Goal: Task Accomplishment & Management: Complete application form

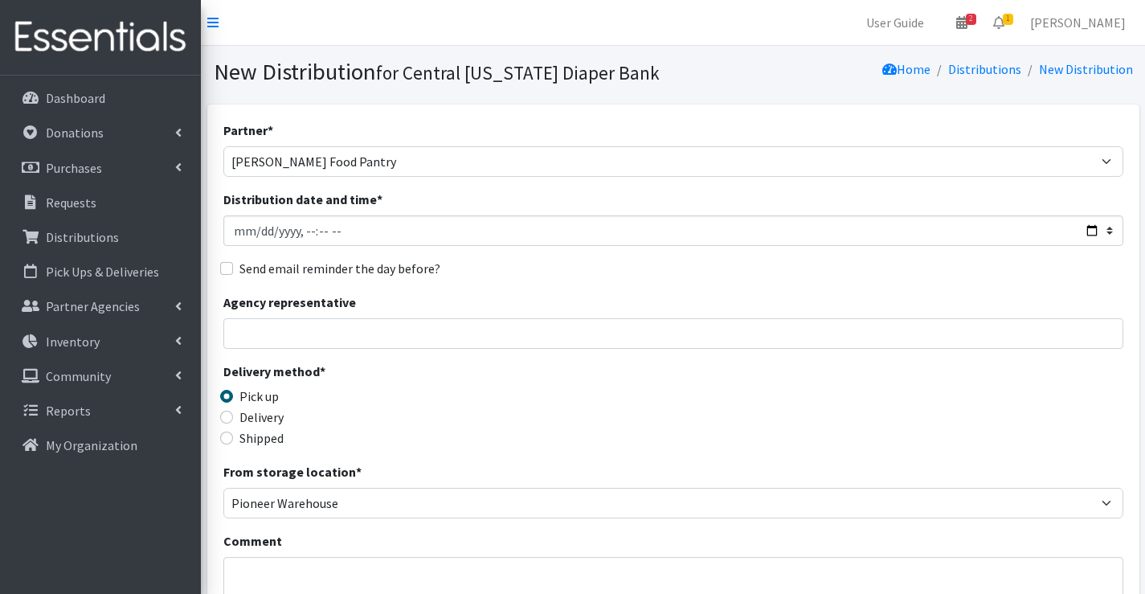
select select "326"
click at [104, 106] on p "Dashboard" at bounding box center [75, 98] width 59 height 16
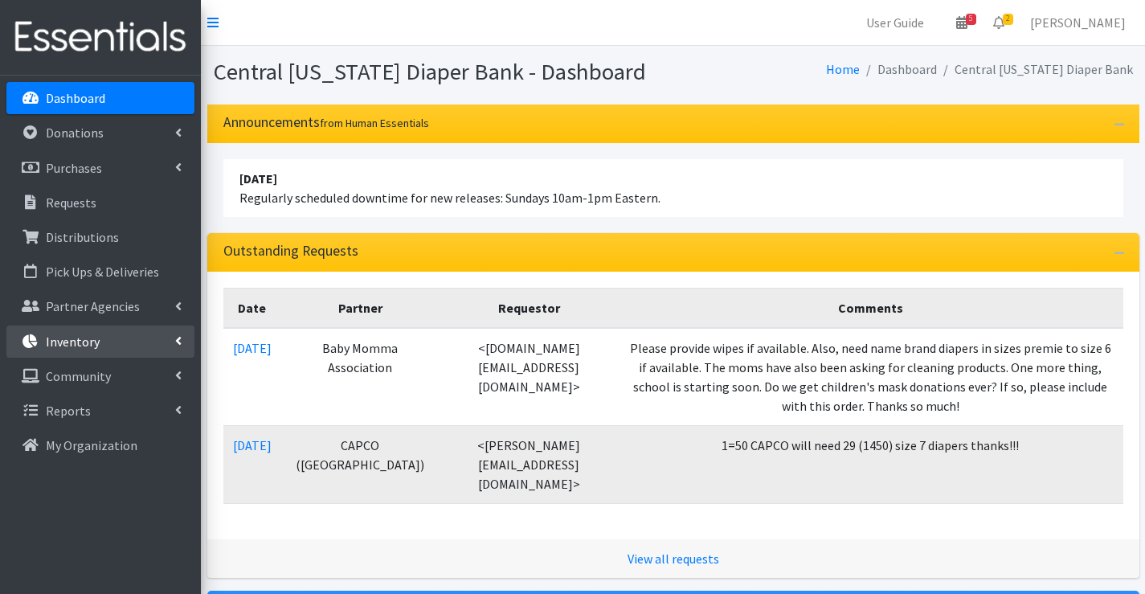
click at [68, 338] on p "Inventory" at bounding box center [73, 341] width 54 height 16
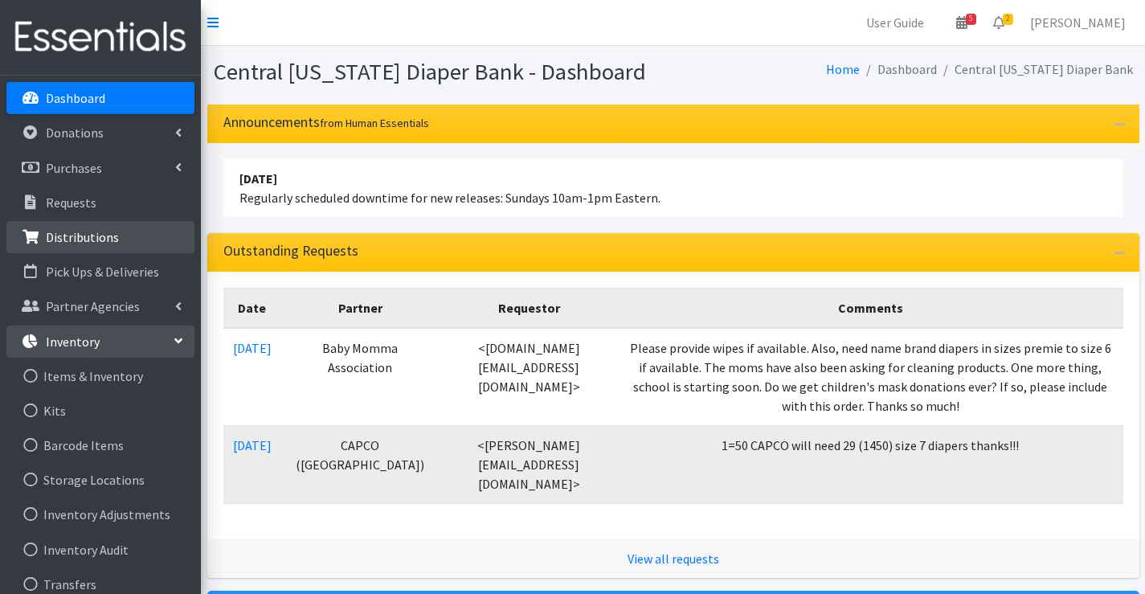
click at [94, 241] on p "Distributions" at bounding box center [82, 237] width 73 height 16
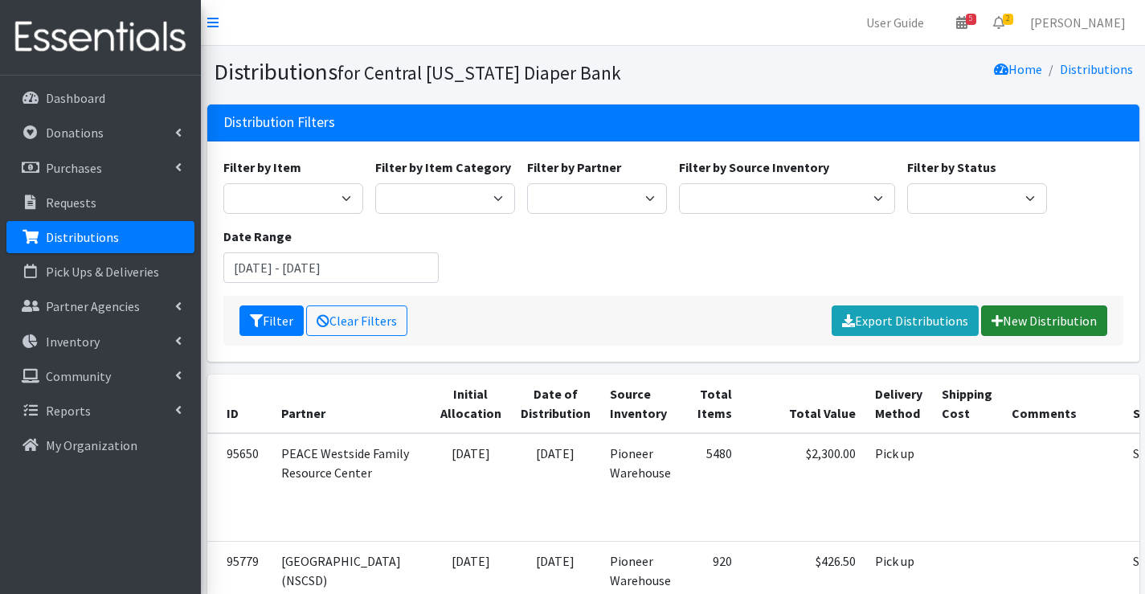
click at [1075, 325] on link "New Distribution" at bounding box center [1044, 320] width 126 height 31
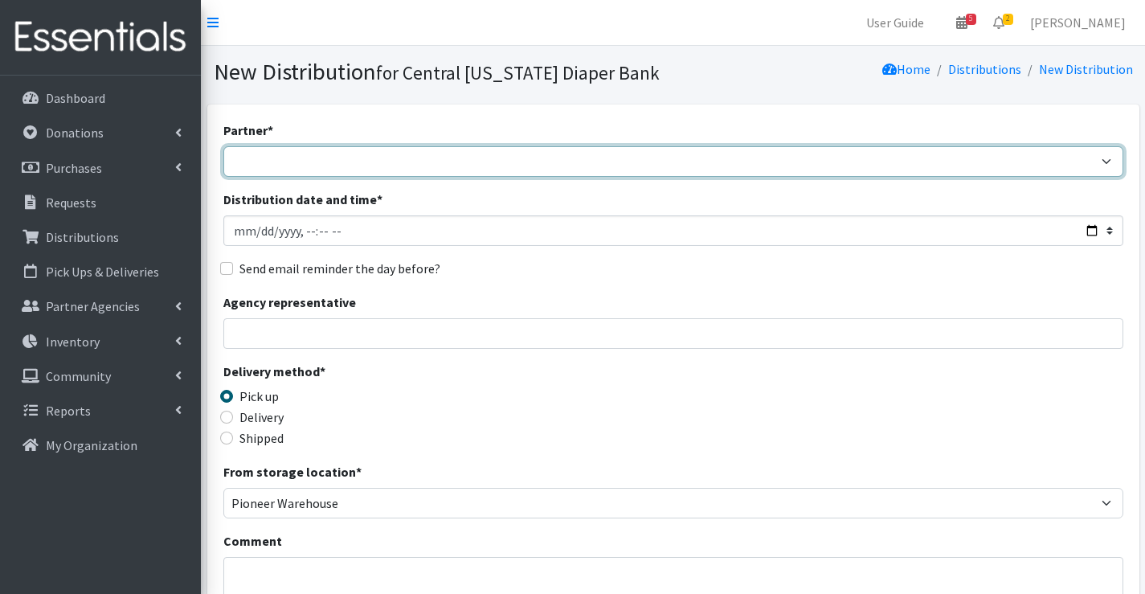
click at [301, 166] on select "[DEMOGRAPHIC_DATA] Baby Momma Association [DEMOGRAPHIC_DATA] Food Pantry [GEOGR…" at bounding box center [673, 161] width 900 height 31
select select "7049"
click at [223, 146] on select "[DEMOGRAPHIC_DATA] Baby Momma Association [DEMOGRAPHIC_DATA] Food Pantry [GEOGR…" at bounding box center [673, 161] width 900 height 31
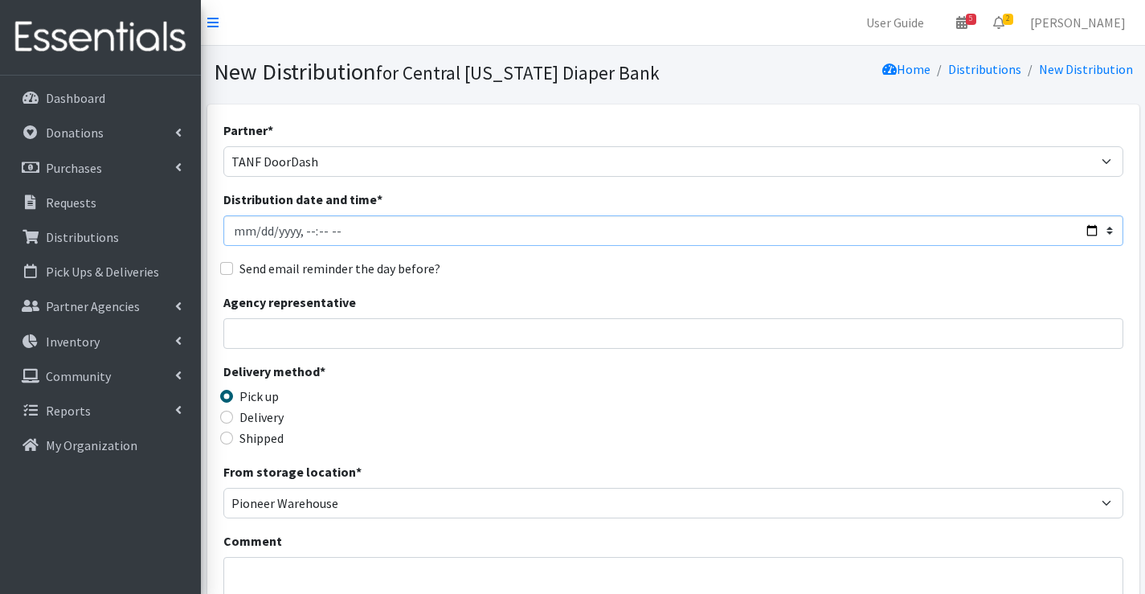
click at [307, 237] on input "Distribution date and time *" at bounding box center [673, 230] width 900 height 31
type input "2025-09-01T11:00"
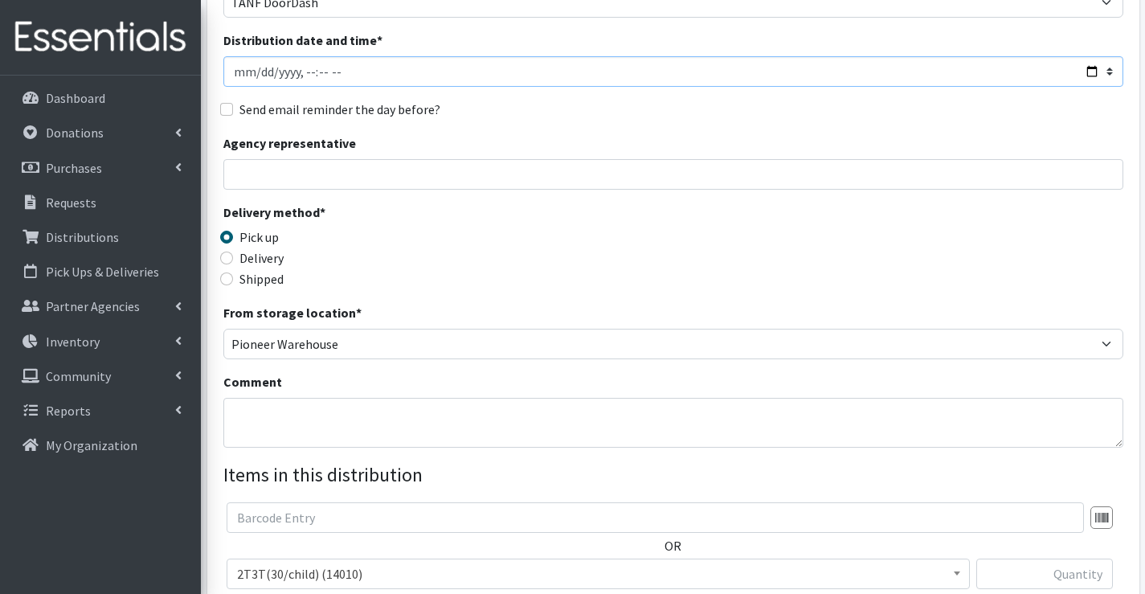
scroll to position [161, 0]
click at [293, 415] on textarea "Comment" at bounding box center [673, 421] width 900 height 50
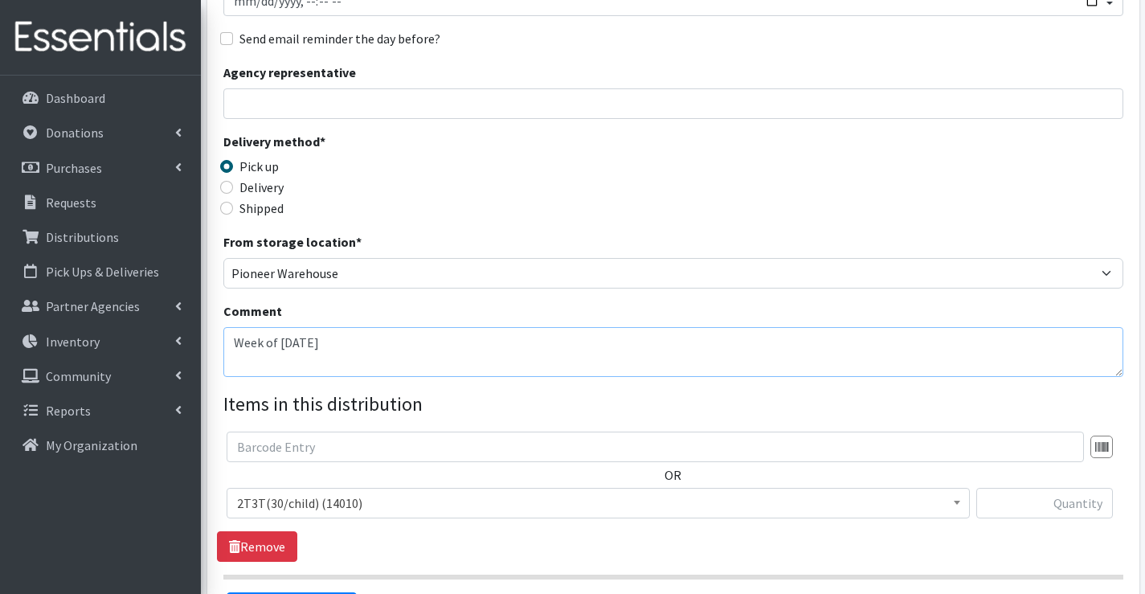
scroll to position [321, 0]
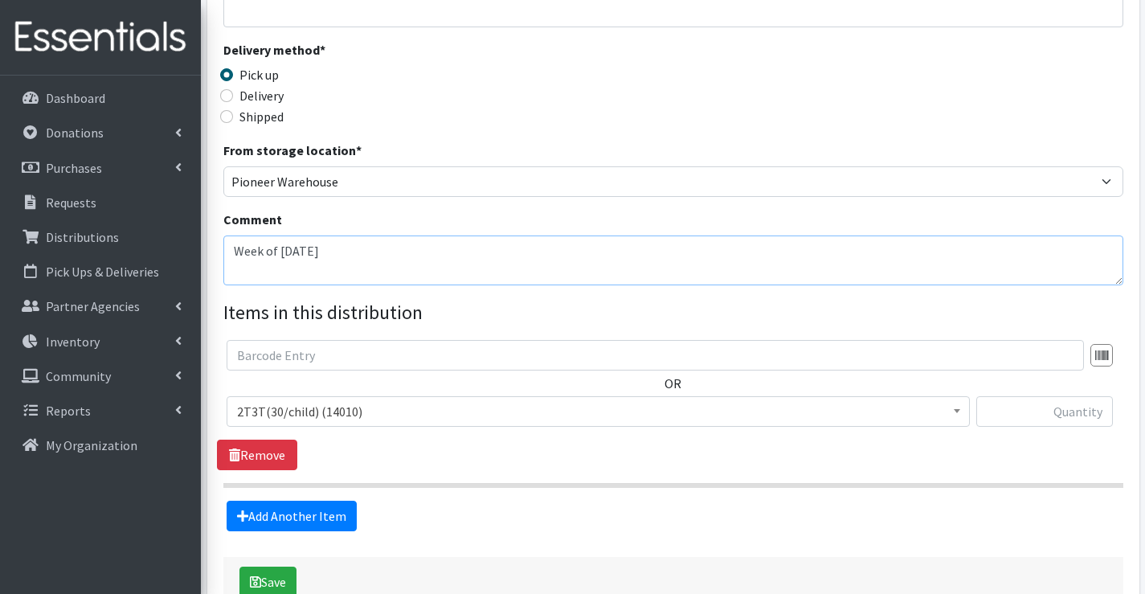
type textarea "Week of 9/1/25"
click at [276, 413] on span "2T3T(30/child) (14010)" at bounding box center [598, 411] width 722 height 23
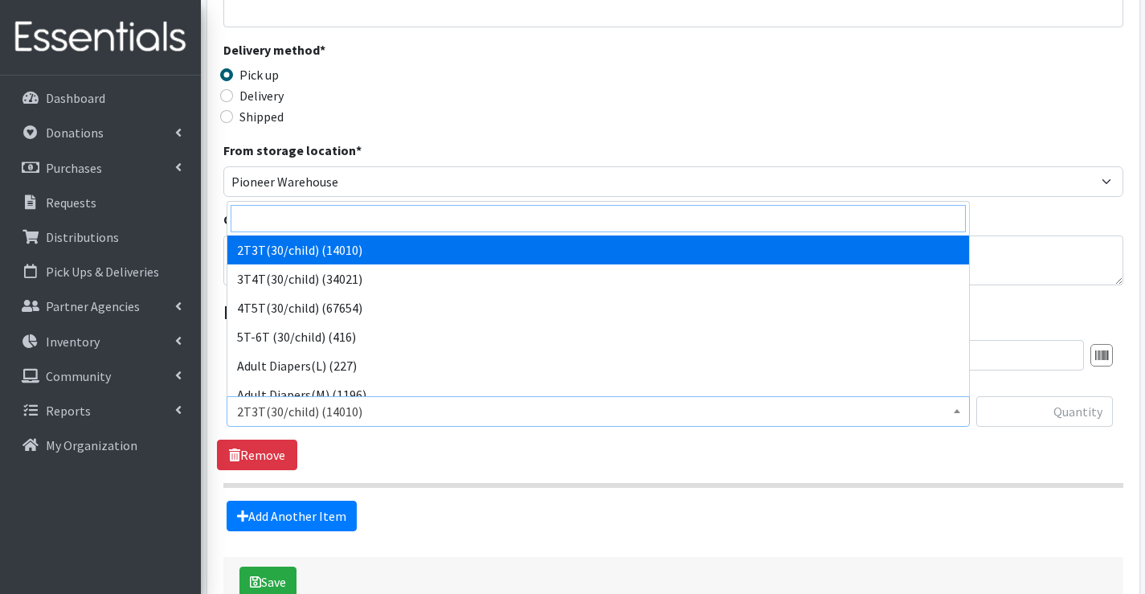
click at [285, 217] on input "search" at bounding box center [598, 218] width 735 height 27
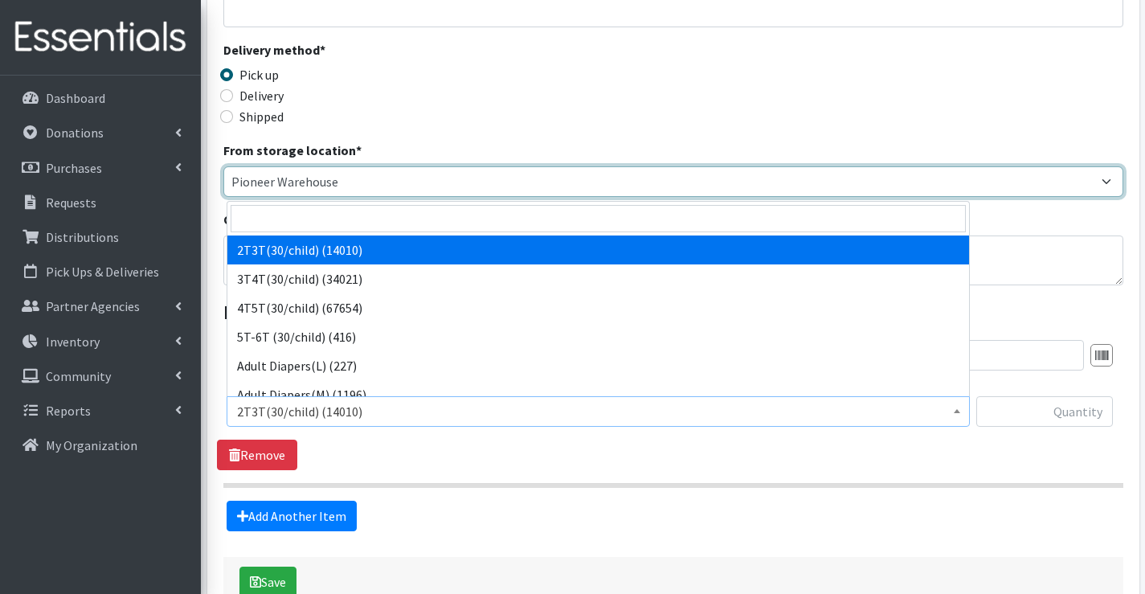
click at [284, 190] on select "Pioneer Warehouse TANF" at bounding box center [673, 181] width 900 height 31
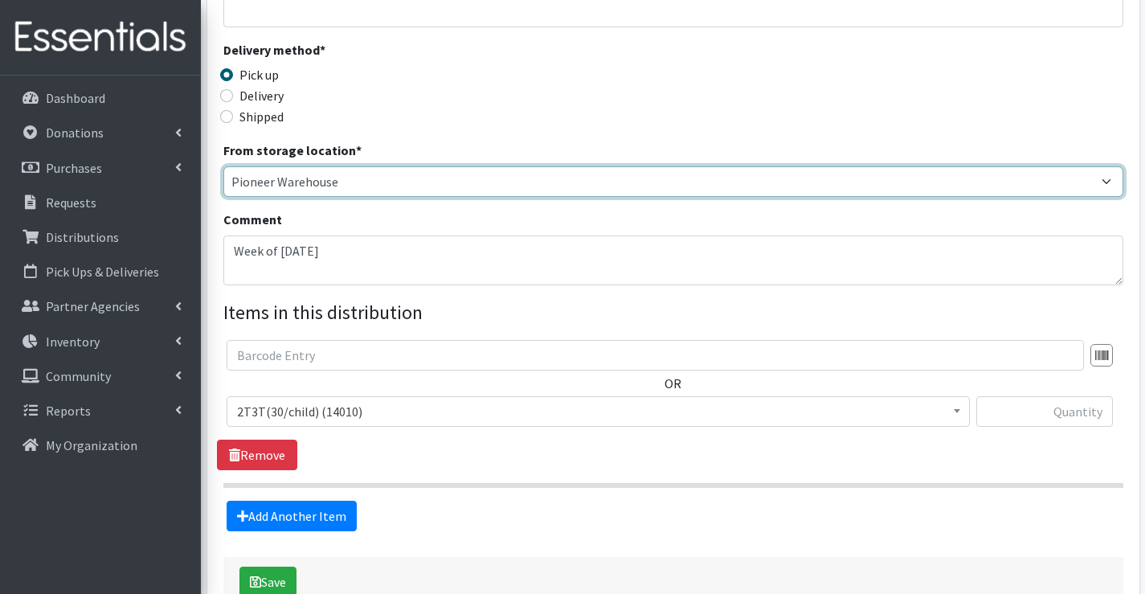
select select "470"
click at [223, 166] on select "Pioneer Warehouse TANF" at bounding box center [673, 181] width 900 height 31
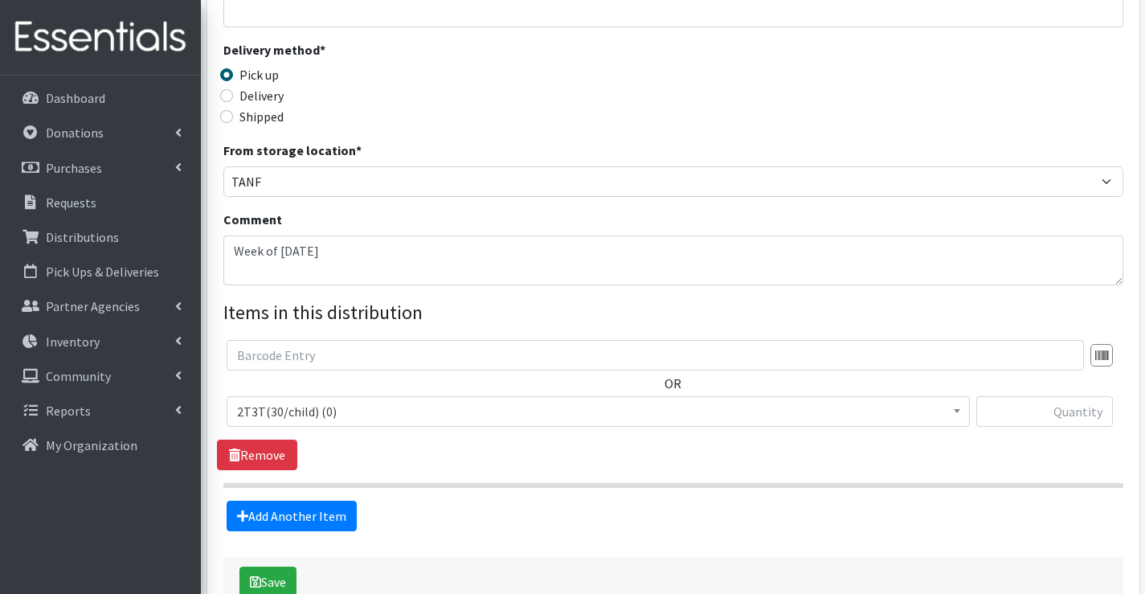
click at [297, 408] on span "2T3T(30/child) (0)" at bounding box center [598, 411] width 722 height 23
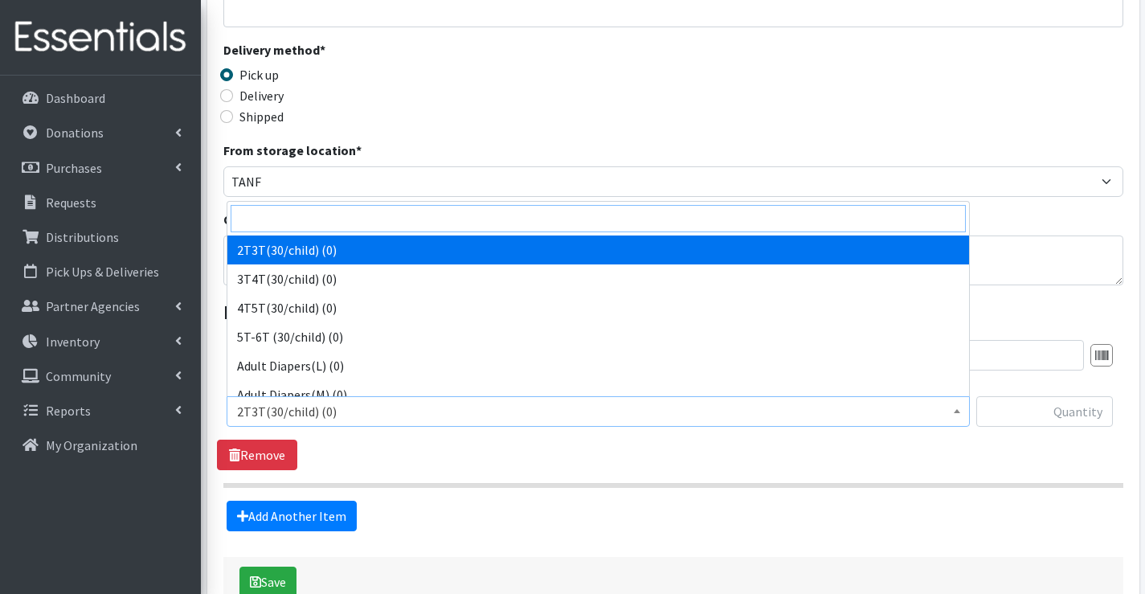
click at [309, 210] on input "search" at bounding box center [598, 218] width 735 height 27
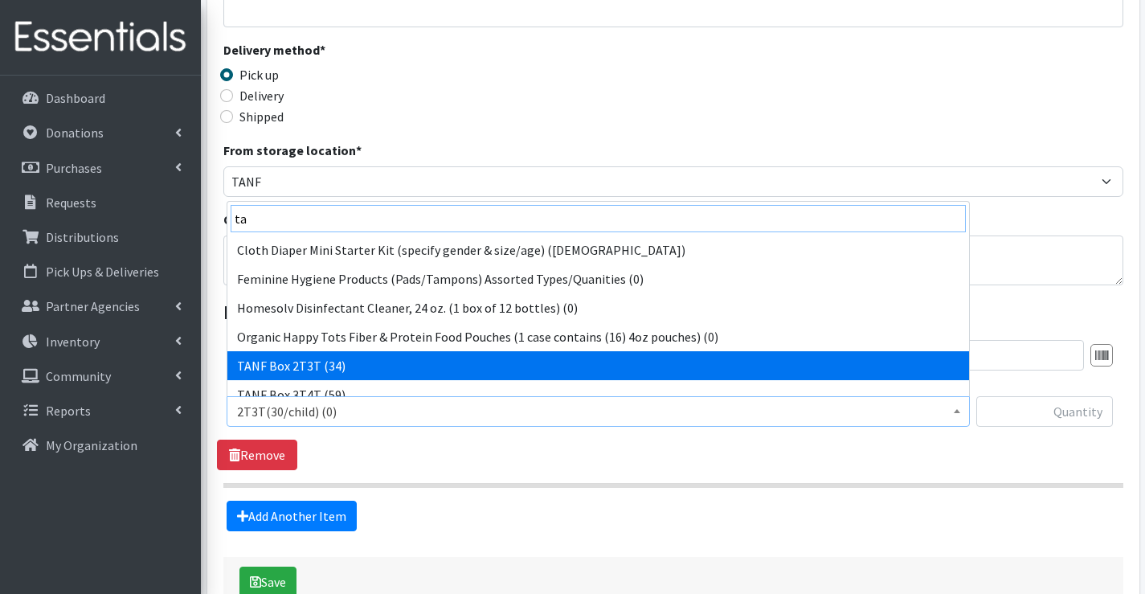
type input "ta"
select select "15528"
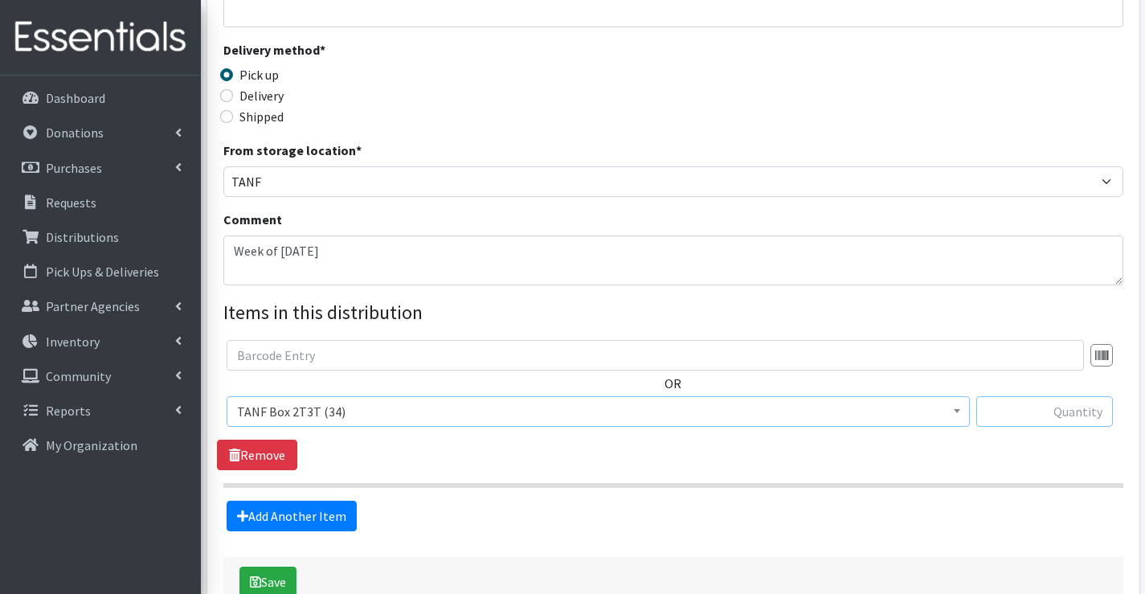
click at [1008, 411] on input "text" at bounding box center [1044, 411] width 137 height 31
type input "4"
click at [283, 509] on link "Add Another Item" at bounding box center [292, 516] width 130 height 31
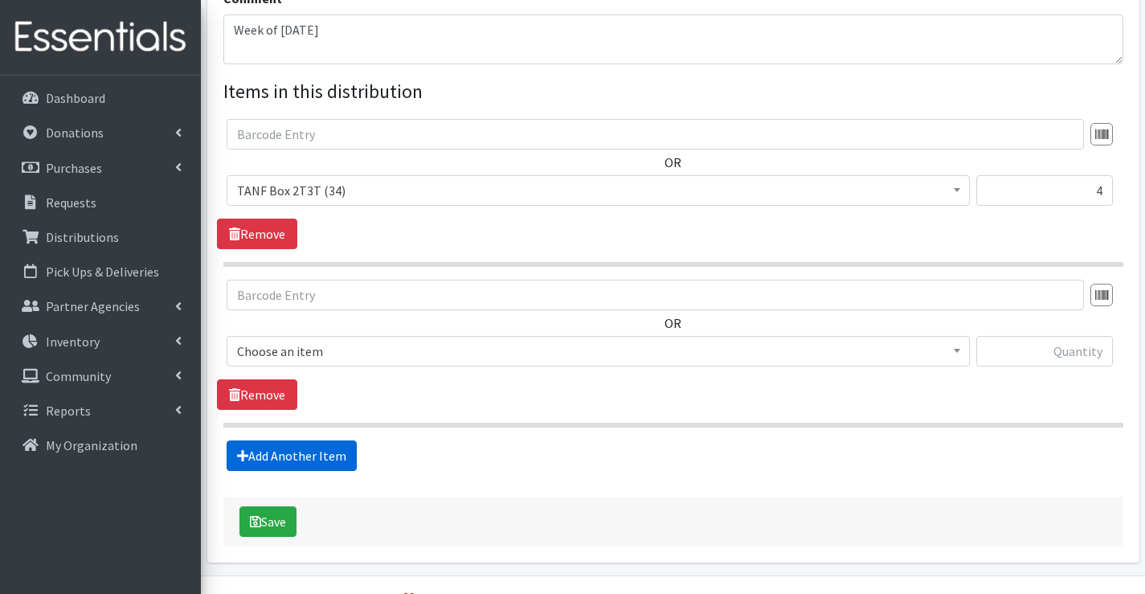
scroll to position [584, 0]
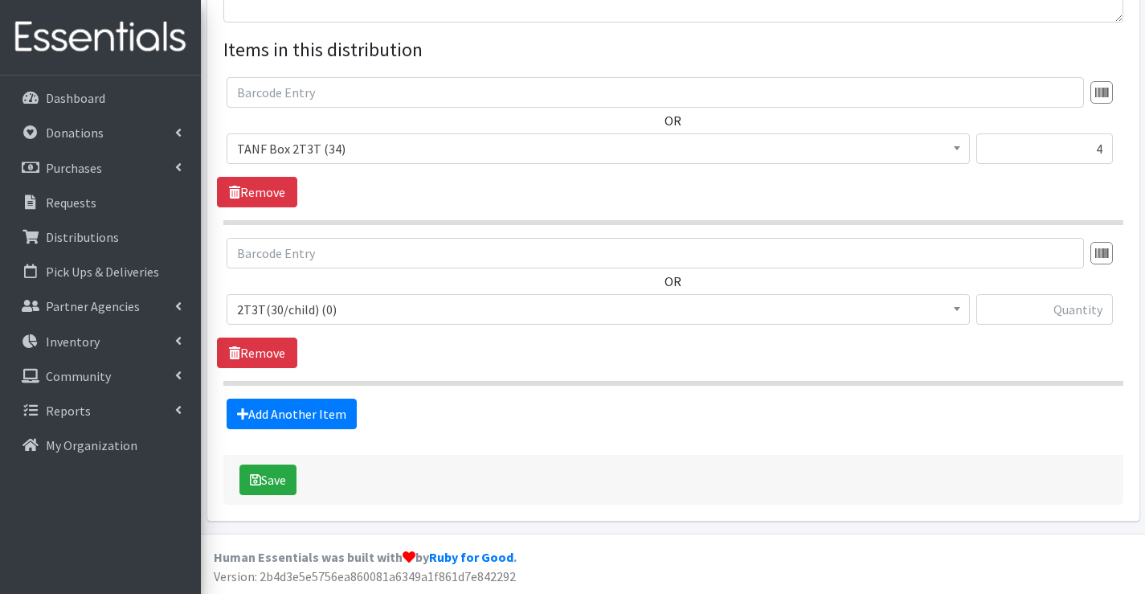
click at [301, 307] on span "2T3T(30/child) (0)" at bounding box center [598, 309] width 722 height 23
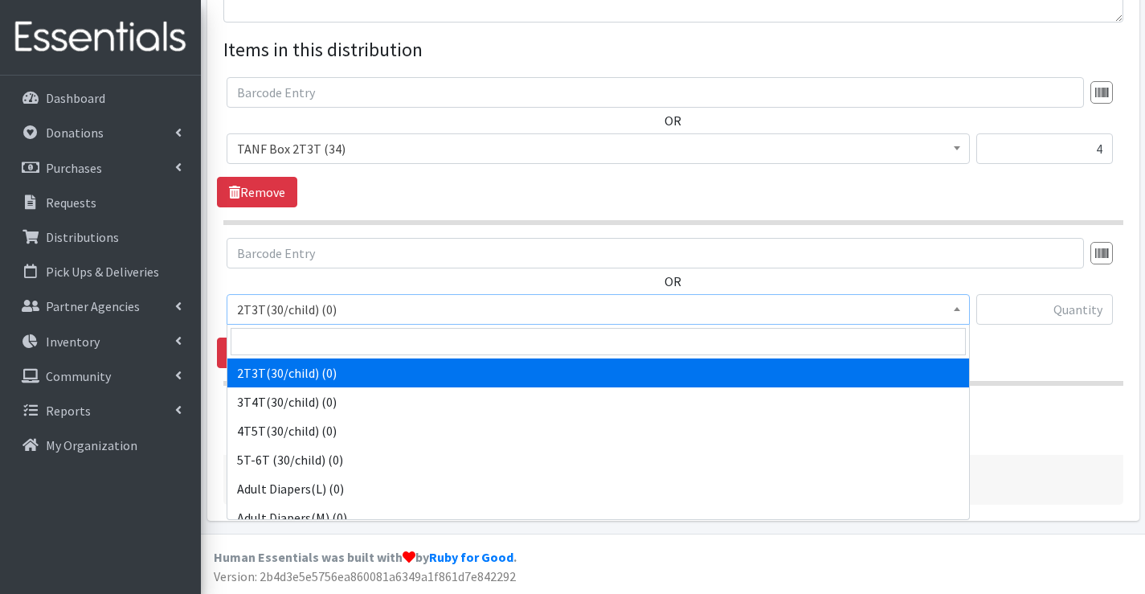
click at [294, 322] on span "2T3T(30/child) (0)" at bounding box center [598, 309] width 743 height 31
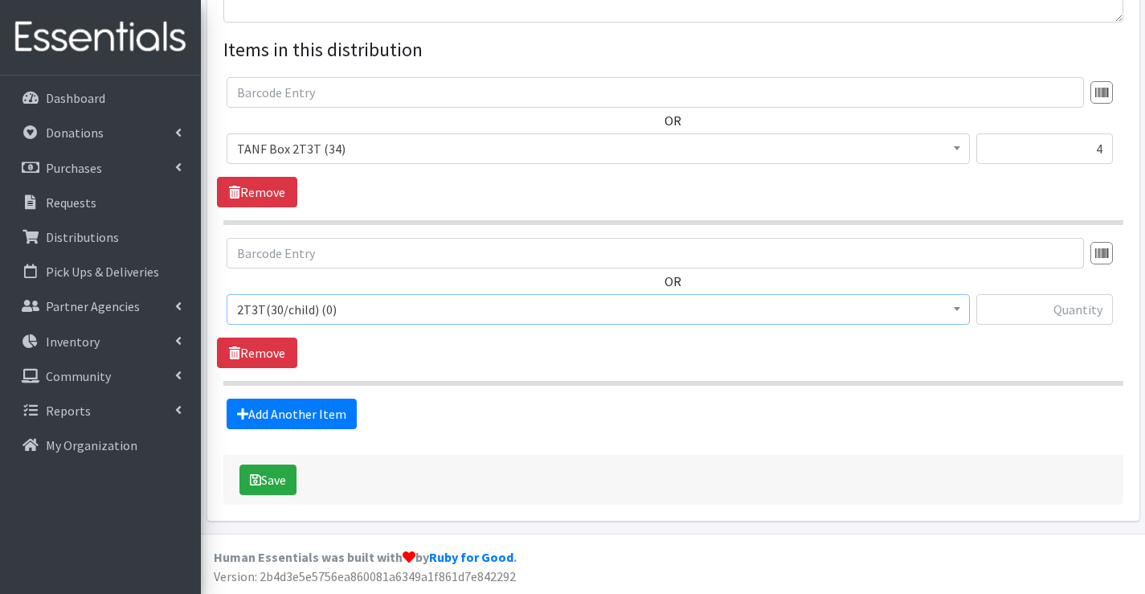
click at [323, 306] on span "2T3T(30/child) (0)" at bounding box center [598, 309] width 722 height 23
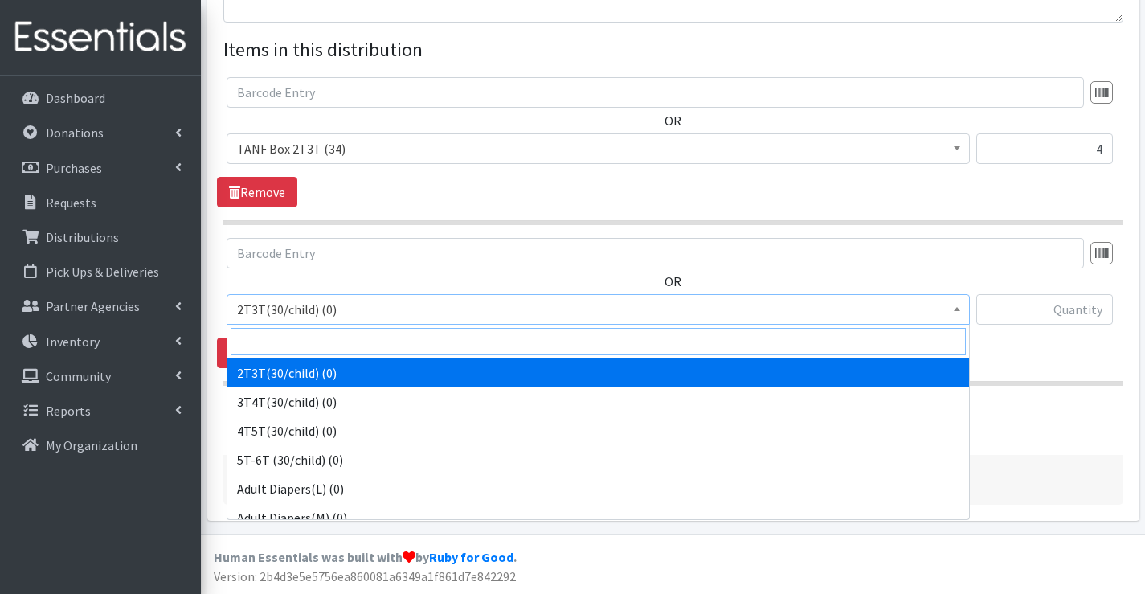
click at [295, 342] on input "search" at bounding box center [598, 341] width 735 height 27
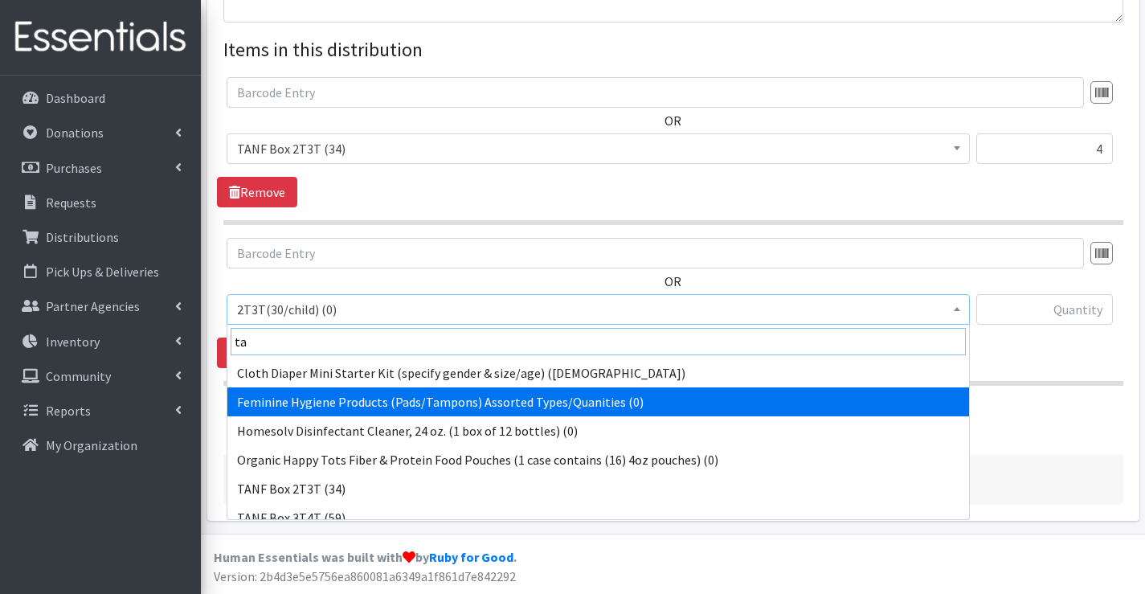
scroll to position [80, 0]
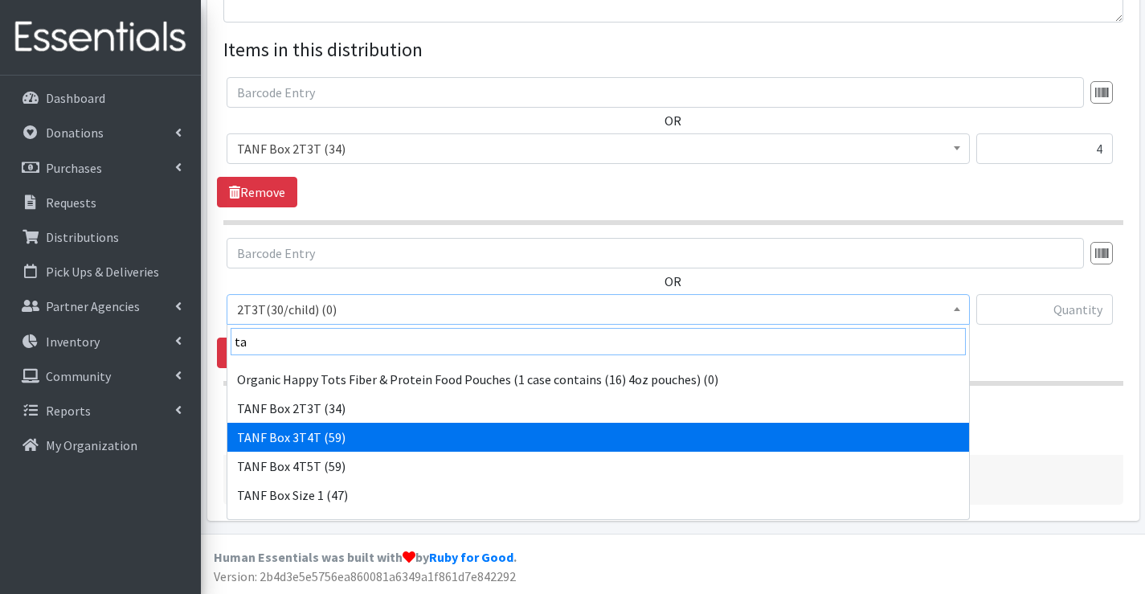
type input "ta"
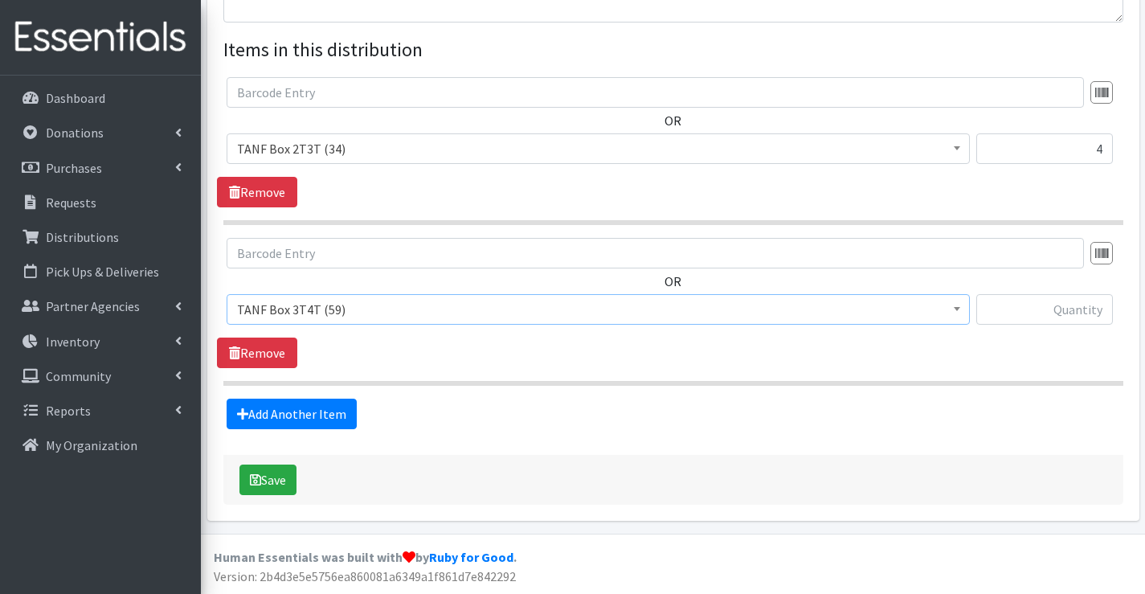
select select "15529"
click at [994, 301] on input "text" at bounding box center [1044, 309] width 137 height 31
type input "2"
click at [324, 413] on link "Add Another Item" at bounding box center [292, 414] width 130 height 31
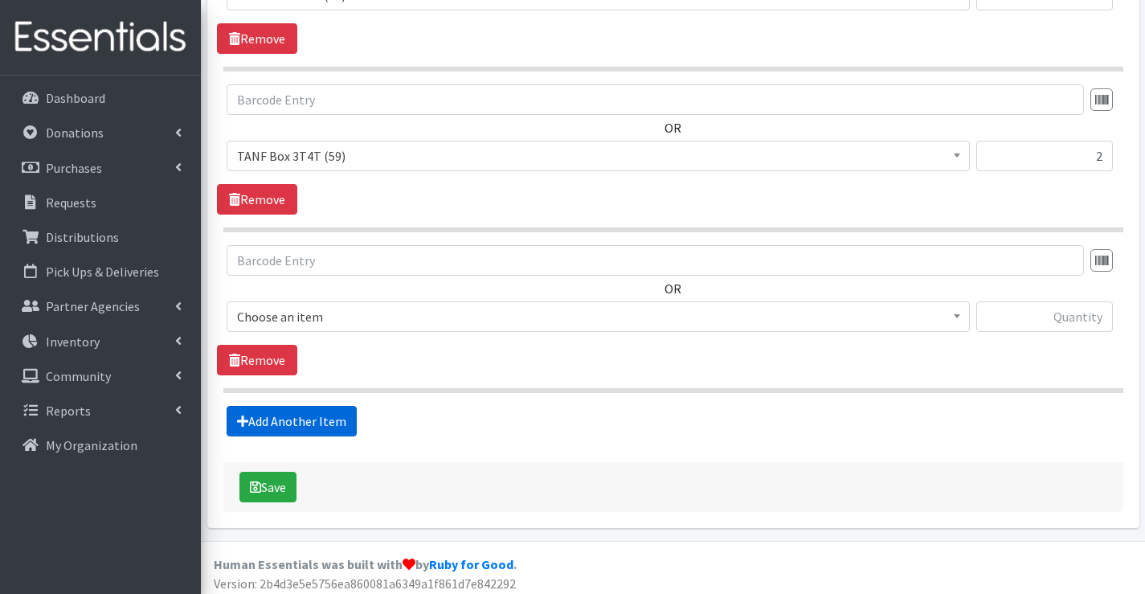
scroll to position [745, 0]
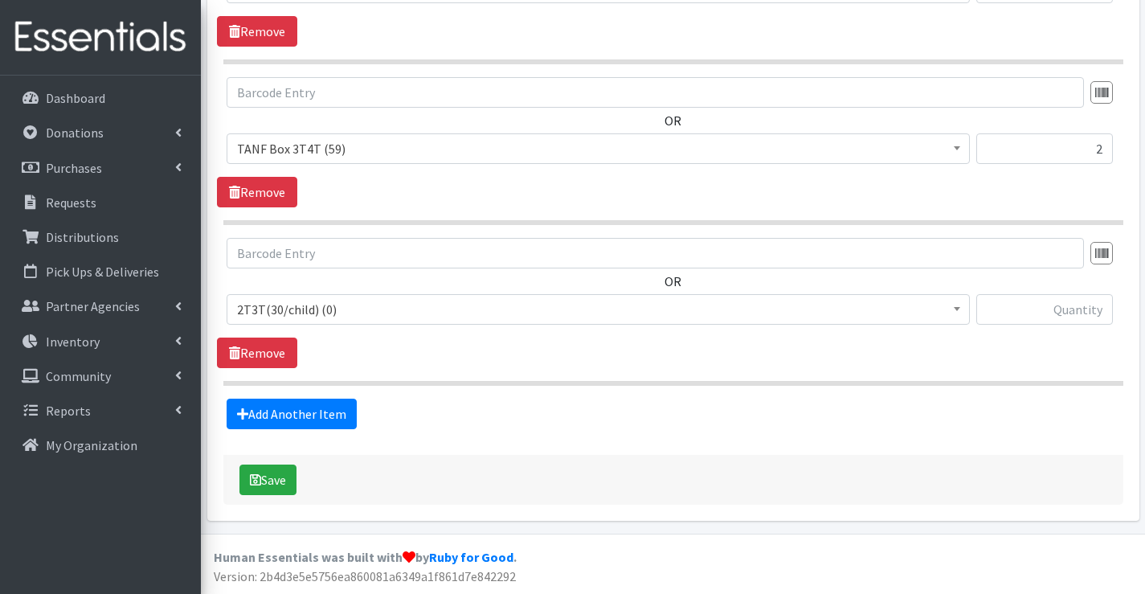
click at [324, 307] on span "2T3T(30/child) (0)" at bounding box center [598, 309] width 722 height 23
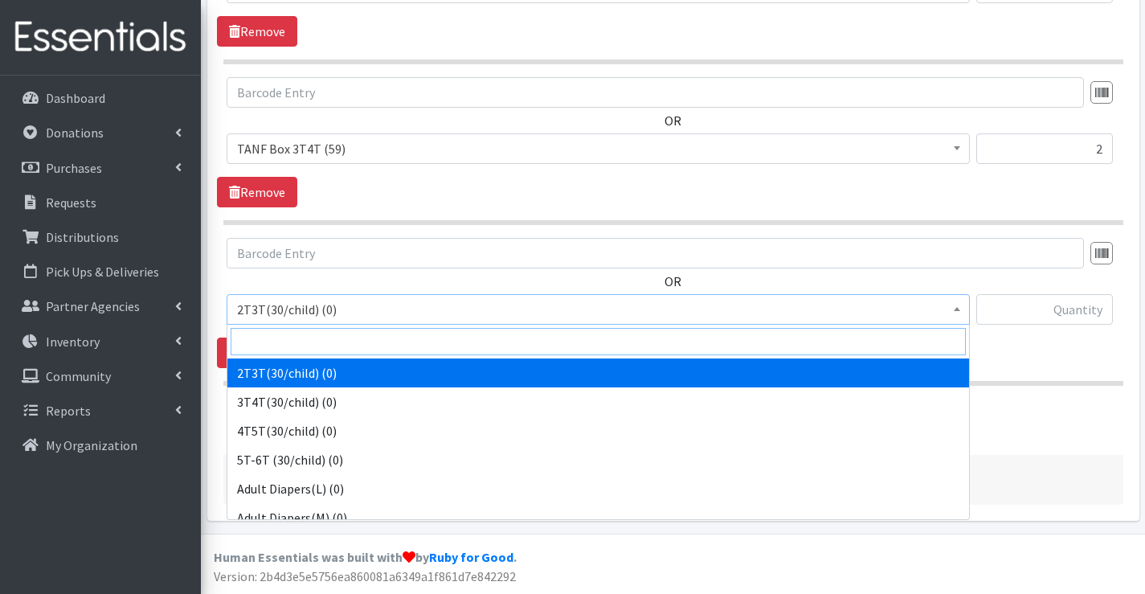
click at [337, 333] on input "search" at bounding box center [598, 341] width 735 height 27
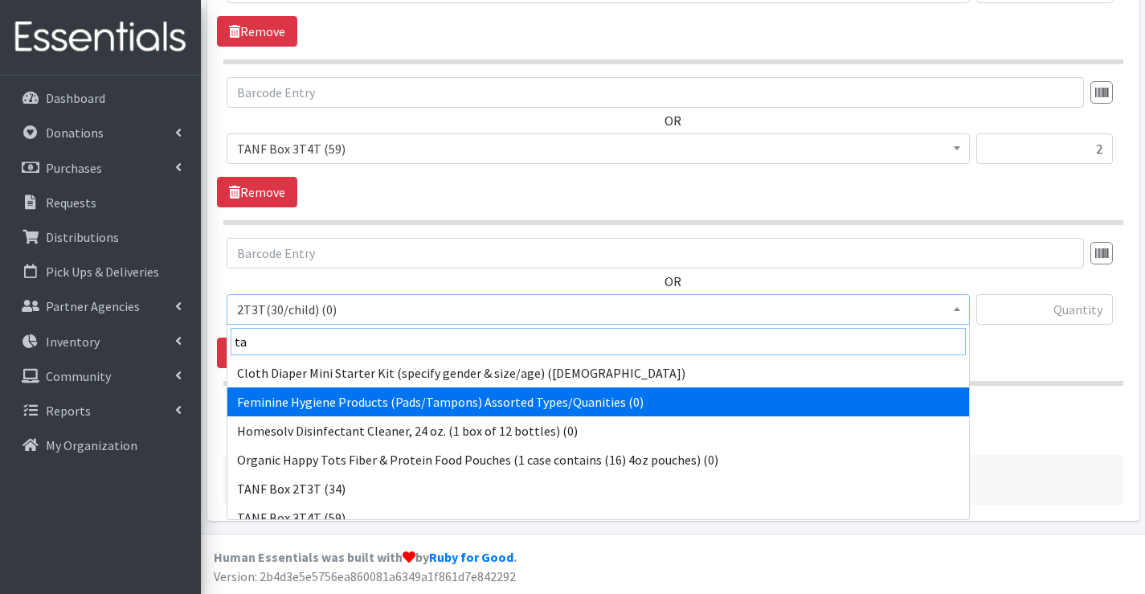
scroll to position [80, 0]
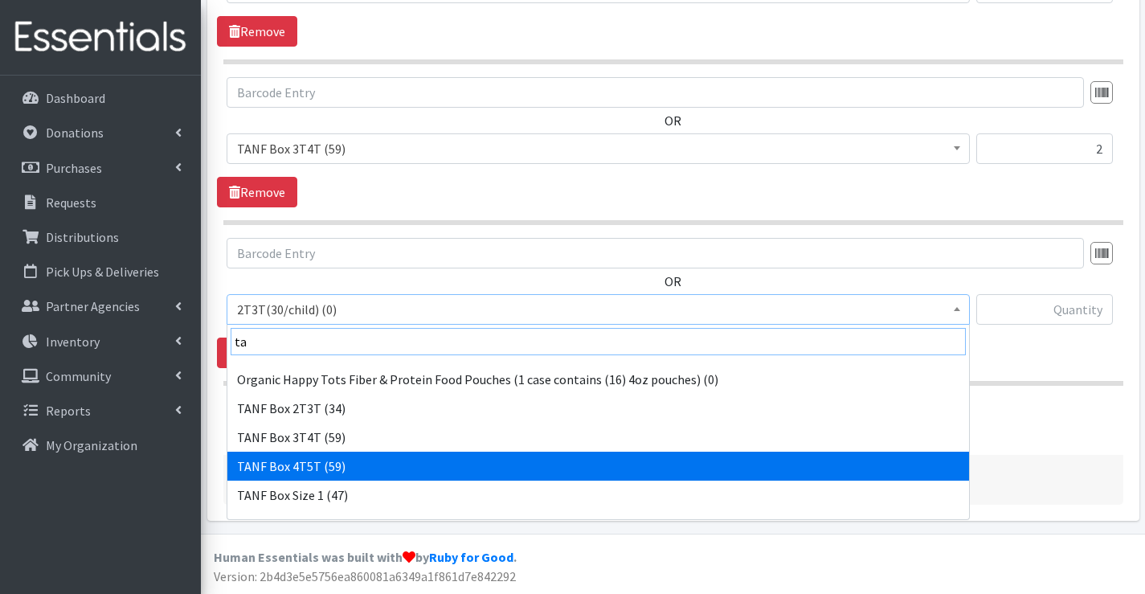
type input "ta"
select select "15531"
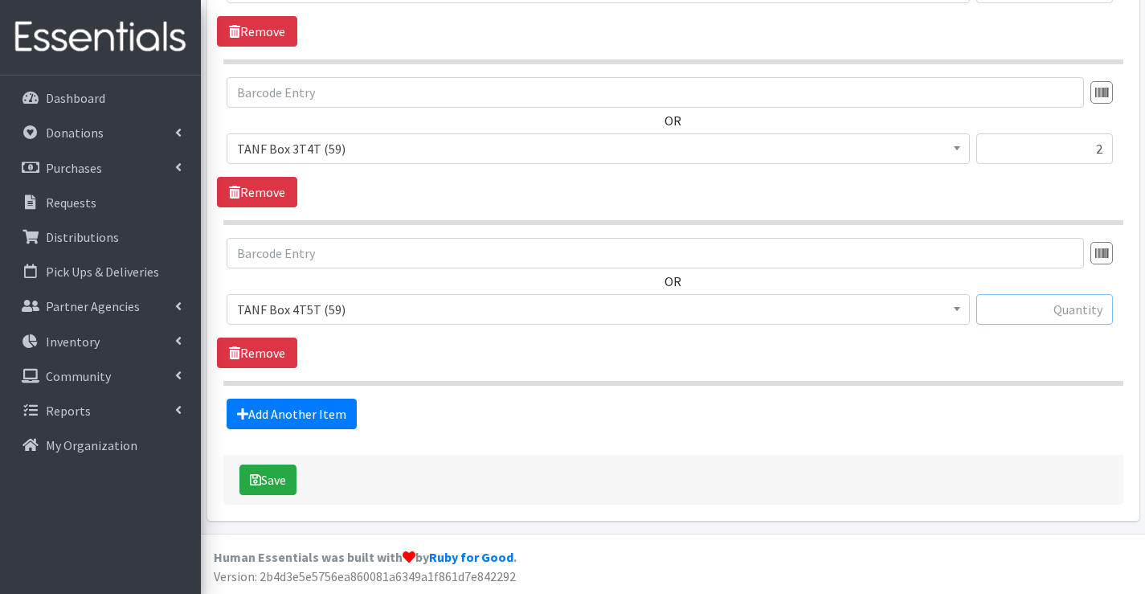
click at [989, 306] on input "text" at bounding box center [1044, 309] width 137 height 31
type input "4"
click at [305, 415] on link "Add Another Item" at bounding box center [292, 414] width 130 height 31
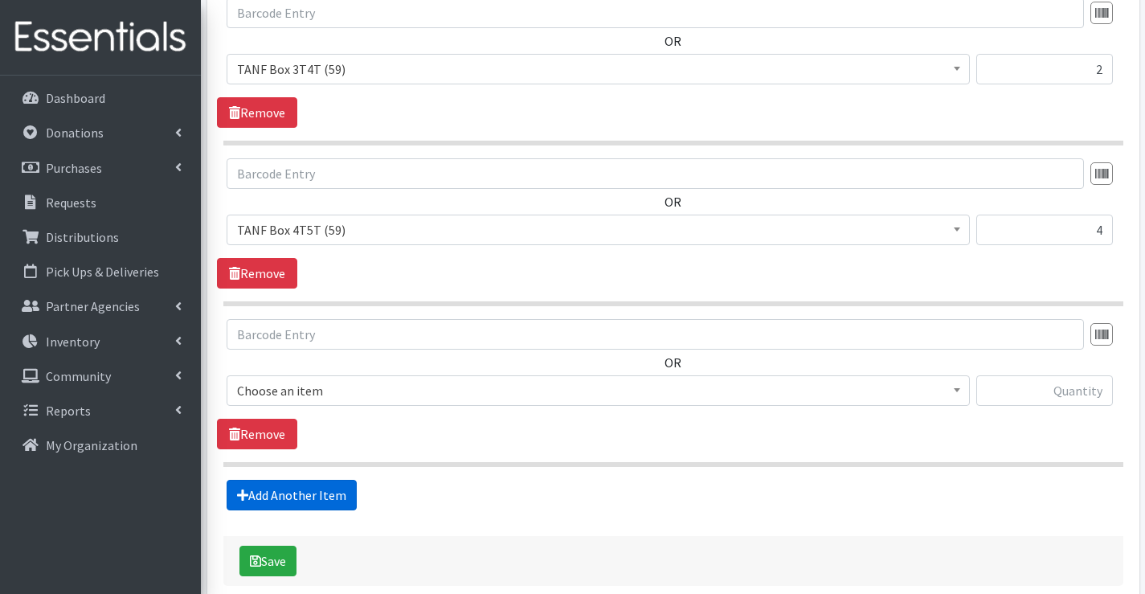
scroll to position [906, 0]
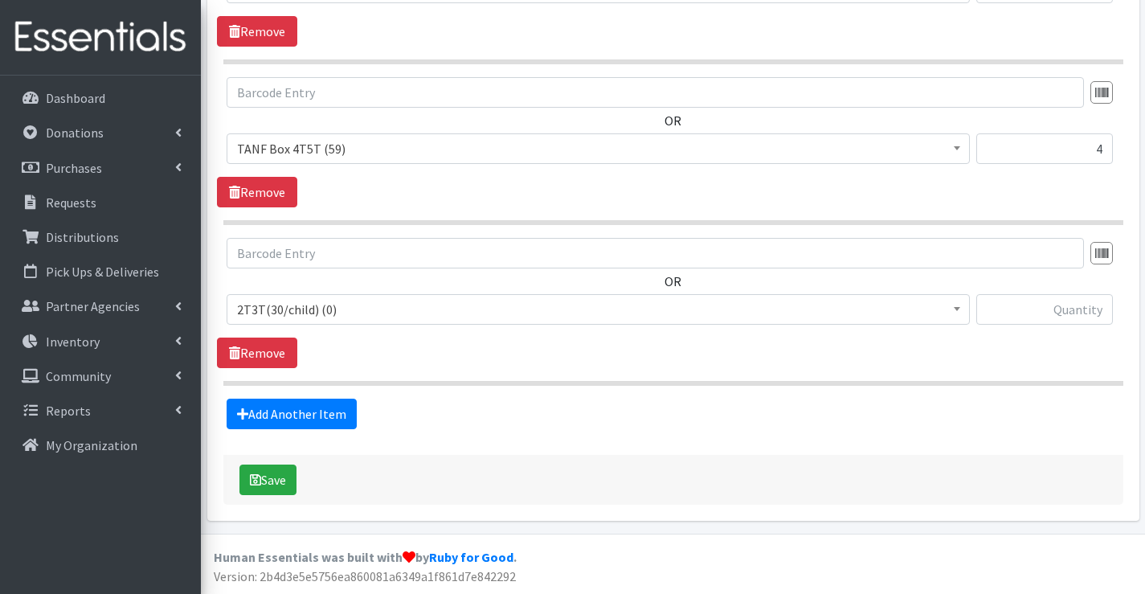
click at [319, 317] on span "2T3T(30/child) (0)" at bounding box center [598, 309] width 722 height 23
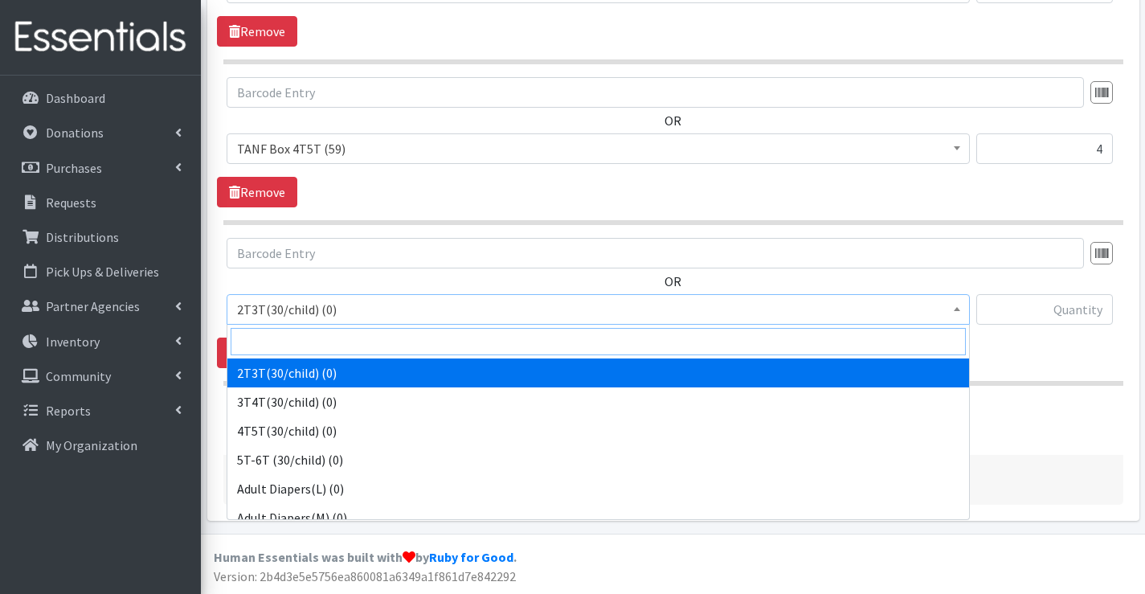
click at [293, 348] on input "search" at bounding box center [598, 341] width 735 height 27
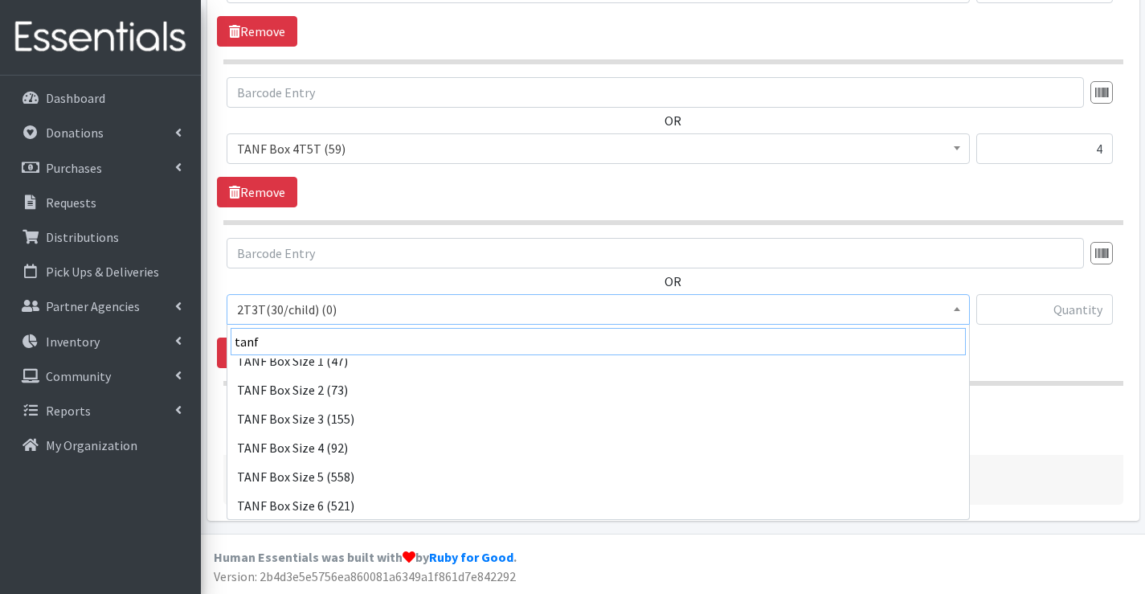
scroll to position [158, 0]
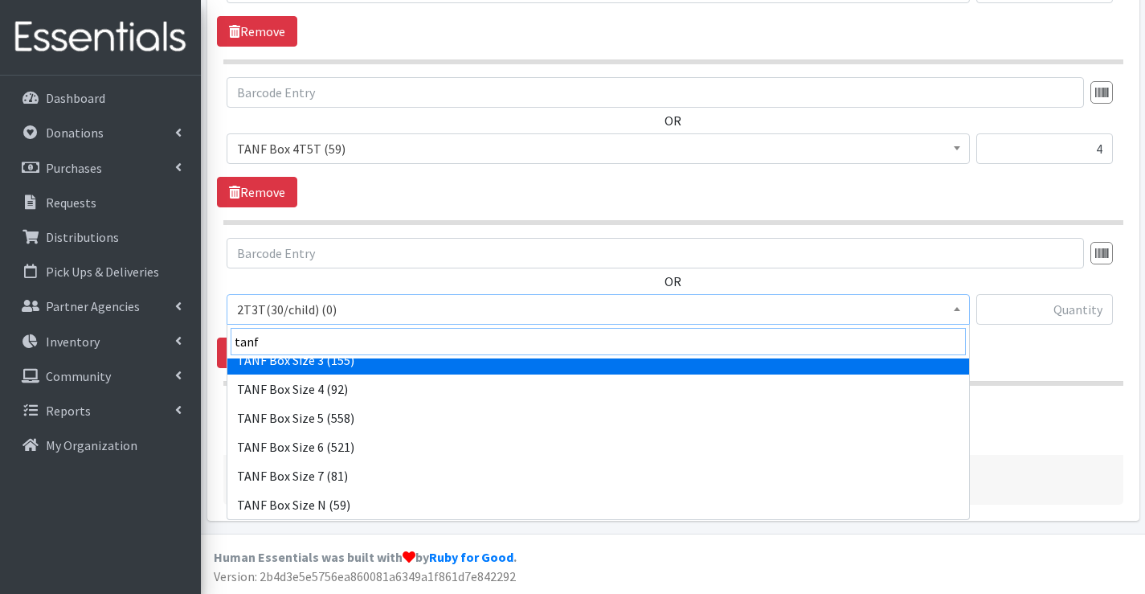
type input "tanf"
select select "15523"
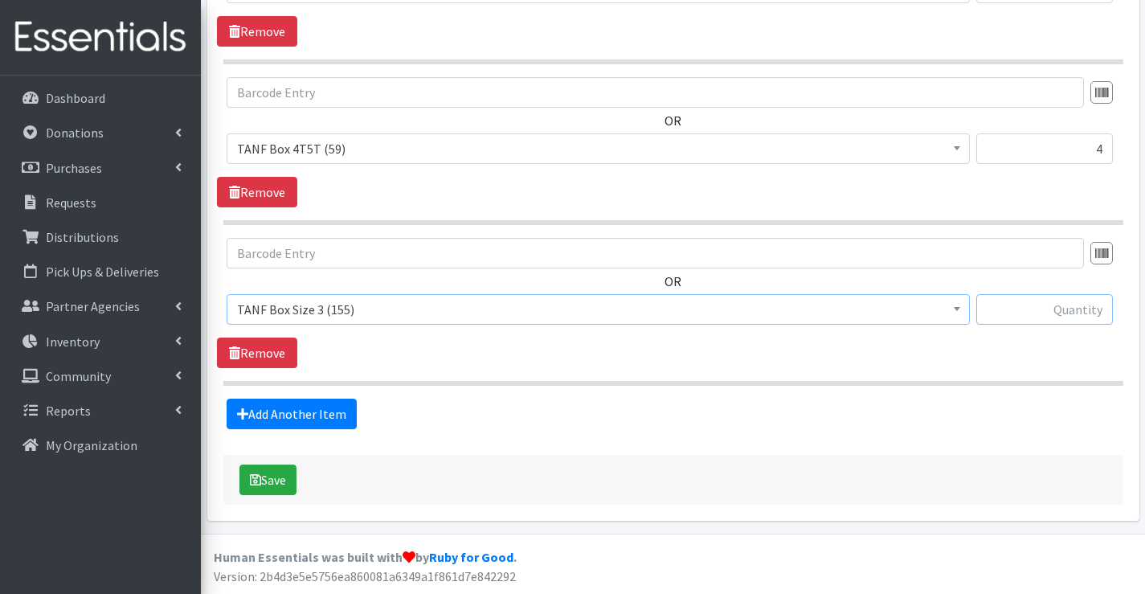
click at [1023, 308] on input "text" at bounding box center [1044, 309] width 137 height 31
type input "2"
click at [261, 408] on link "Add Another Item" at bounding box center [292, 414] width 130 height 31
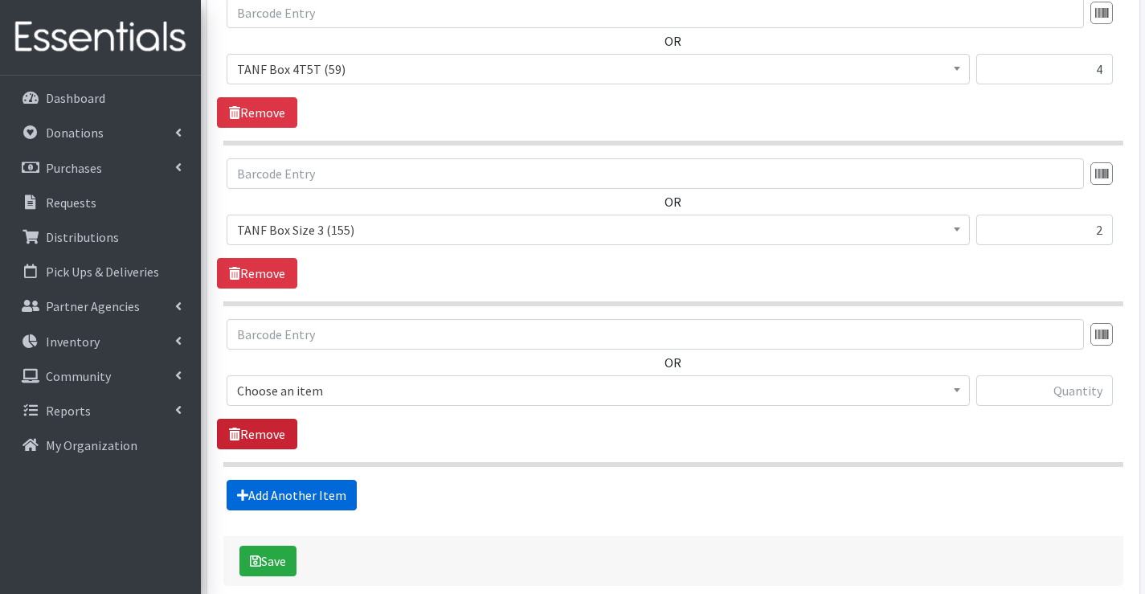
scroll to position [1066, 0]
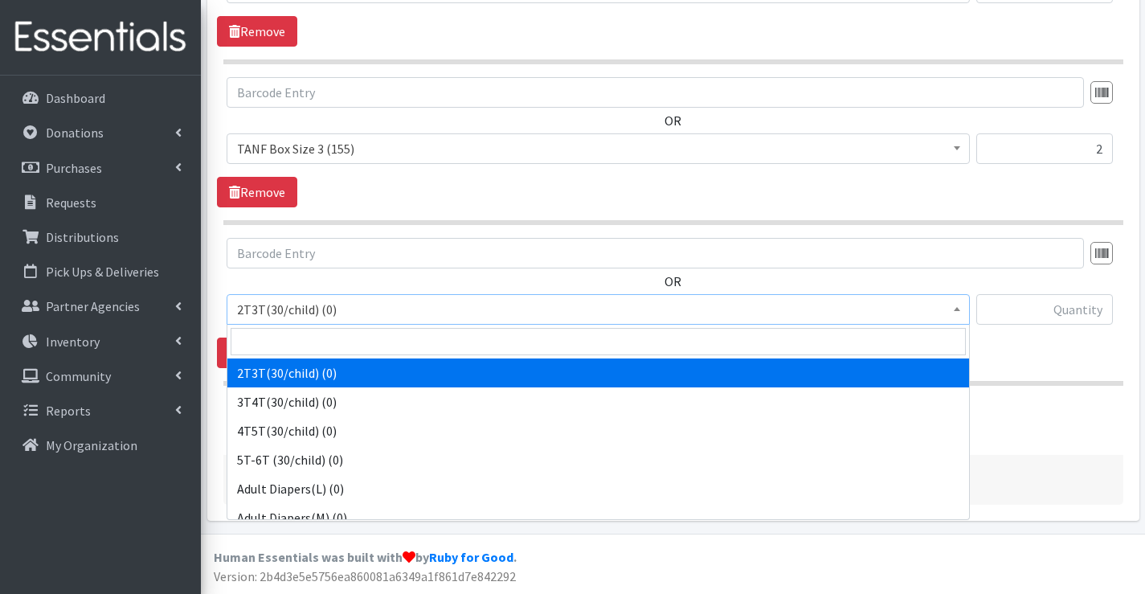
click at [284, 310] on span "2T3T(30/child) (0)" at bounding box center [598, 309] width 722 height 23
click at [271, 342] on input "search" at bounding box center [598, 341] width 735 height 27
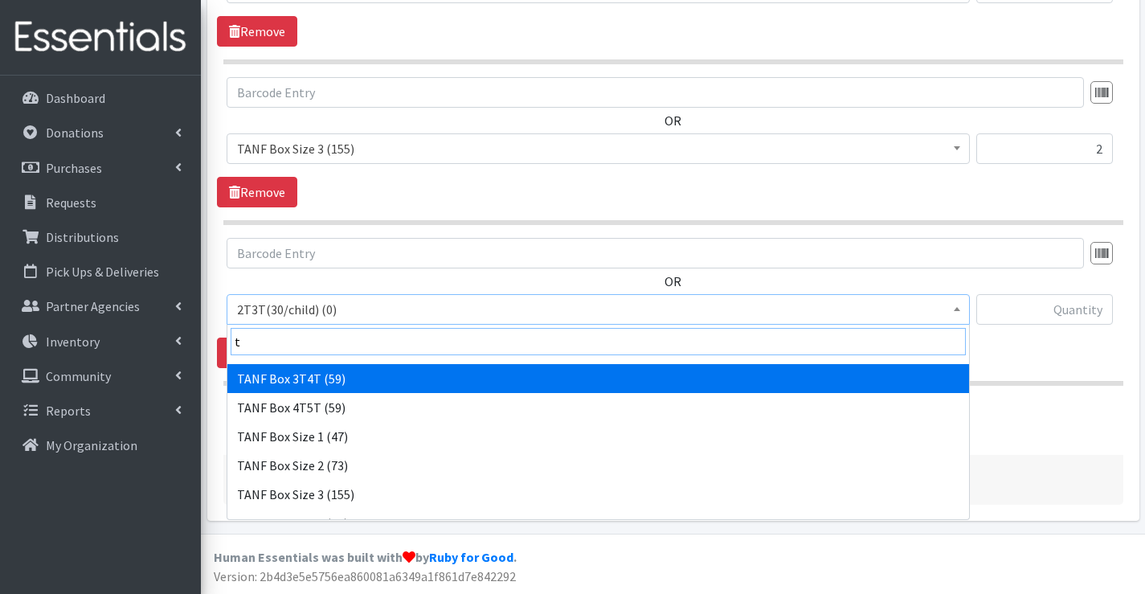
scroll to position [804, 0]
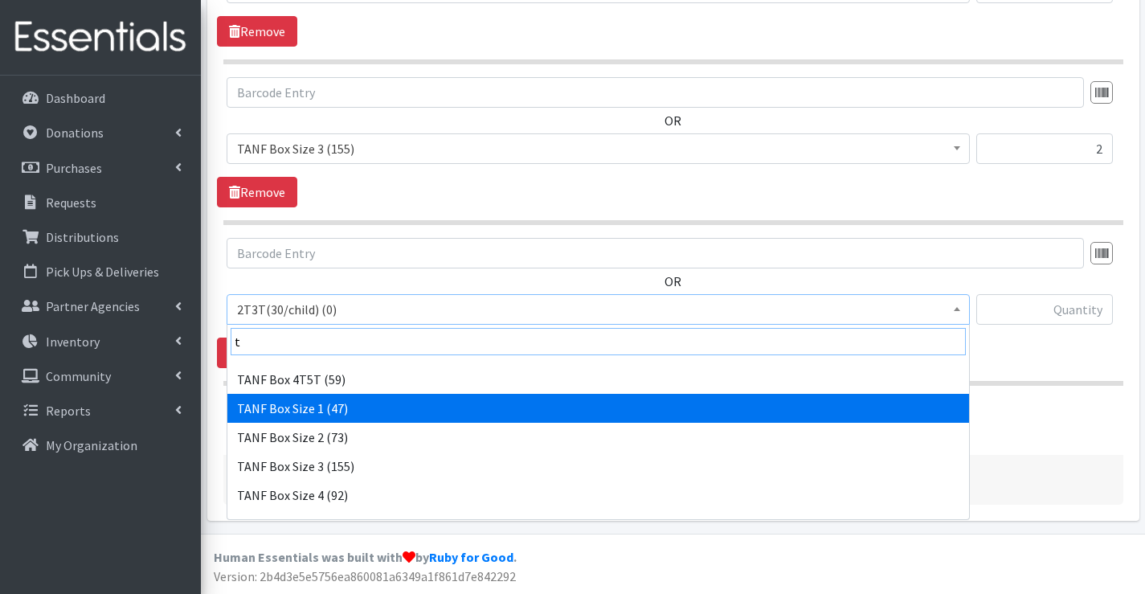
type input "t"
select select "15517"
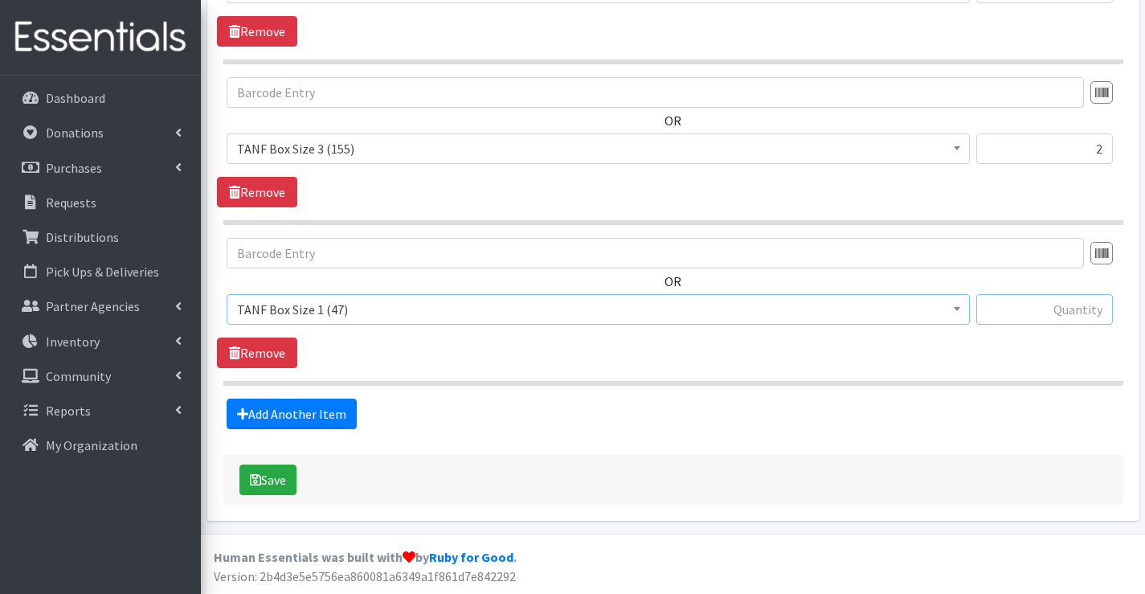
click at [1022, 310] on input "text" at bounding box center [1044, 309] width 137 height 31
type input "1"
click at [304, 413] on link "Add Another Item" at bounding box center [292, 414] width 130 height 31
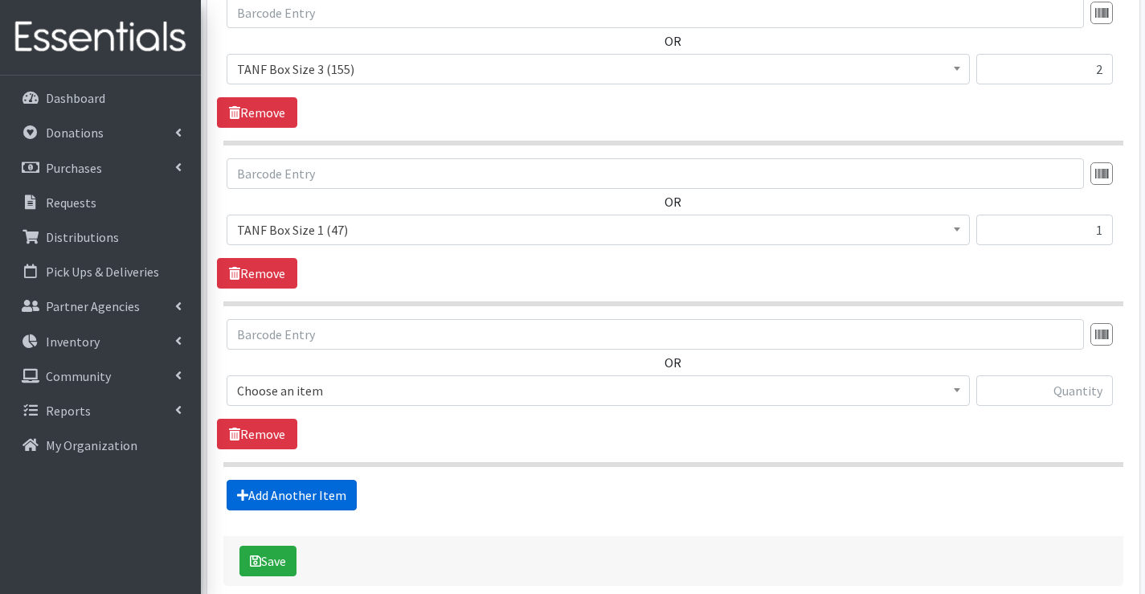
scroll to position [1227, 0]
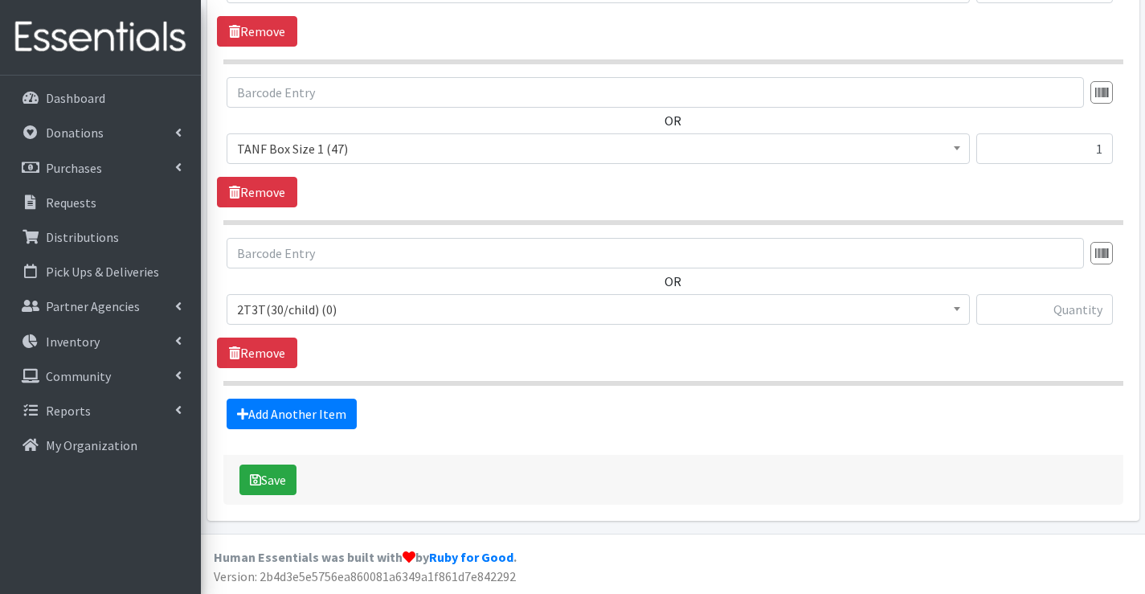
click at [299, 314] on span "2T3T(30/child) (0)" at bounding box center [598, 309] width 722 height 23
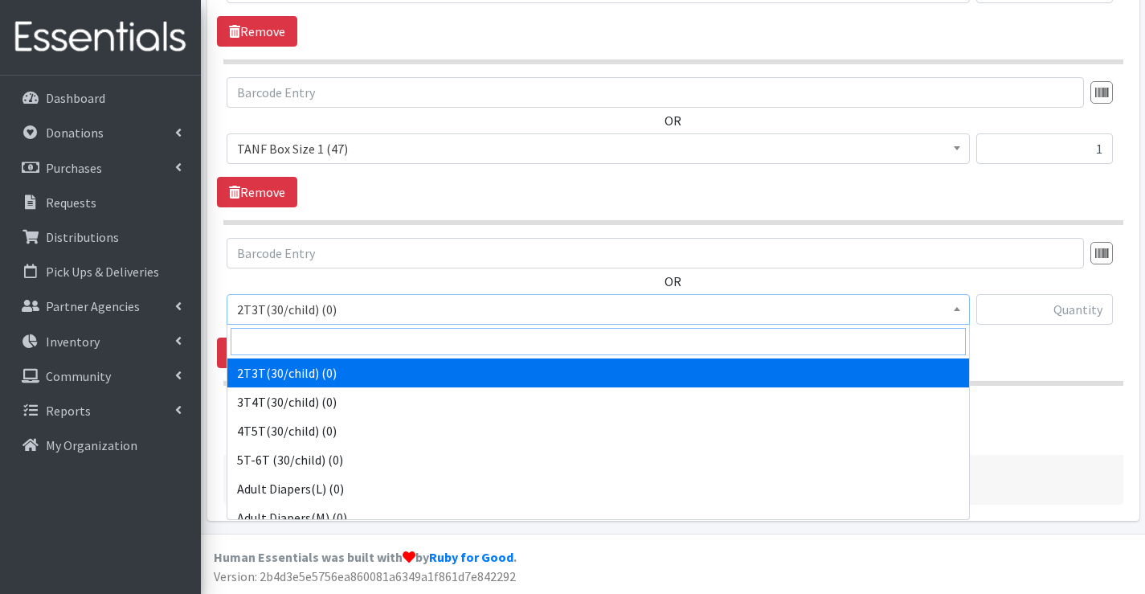
click at [293, 339] on input "search" at bounding box center [598, 341] width 735 height 27
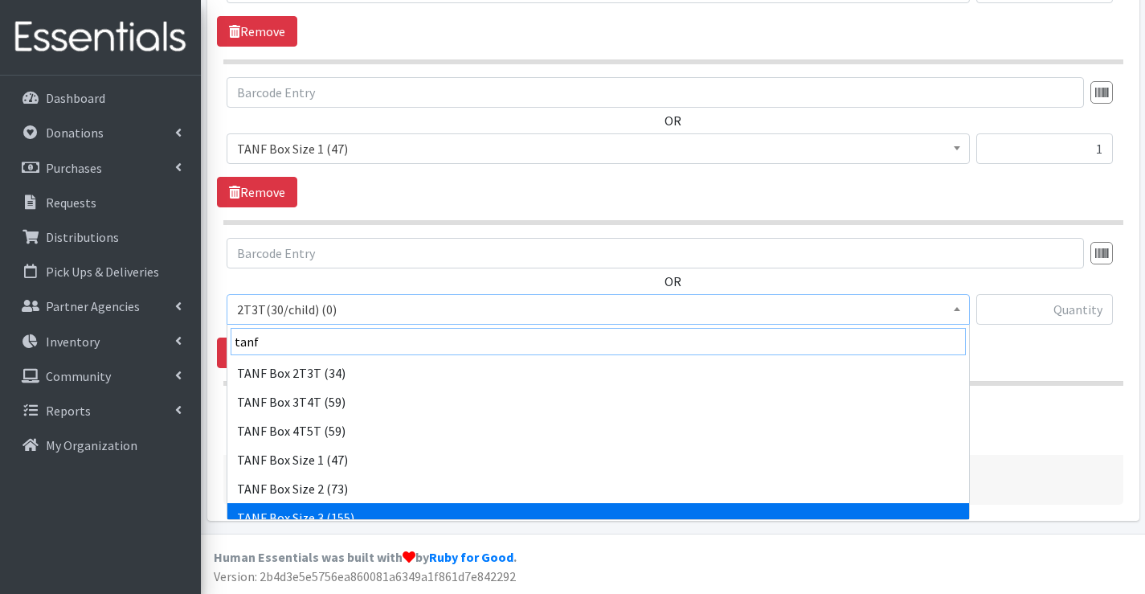
type input "tanf"
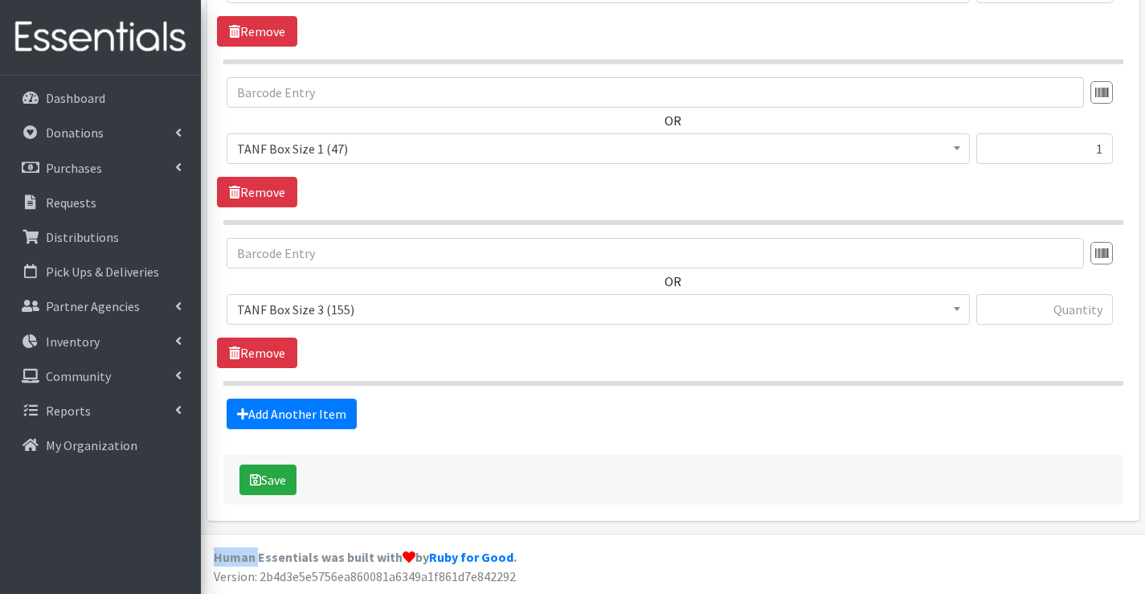
click at [297, 501] on div "Save" at bounding box center [673, 480] width 900 height 50
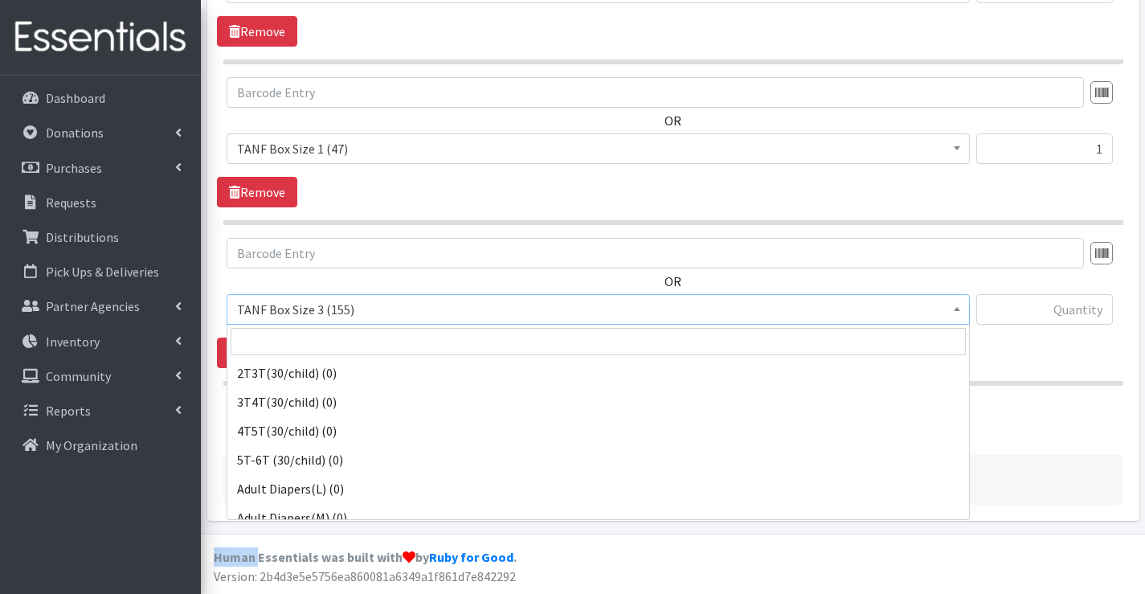
click at [299, 321] on span "TANF Box Size 3 (155)" at bounding box center [598, 309] width 722 height 23
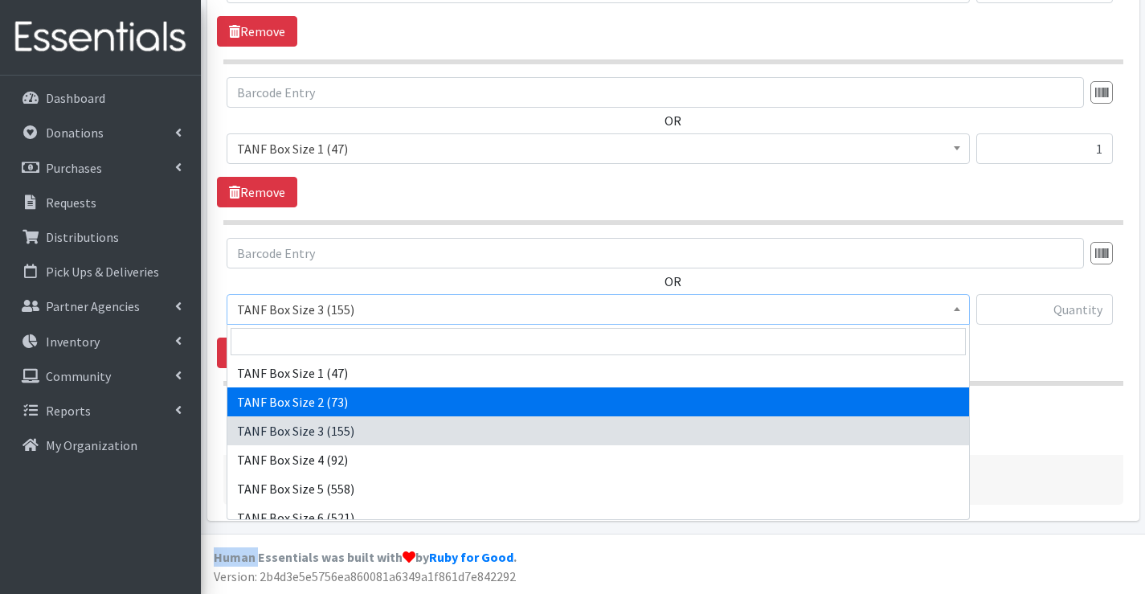
select select "15521"
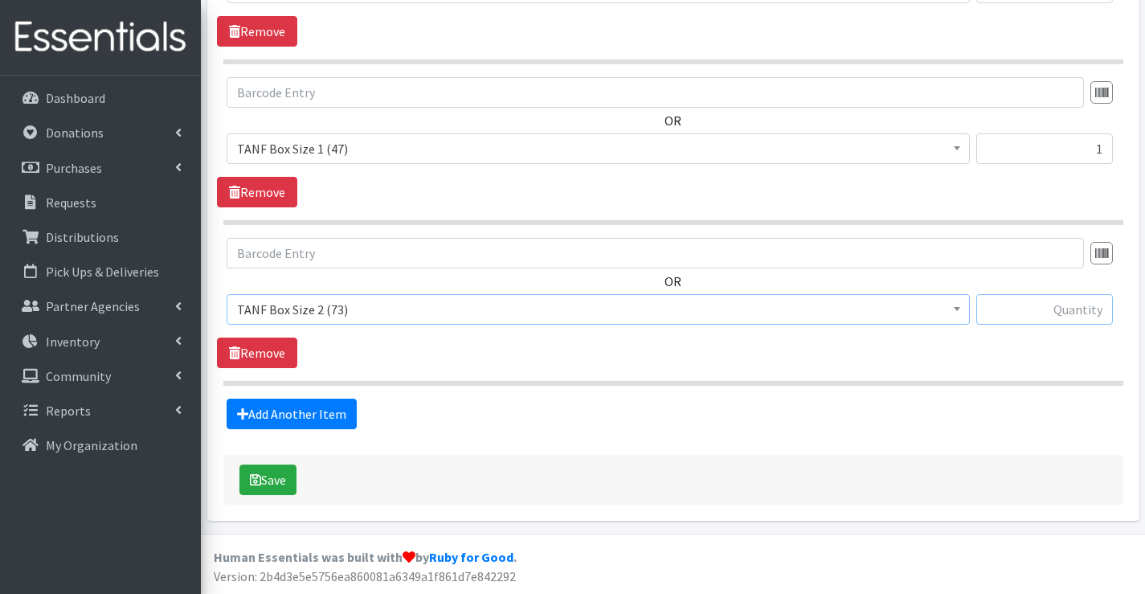
click at [1069, 301] on input "text" at bounding box center [1044, 309] width 137 height 31
type input "1"
click at [271, 418] on link "Add Another Item" at bounding box center [292, 414] width 130 height 31
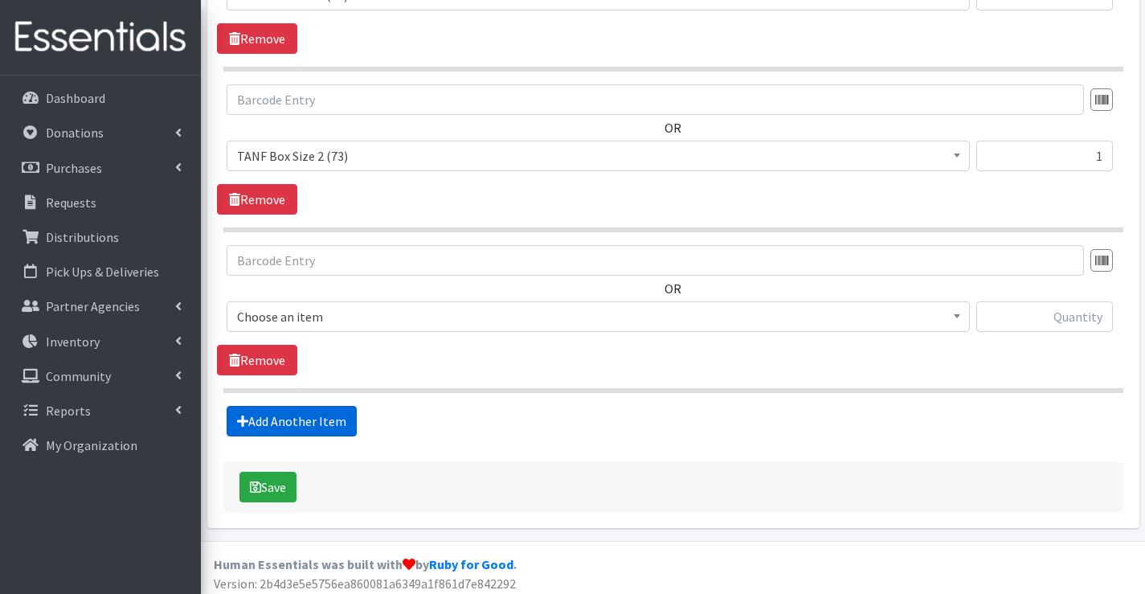
scroll to position [1388, 0]
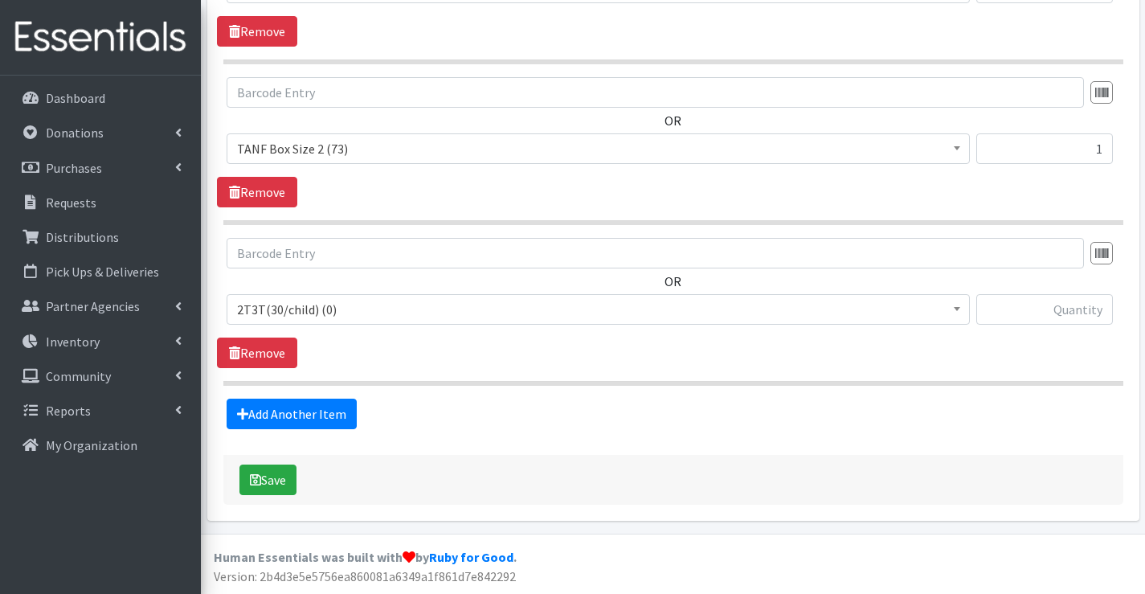
click at [316, 315] on span "2T3T(30/child) (0)" at bounding box center [598, 309] width 722 height 23
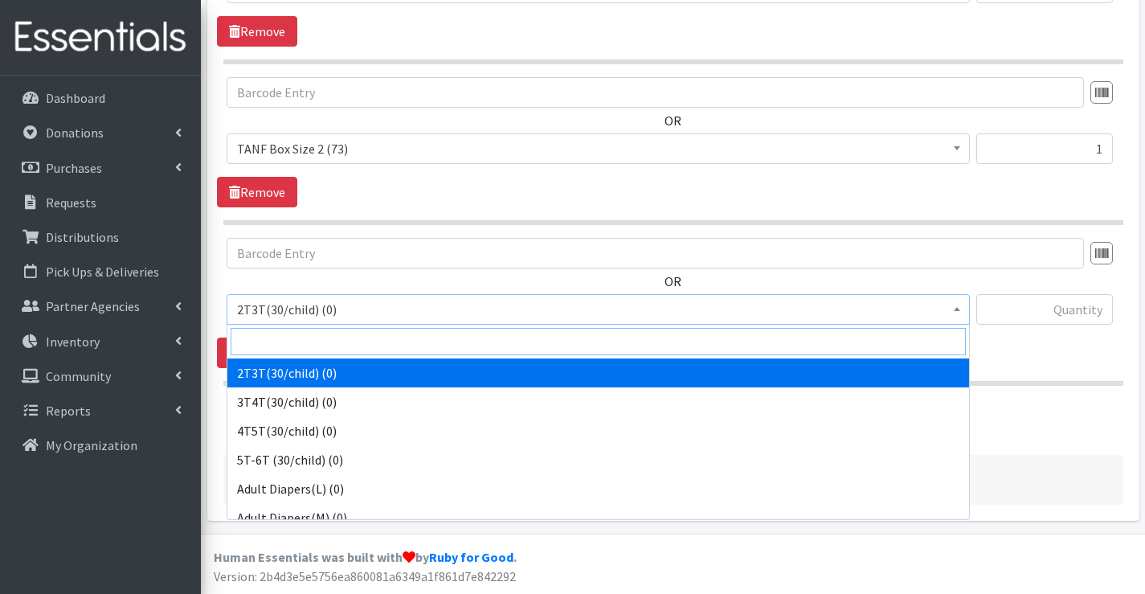
click at [302, 345] on input "search" at bounding box center [598, 341] width 735 height 27
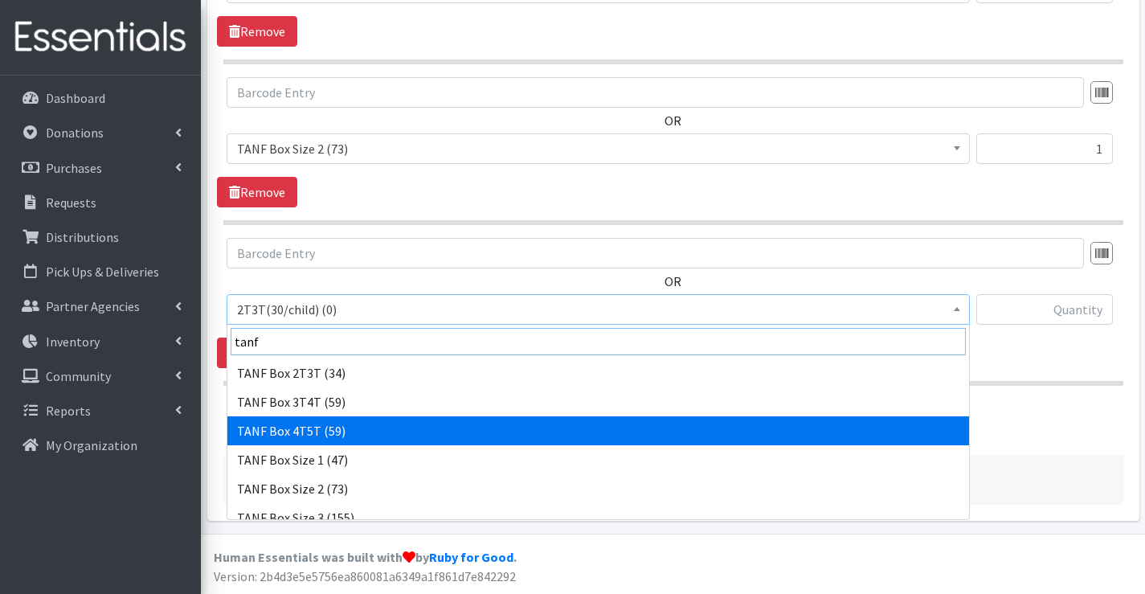
scroll to position [80, 0]
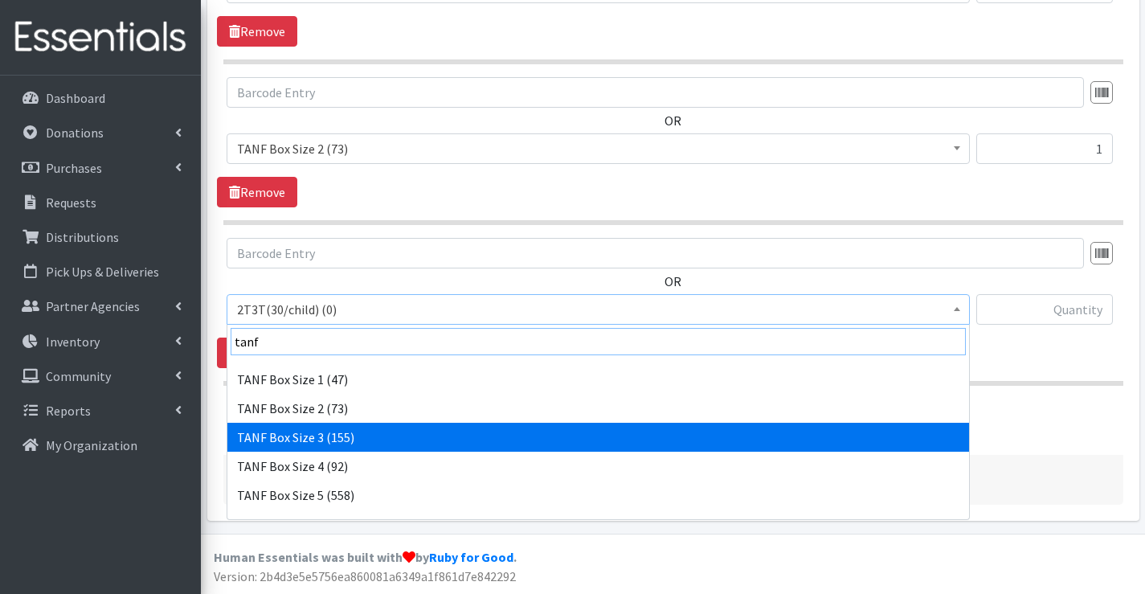
type input "tanf"
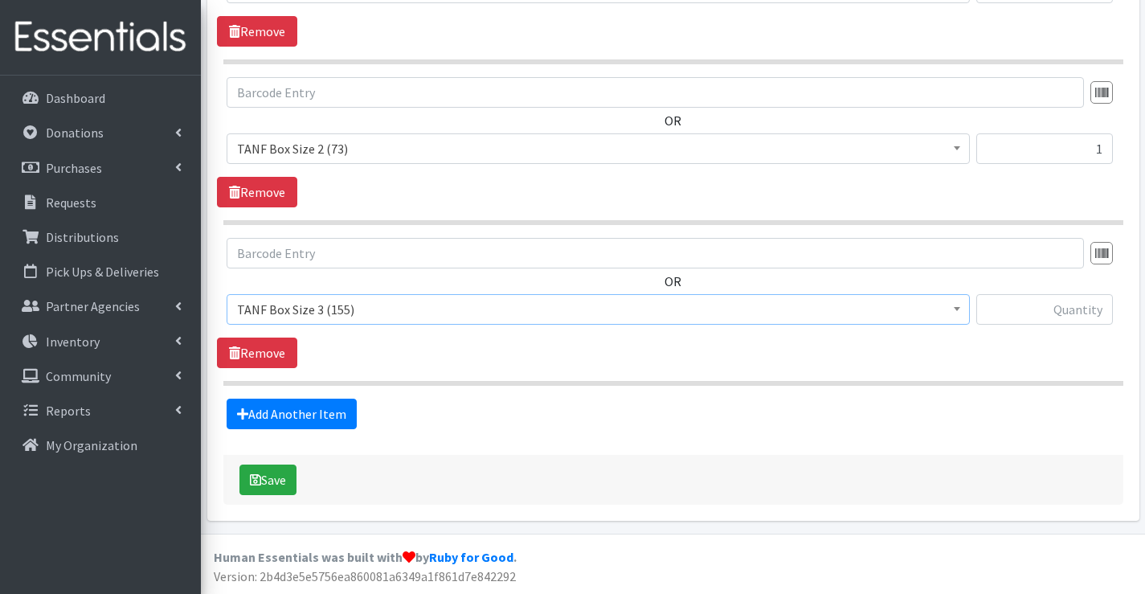
click at [332, 310] on span "TANF Box Size 3 (155)" at bounding box center [598, 309] width 722 height 23
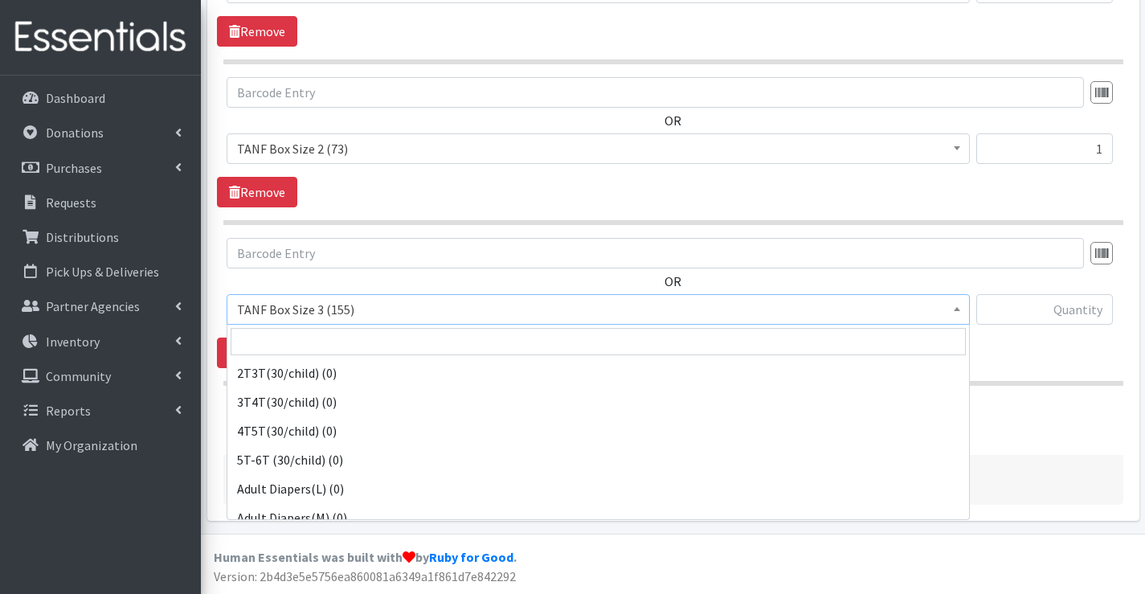
scroll to position [1186, 0]
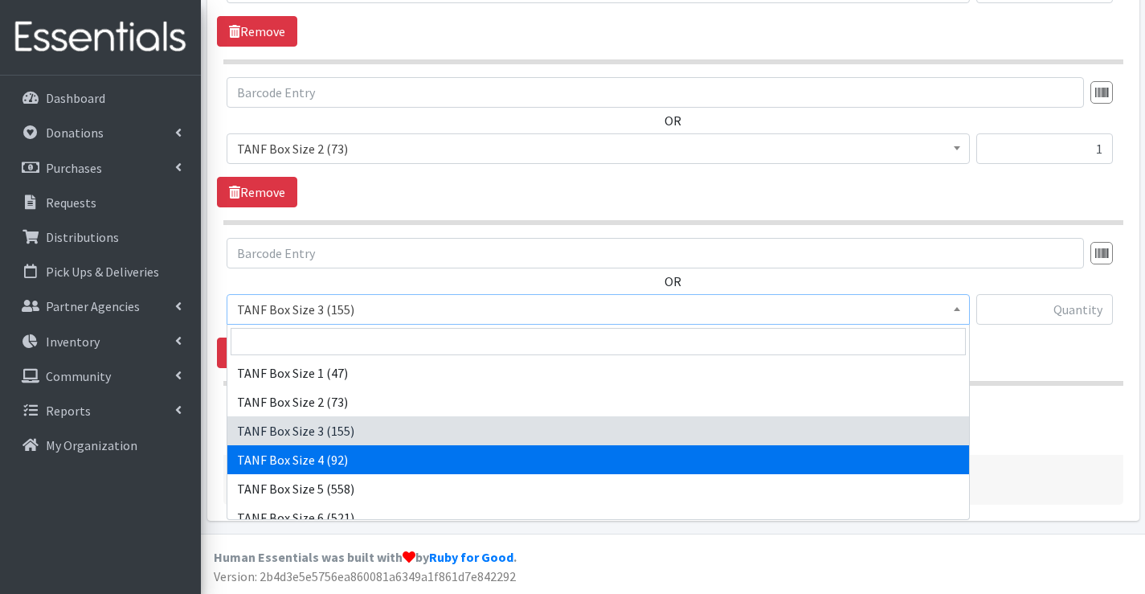
select select "15524"
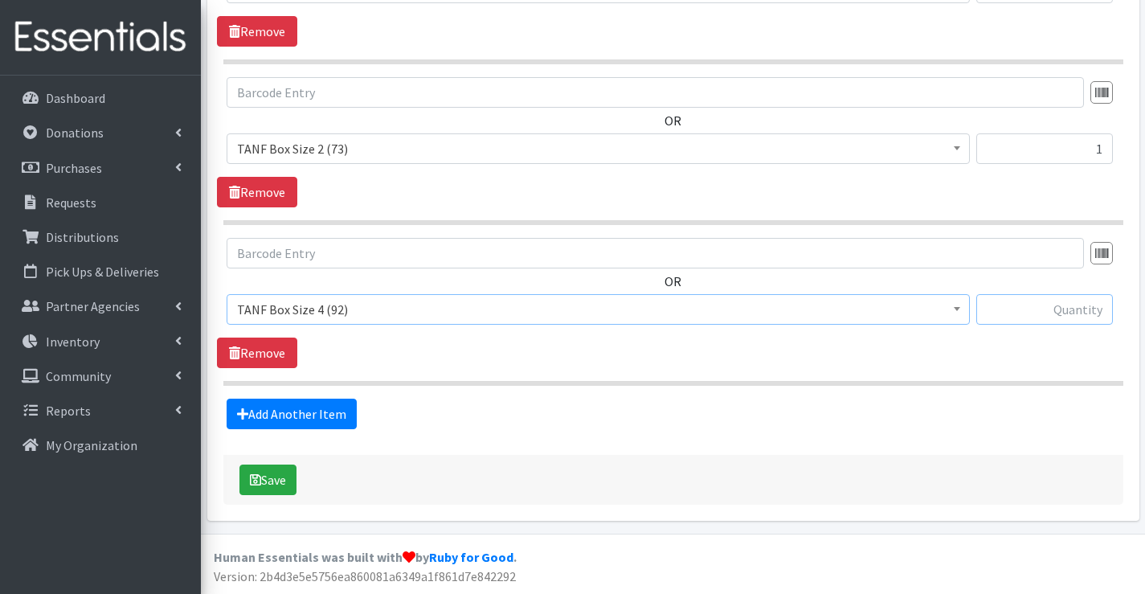
click at [1037, 322] on input "text" at bounding box center [1044, 309] width 137 height 31
type input "2"
click at [297, 404] on link "Add Another Item" at bounding box center [292, 414] width 130 height 31
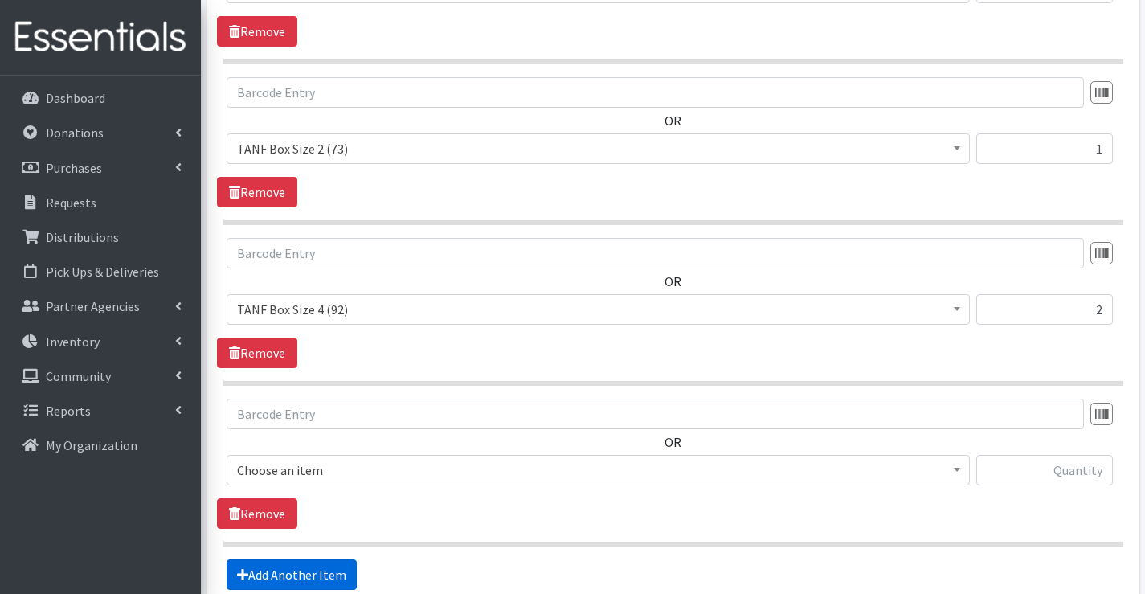
scroll to position [1549, 0]
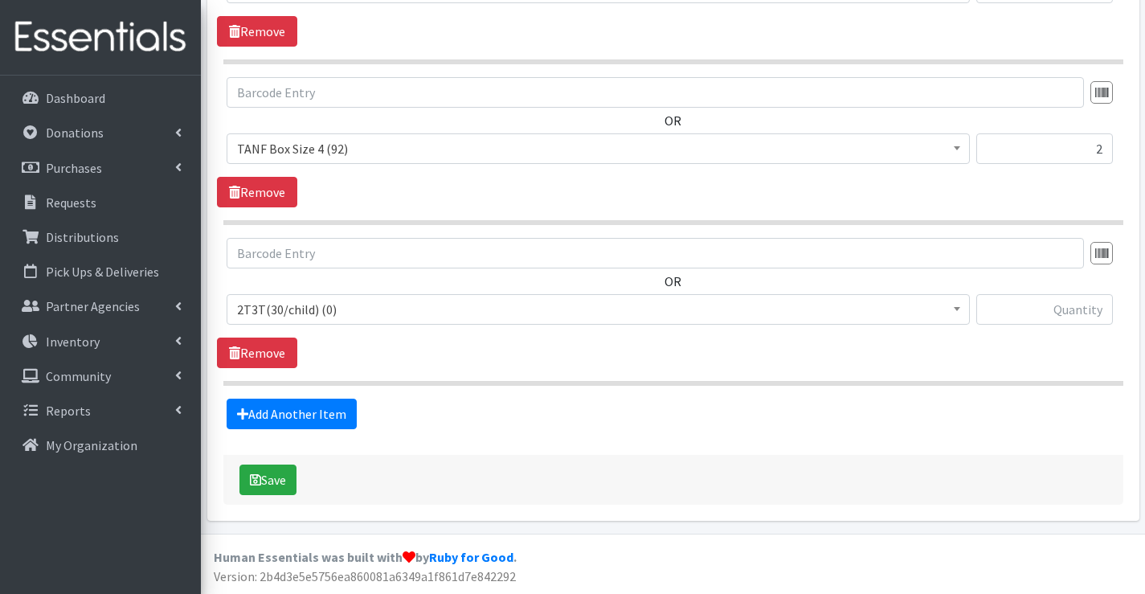
click at [321, 311] on span "2T3T(30/child) (0)" at bounding box center [598, 309] width 722 height 23
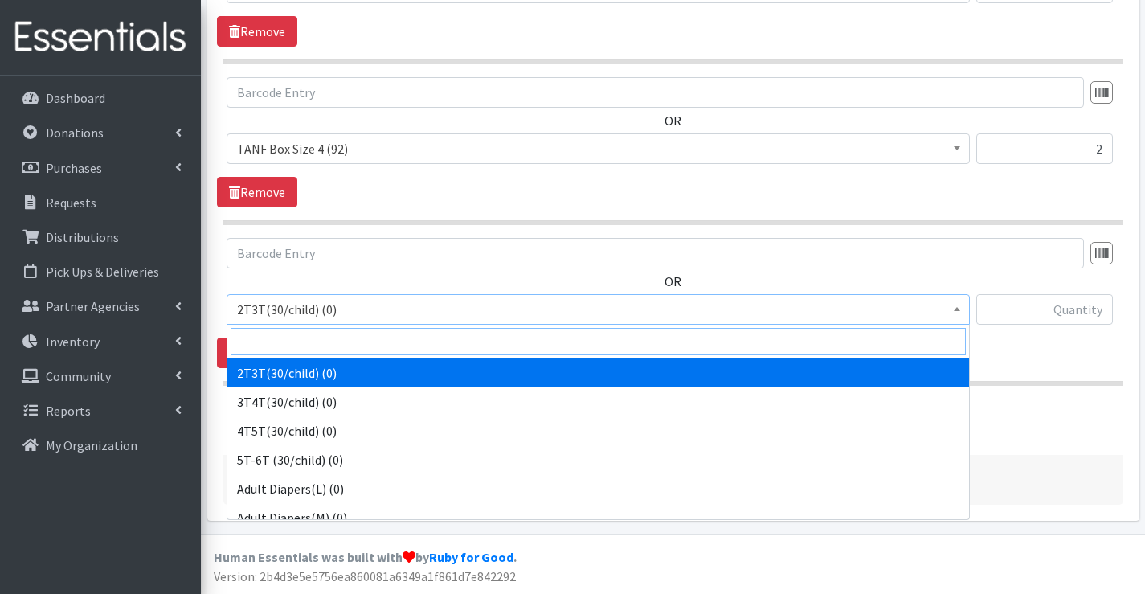
click at [309, 342] on input "search" at bounding box center [598, 341] width 735 height 27
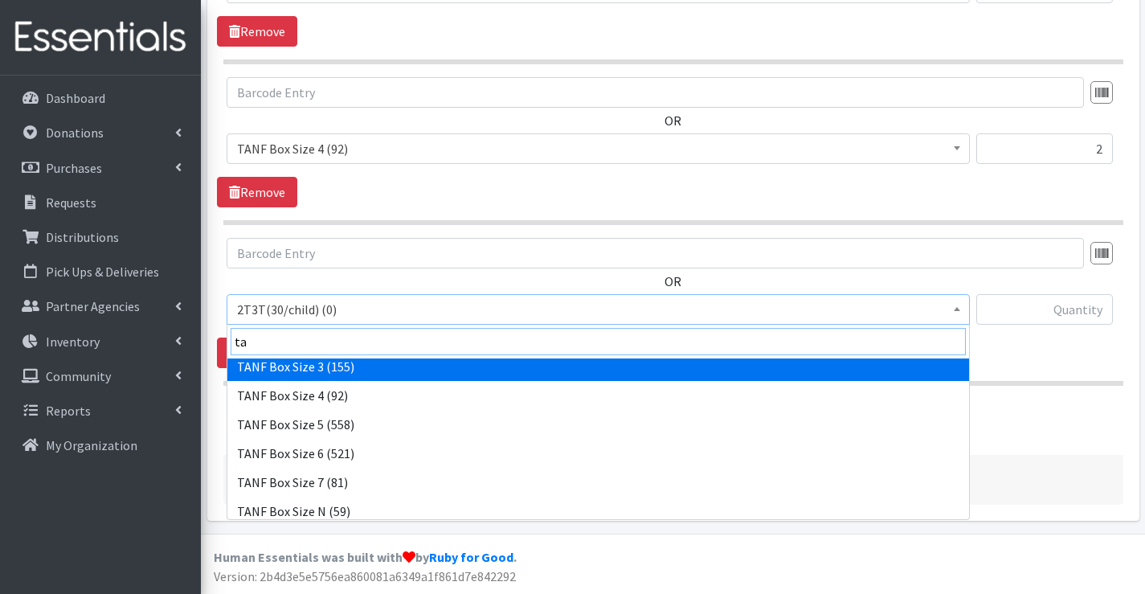
scroll to position [273, 0]
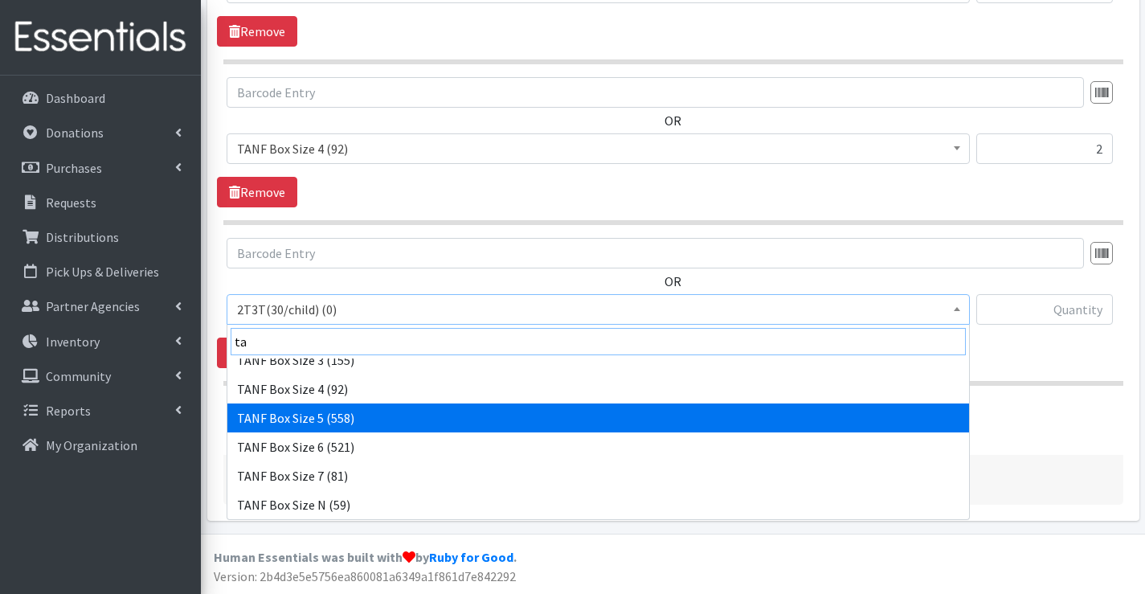
type input "ta"
select select "15525"
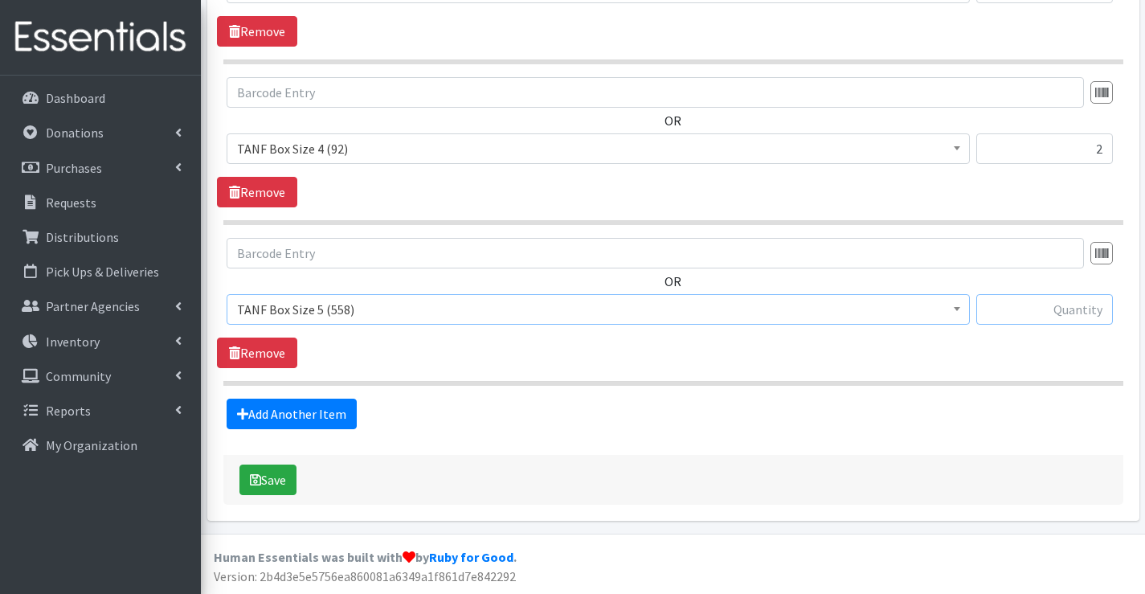
click at [1009, 310] on input "text" at bounding box center [1044, 309] width 137 height 31
type input "4"
click at [320, 410] on link "Add Another Item" at bounding box center [292, 414] width 130 height 31
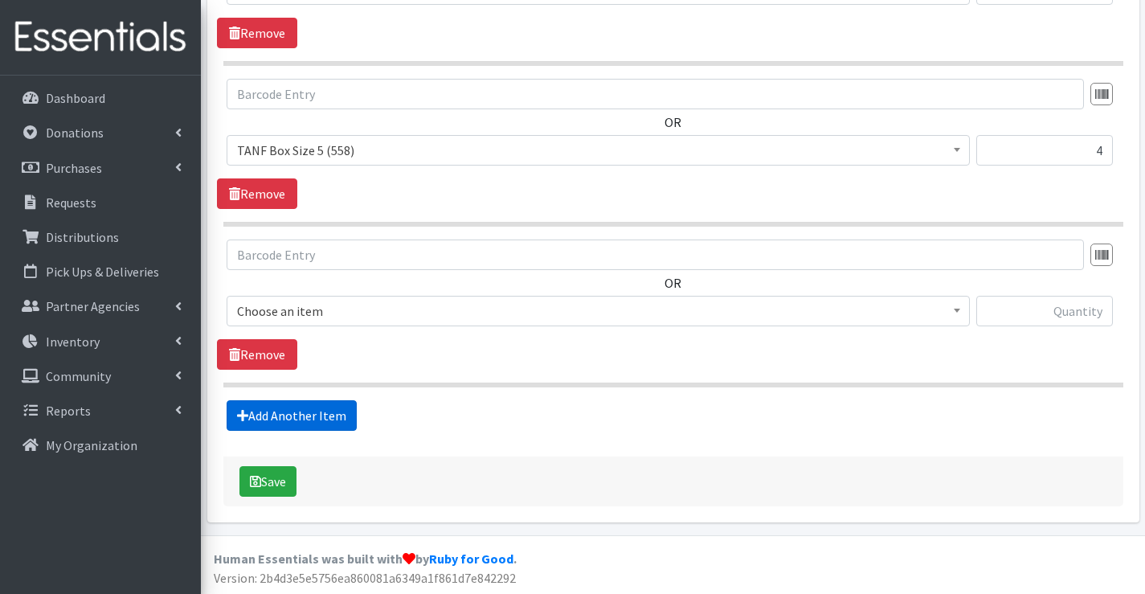
scroll to position [1709, 0]
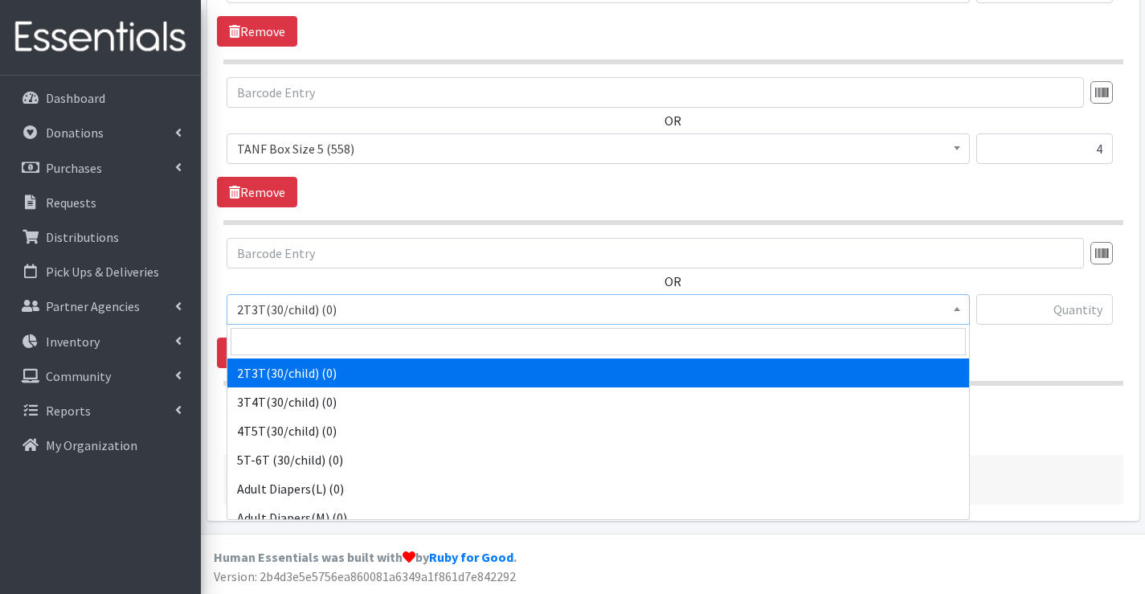
click at [321, 308] on span "2T3T(30/child) (0)" at bounding box center [598, 309] width 722 height 23
click at [342, 338] on input "search" at bounding box center [598, 341] width 735 height 27
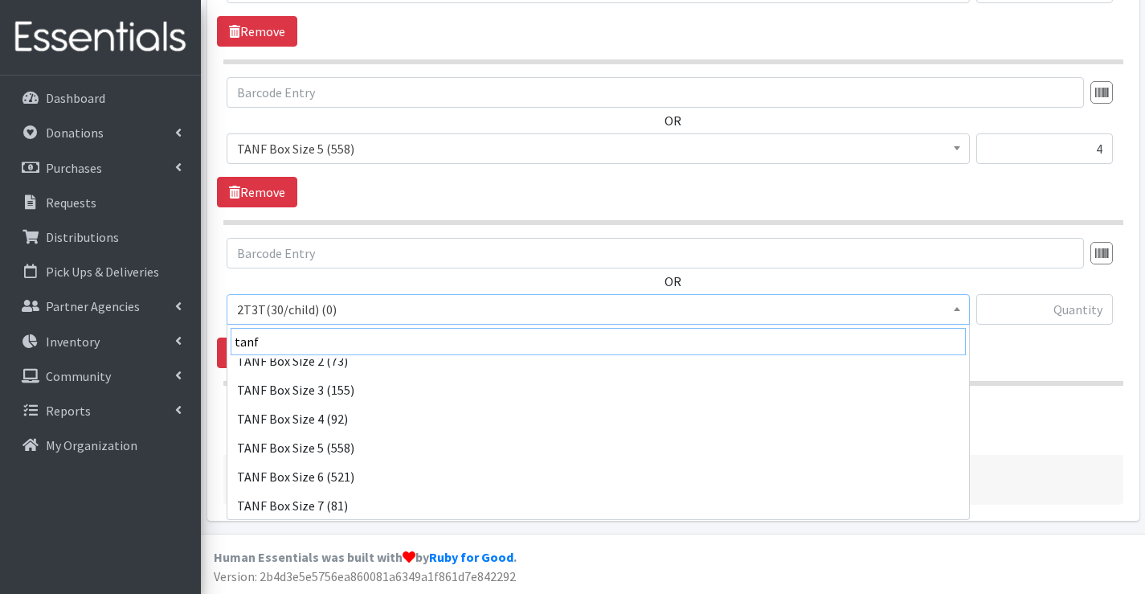
scroll to position [158, 0]
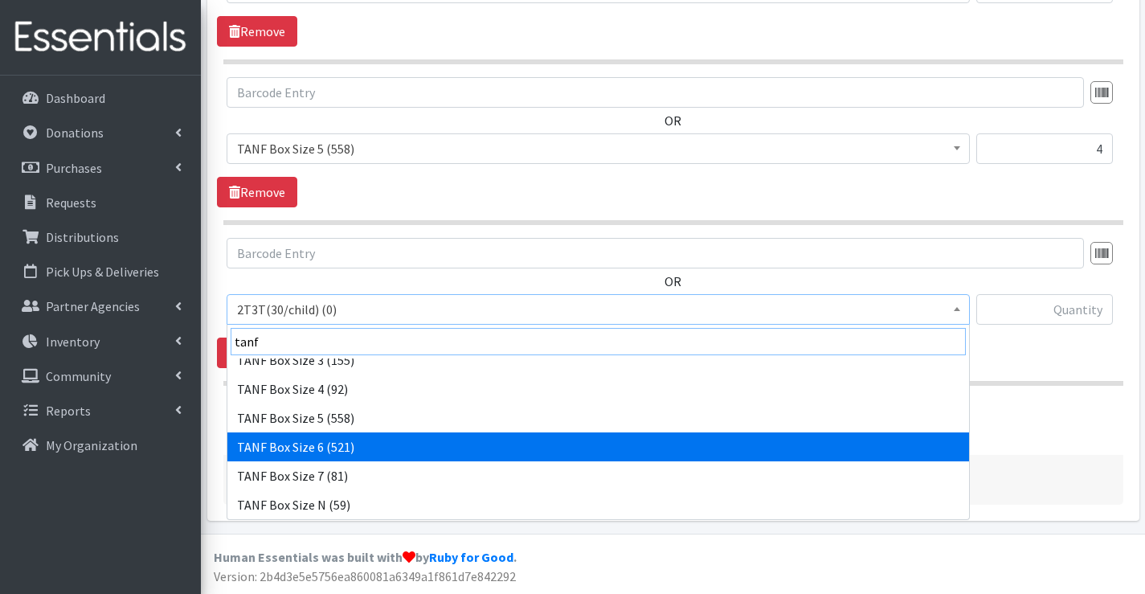
type input "tanf"
select select "15526"
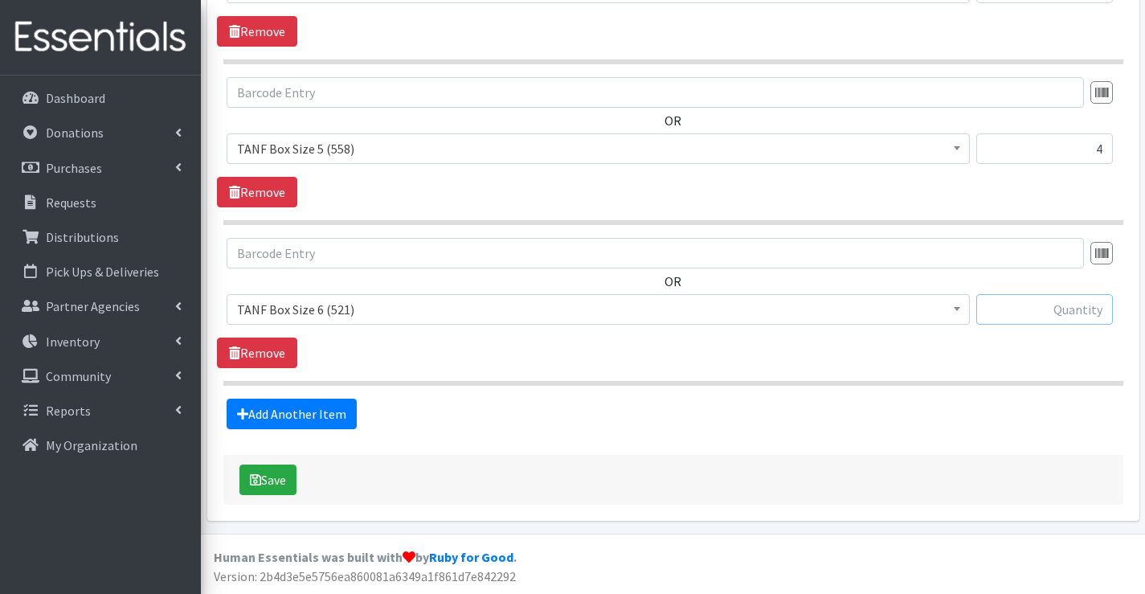
click at [1045, 309] on input "text" at bounding box center [1044, 309] width 137 height 31
type input "5"
click at [313, 410] on link "Add Another Item" at bounding box center [292, 414] width 130 height 31
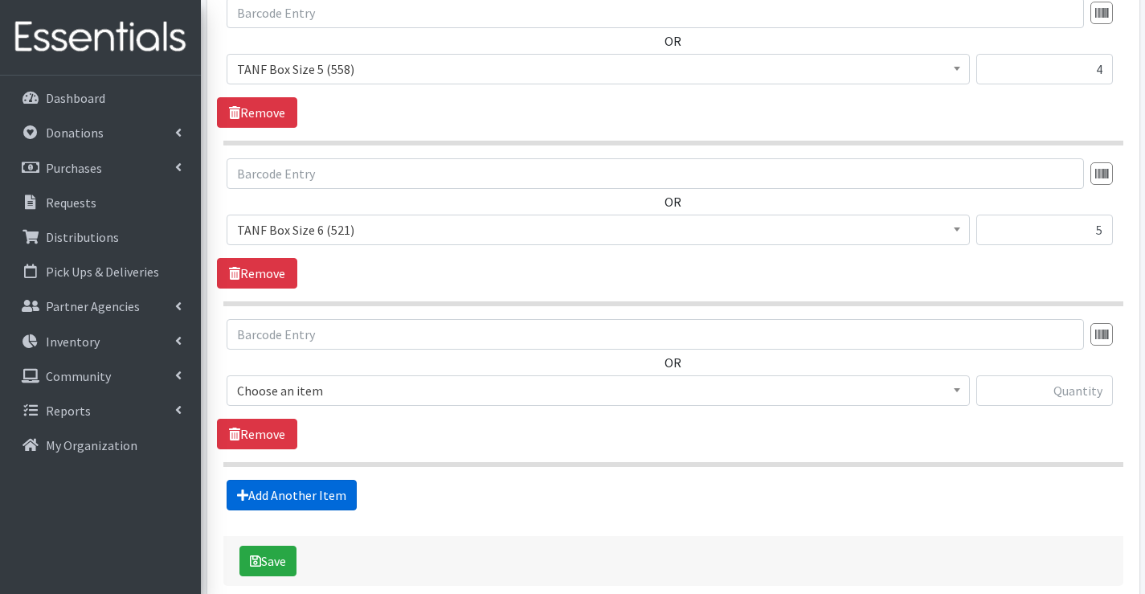
scroll to position [1870, 0]
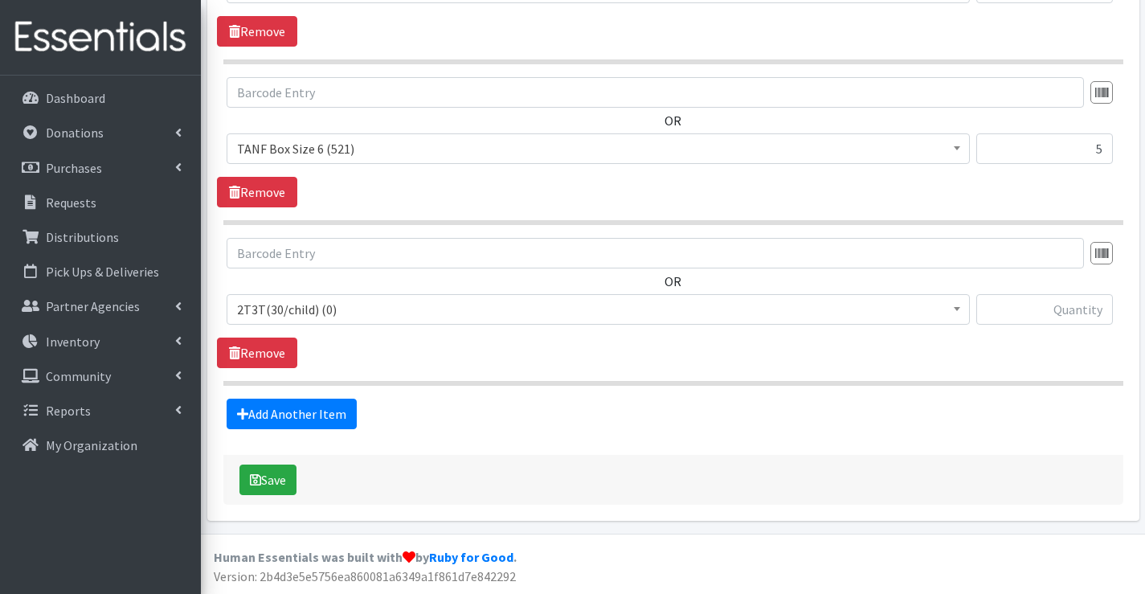
click at [342, 302] on span "2T3T(30/child) (0)" at bounding box center [598, 309] width 722 height 23
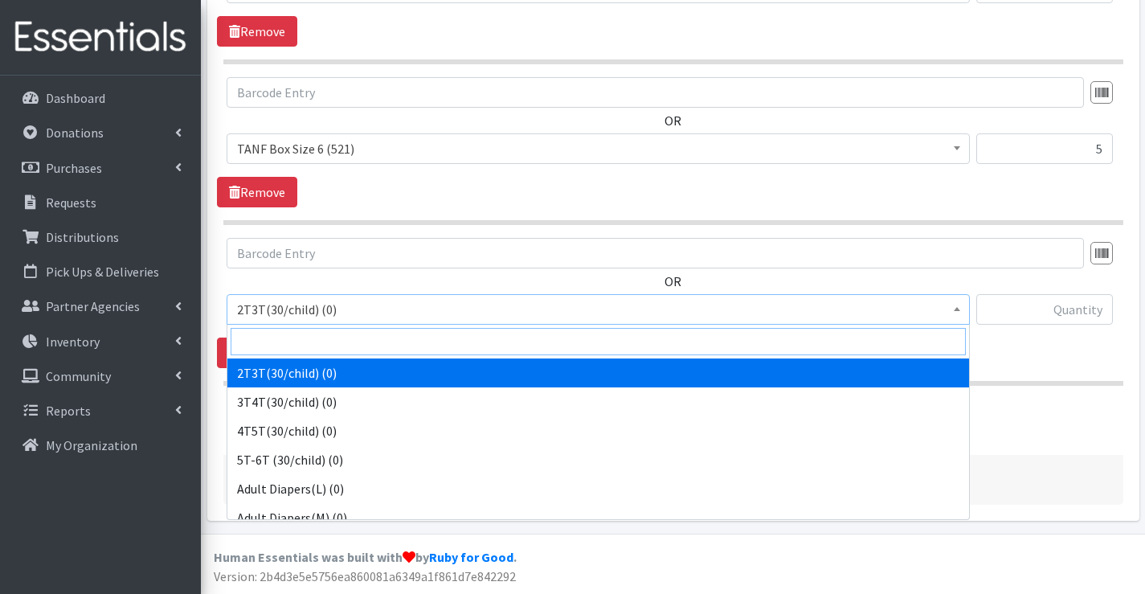
click at [321, 346] on input "search" at bounding box center [598, 341] width 735 height 27
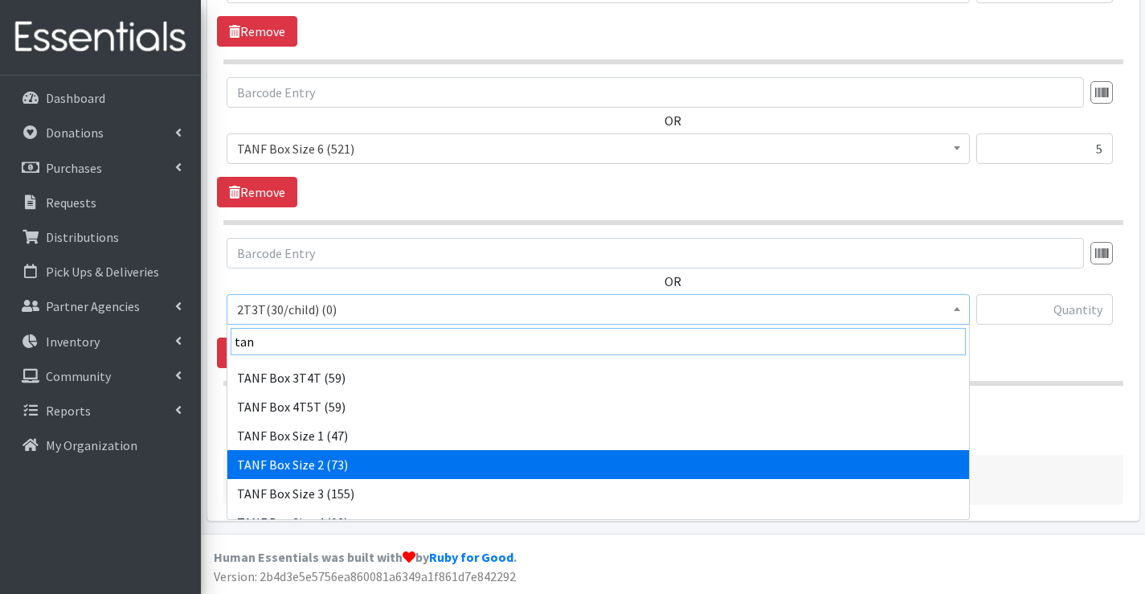
scroll to position [161, 0]
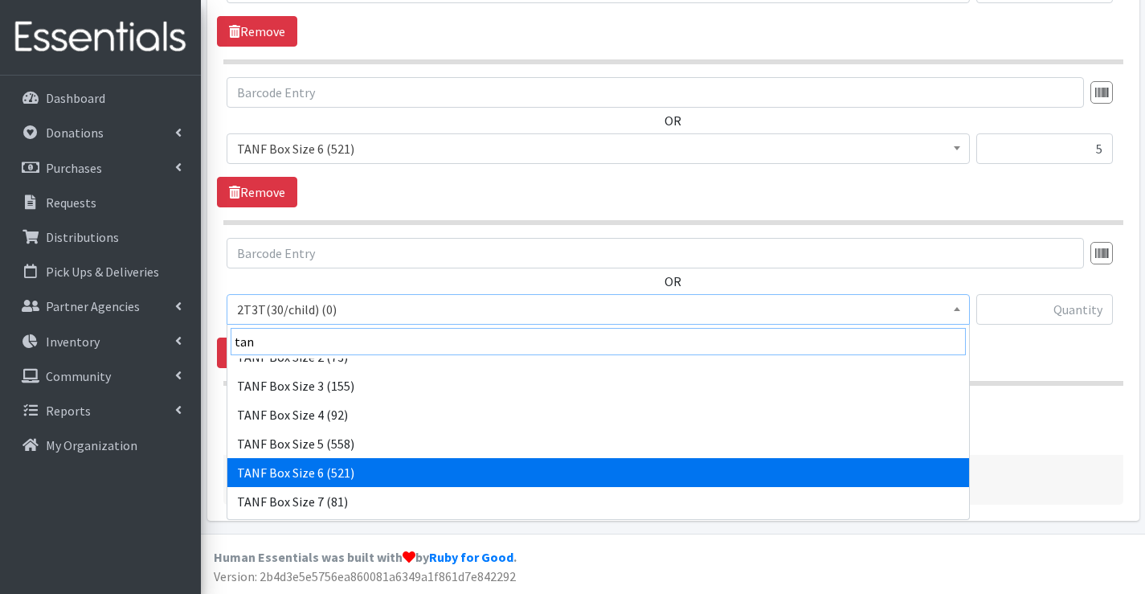
type input "tan"
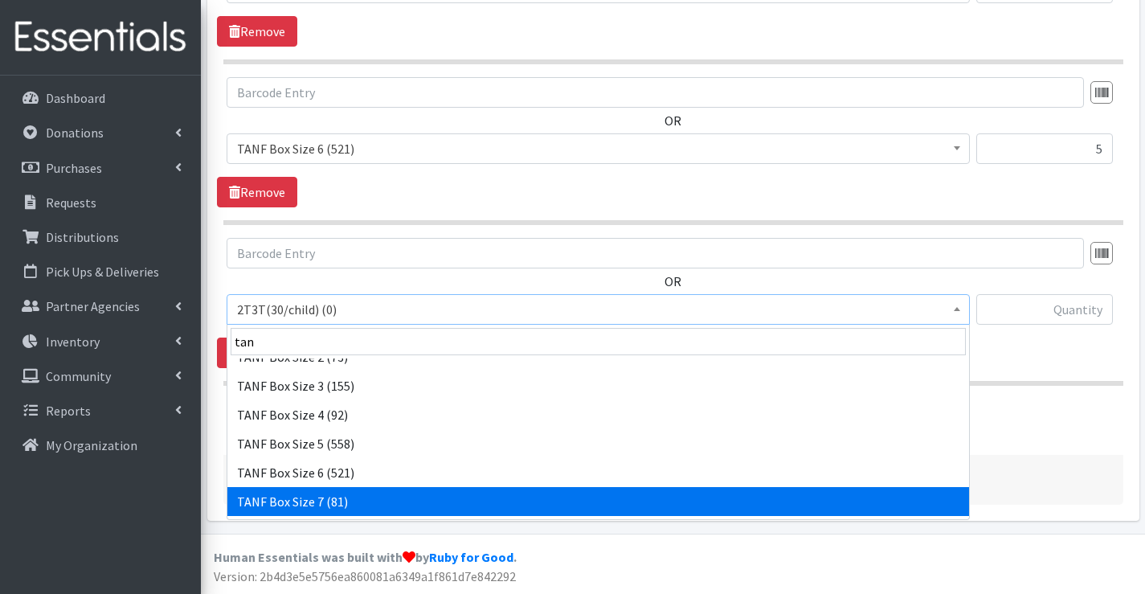
drag, startPoint x: 354, startPoint y: 479, endPoint x: 354, endPoint y: 495, distance: 16.1
select select "15527"
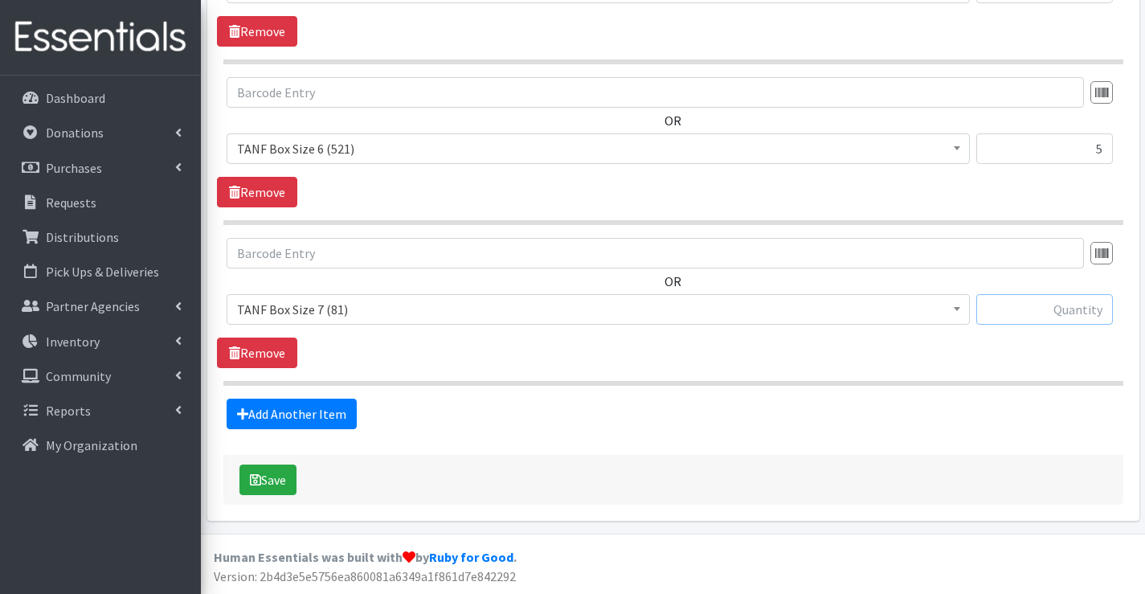
click at [1036, 312] on input "text" at bounding box center [1044, 309] width 137 height 31
type input "3"
click at [270, 475] on button "Save" at bounding box center [267, 479] width 57 height 31
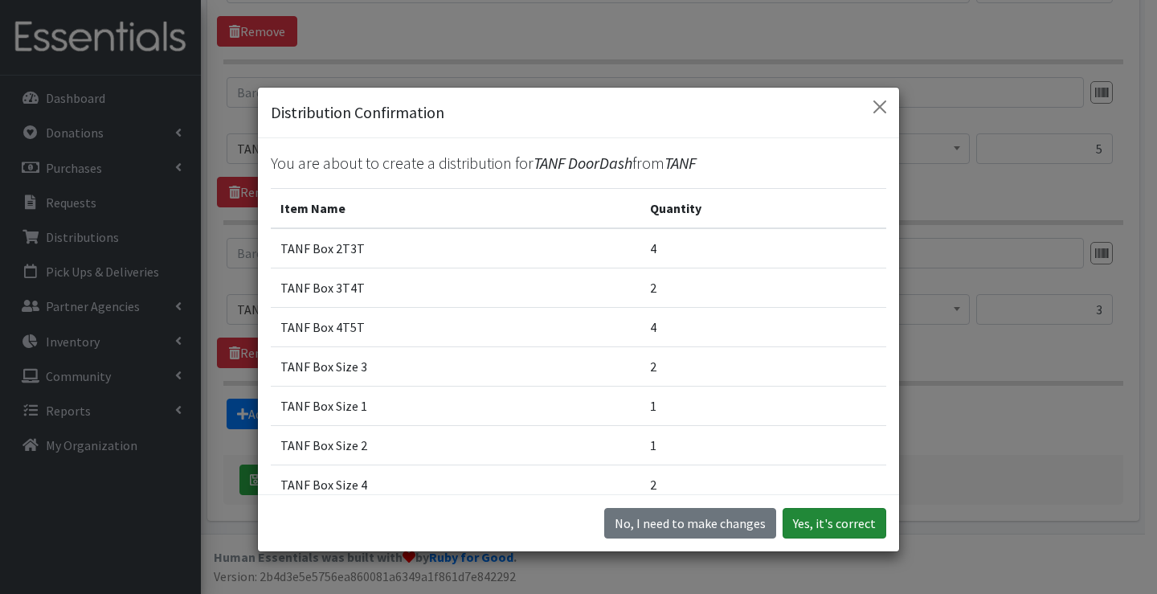
click at [808, 523] on button "Yes, it's correct" at bounding box center [835, 523] width 104 height 31
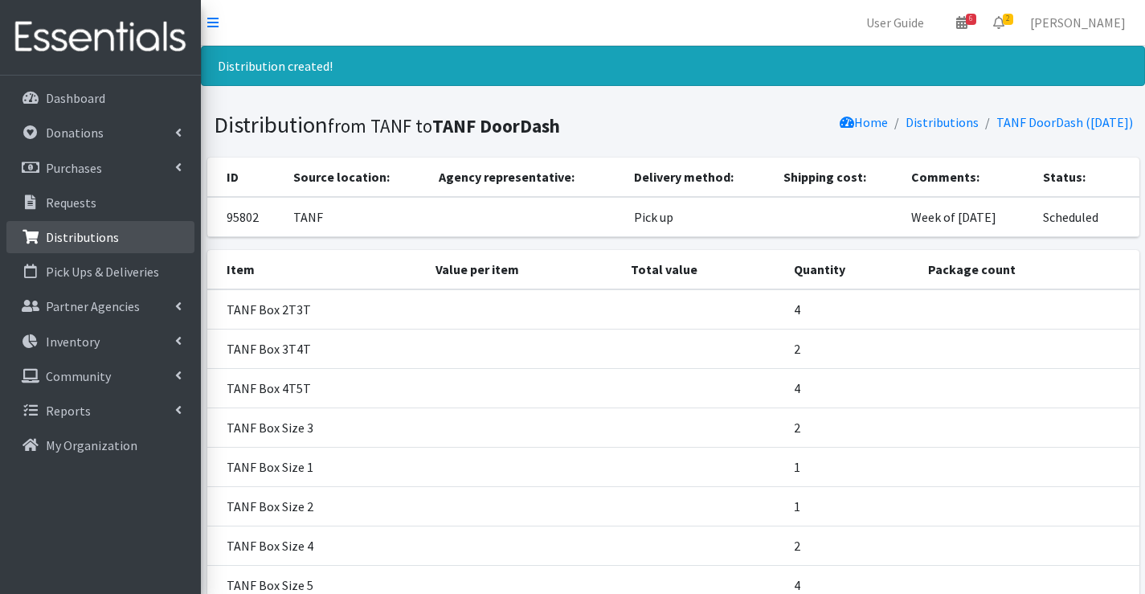
click at [130, 235] on link "Distributions" at bounding box center [100, 237] width 188 height 32
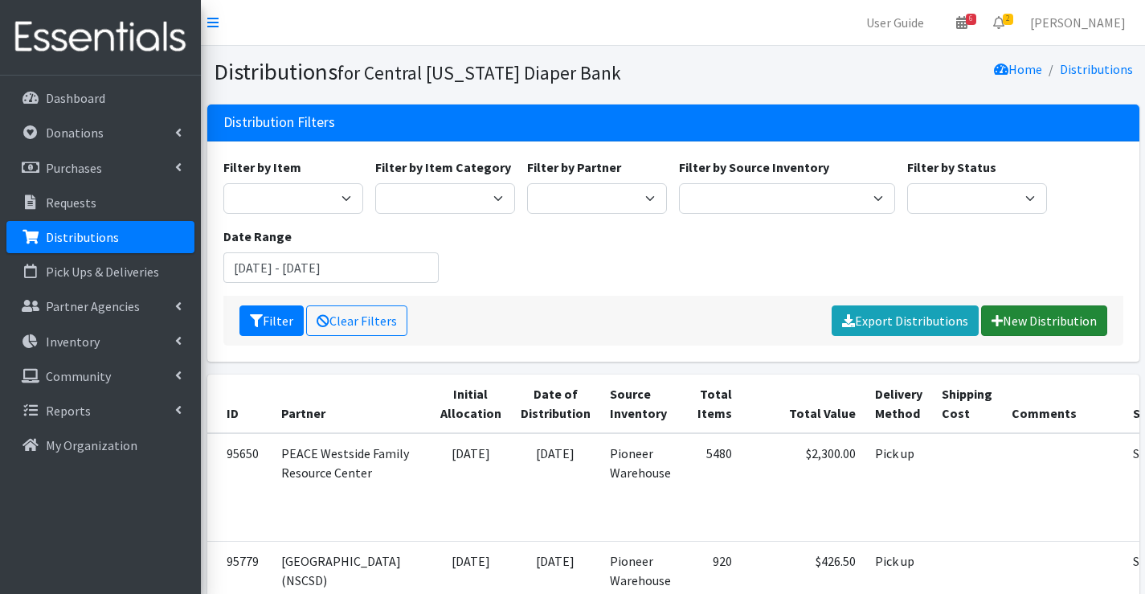
click at [1046, 309] on link "New Distribution" at bounding box center [1044, 320] width 126 height 31
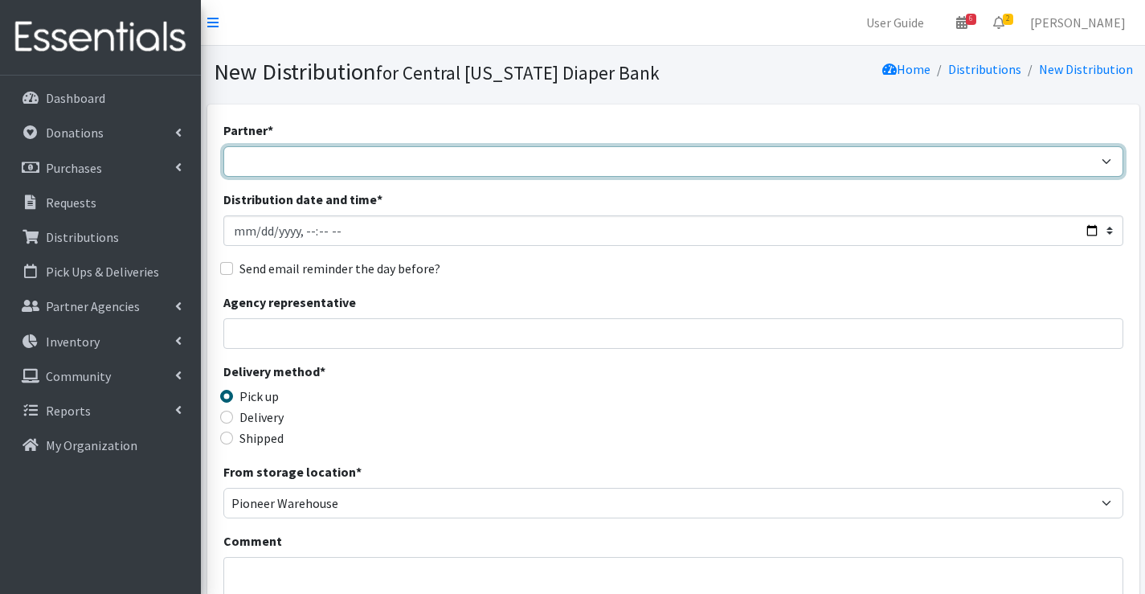
click at [403, 162] on select "[DEMOGRAPHIC_DATA] Baby Momma Association [DEMOGRAPHIC_DATA] Food Pantry [GEOGR…" at bounding box center [673, 161] width 900 height 31
select select "292"
click at [223, 146] on select "[DEMOGRAPHIC_DATA] Baby Momma Association [DEMOGRAPHIC_DATA] Food Pantry [GEOGR…" at bounding box center [673, 161] width 900 height 31
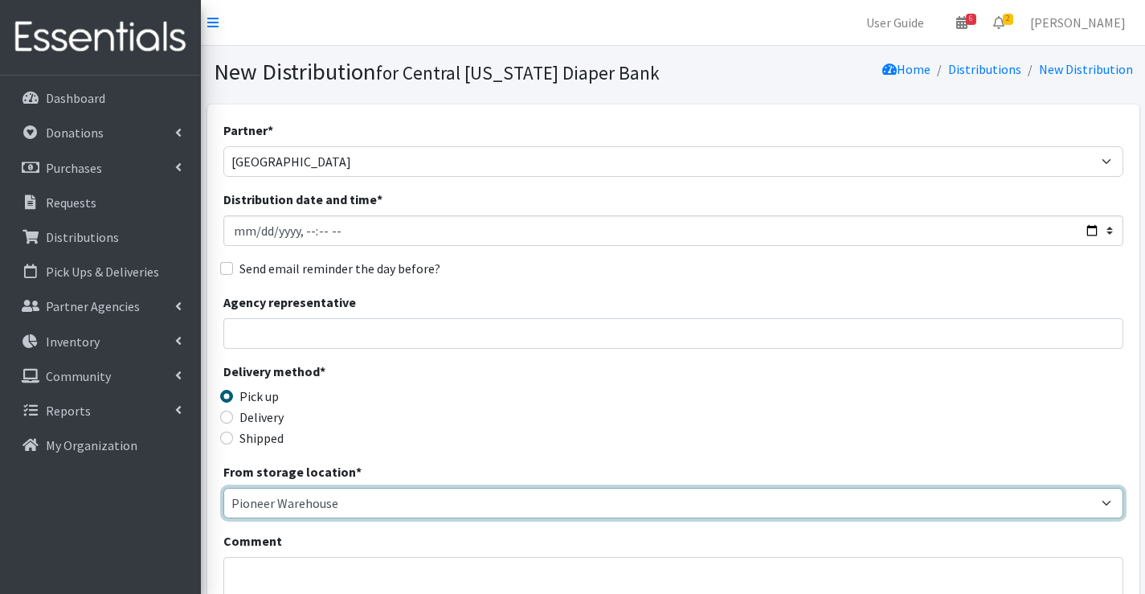
click at [310, 501] on select "Pioneer Warehouse TANF" at bounding box center [673, 503] width 900 height 31
select select "470"
click at [223, 488] on select "Pioneer Warehouse TANF" at bounding box center [673, 503] width 900 height 31
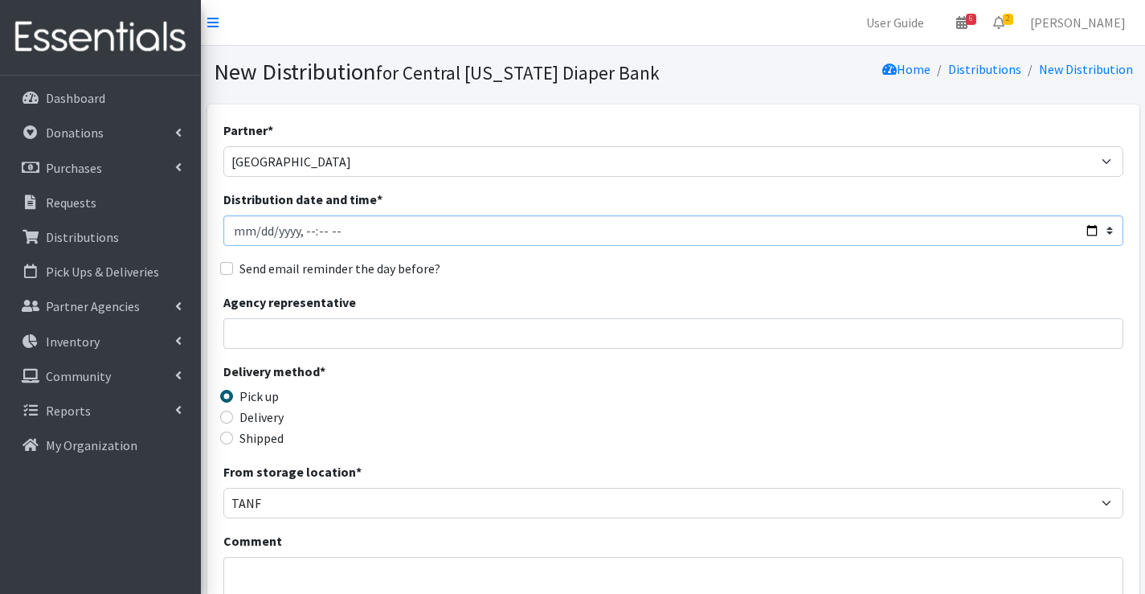
click at [258, 231] on input "Distribution date and time *" at bounding box center [673, 230] width 900 height 31
type input "[DATE]T11:00"
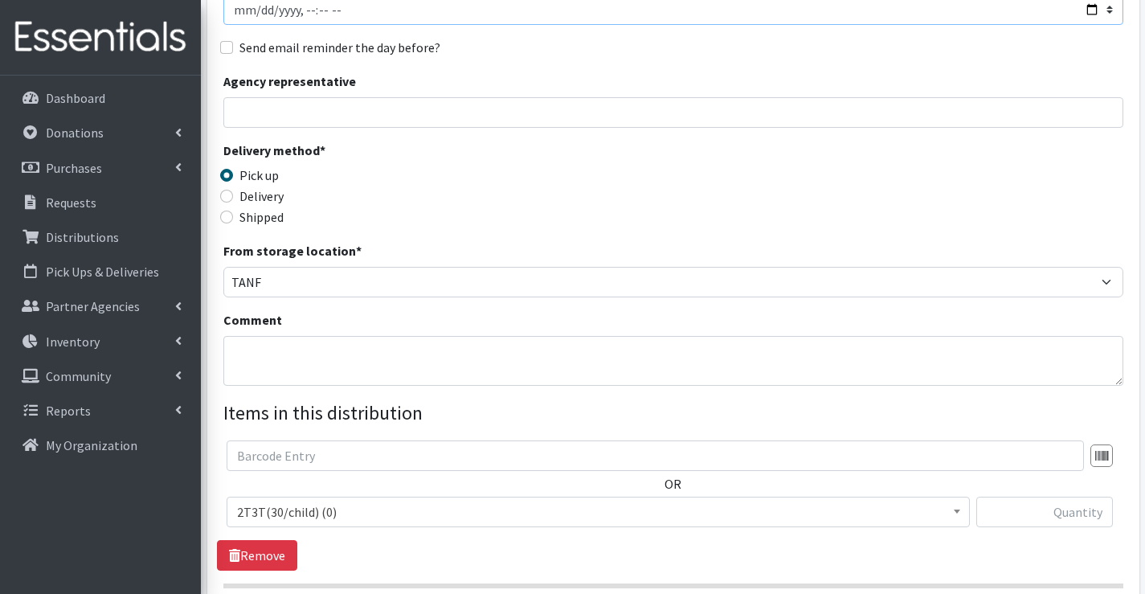
scroll to position [241, 0]
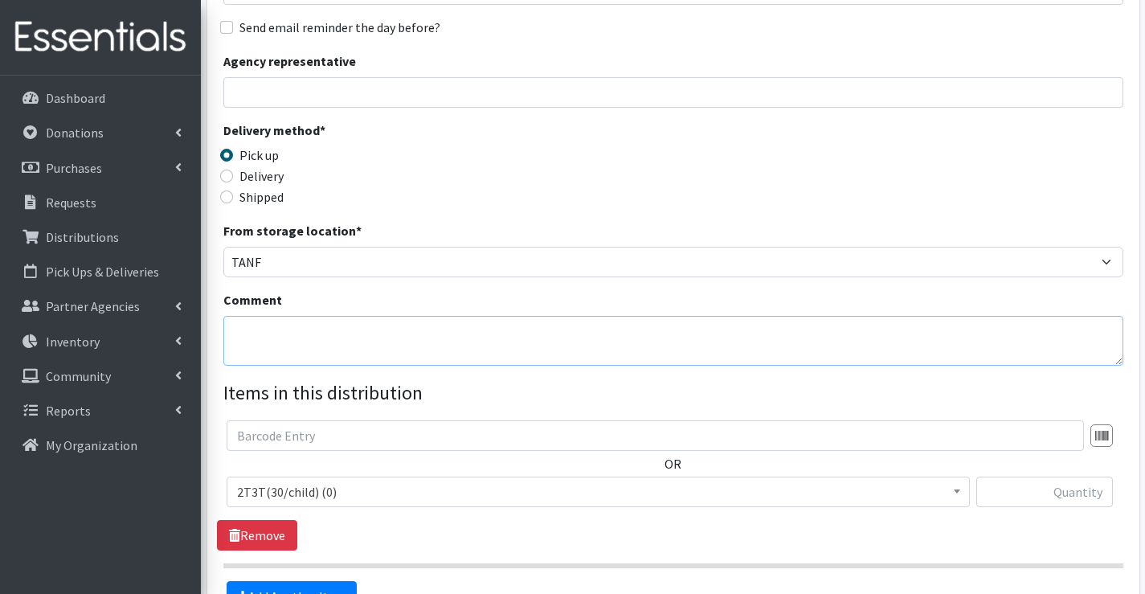
click at [323, 342] on textarea "Comment" at bounding box center [673, 341] width 900 height 50
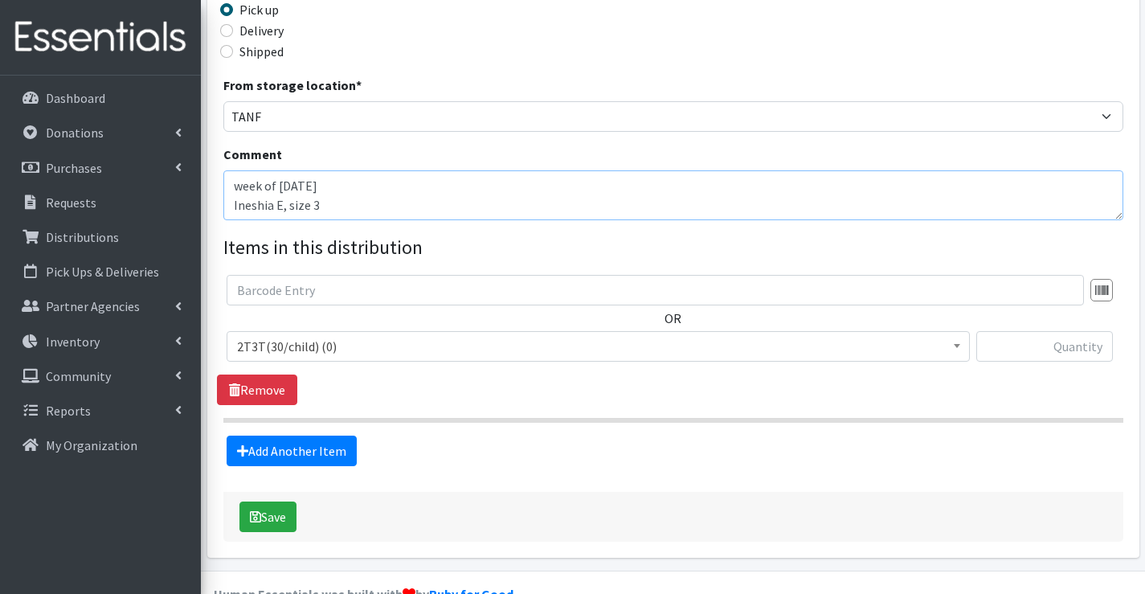
scroll to position [402, 0]
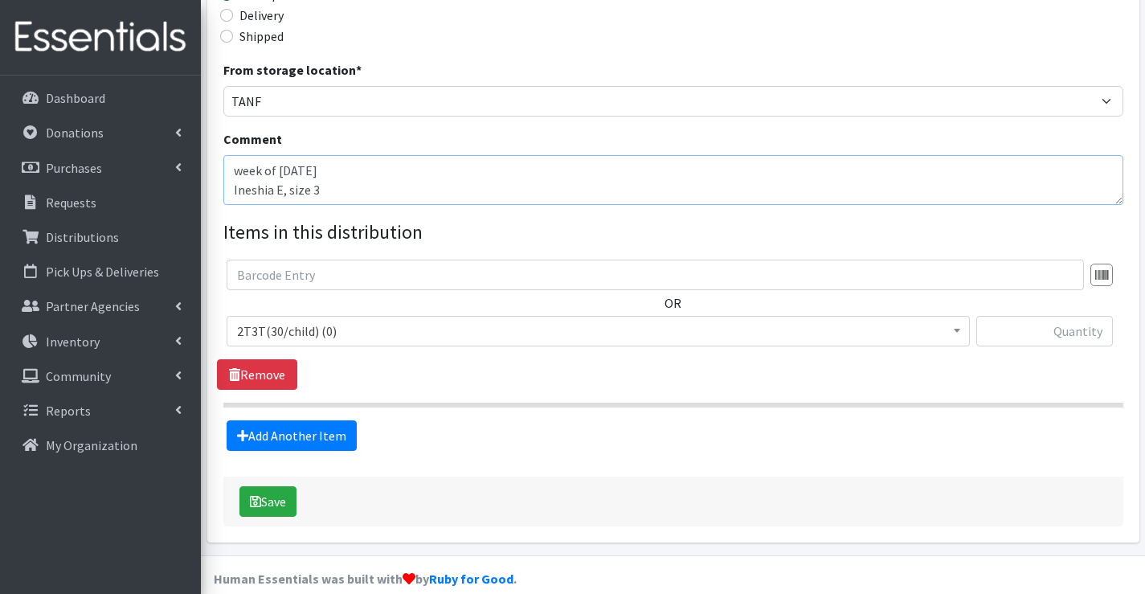
type textarea "week of 9/1/25 Ineshia E, size 3"
click at [319, 326] on span "2T3T(30/child) (0)" at bounding box center [598, 331] width 722 height 23
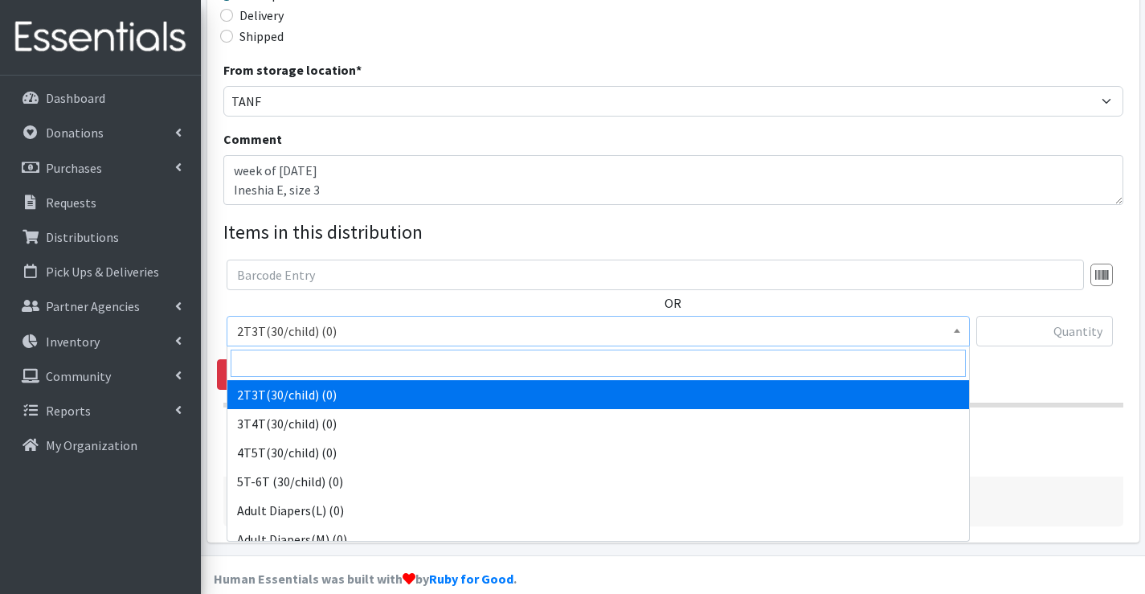
click at [304, 361] on input "search" at bounding box center [598, 363] width 735 height 27
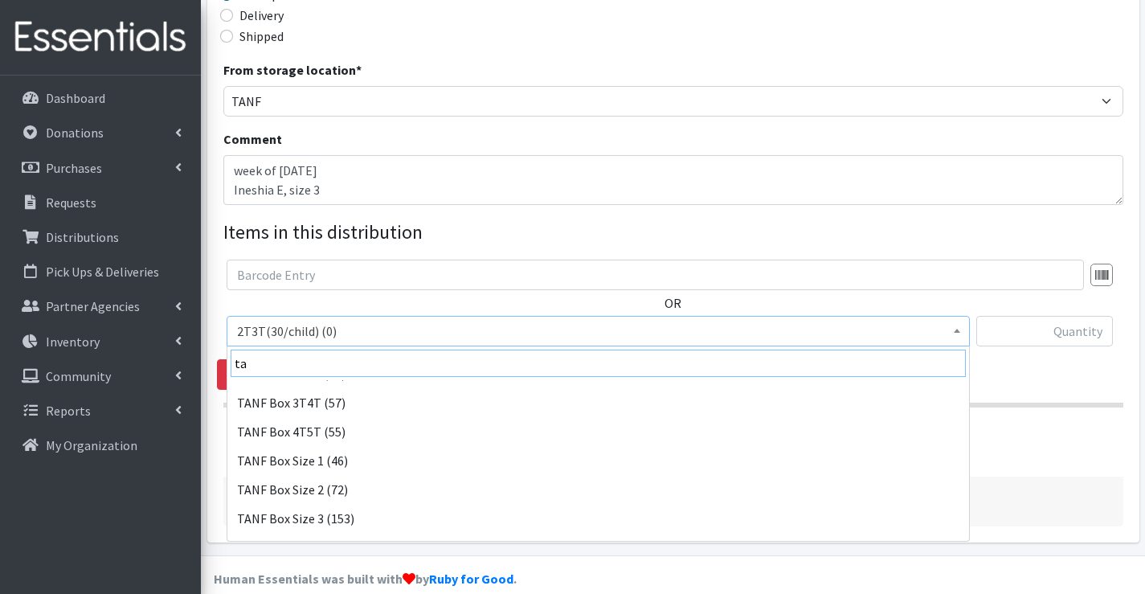
scroll to position [161, 0]
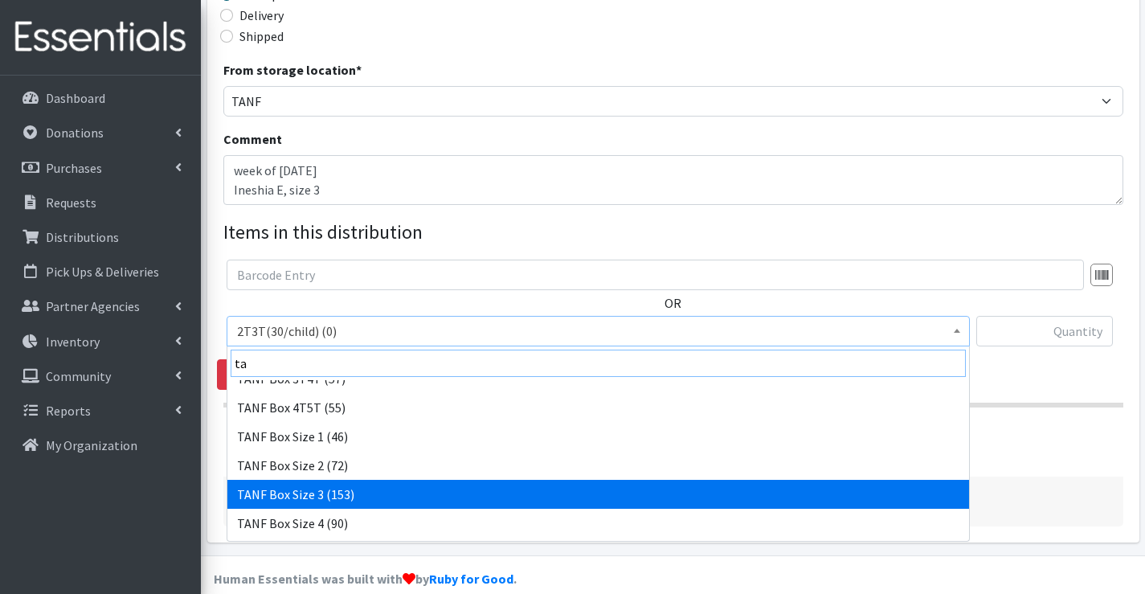
type input "ta"
drag, startPoint x: 328, startPoint y: 498, endPoint x: 341, endPoint y: 489, distance: 16.1
select select "15523"
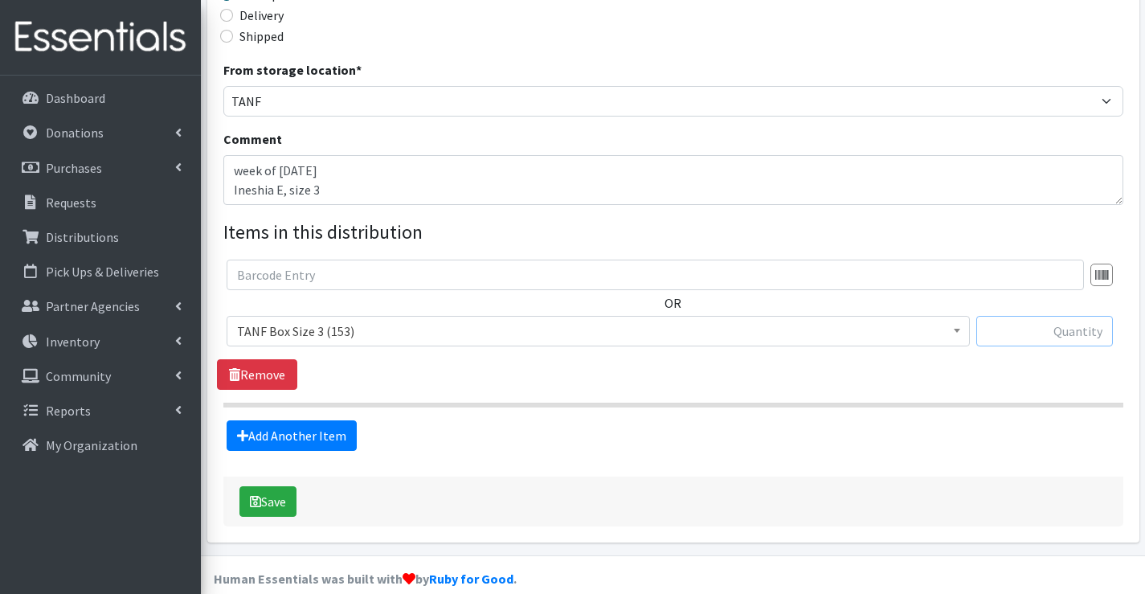
click at [1033, 341] on input "text" at bounding box center [1044, 331] width 137 height 31
type input "1"
click at [268, 514] on button "Save" at bounding box center [267, 501] width 57 height 31
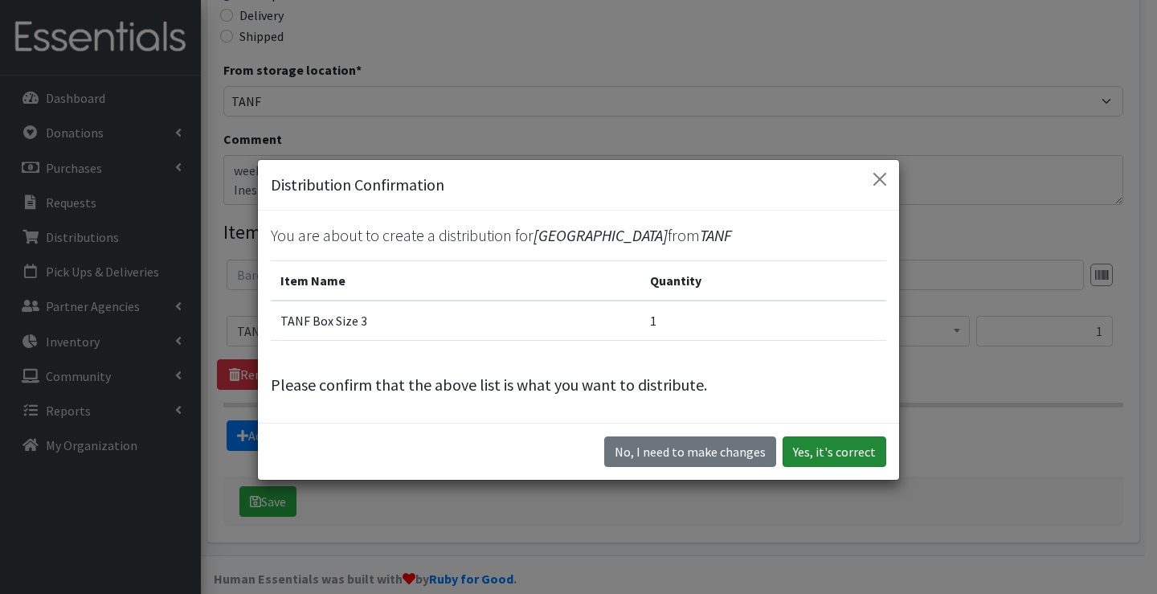
drag, startPoint x: 881, startPoint y: 450, endPoint x: 871, endPoint y: 450, distance: 9.6
click at [879, 450] on div "No, I need to make changes Yes, it's correct" at bounding box center [578, 451] width 641 height 57
click at [846, 452] on button "Yes, it's correct" at bounding box center [835, 451] width 104 height 31
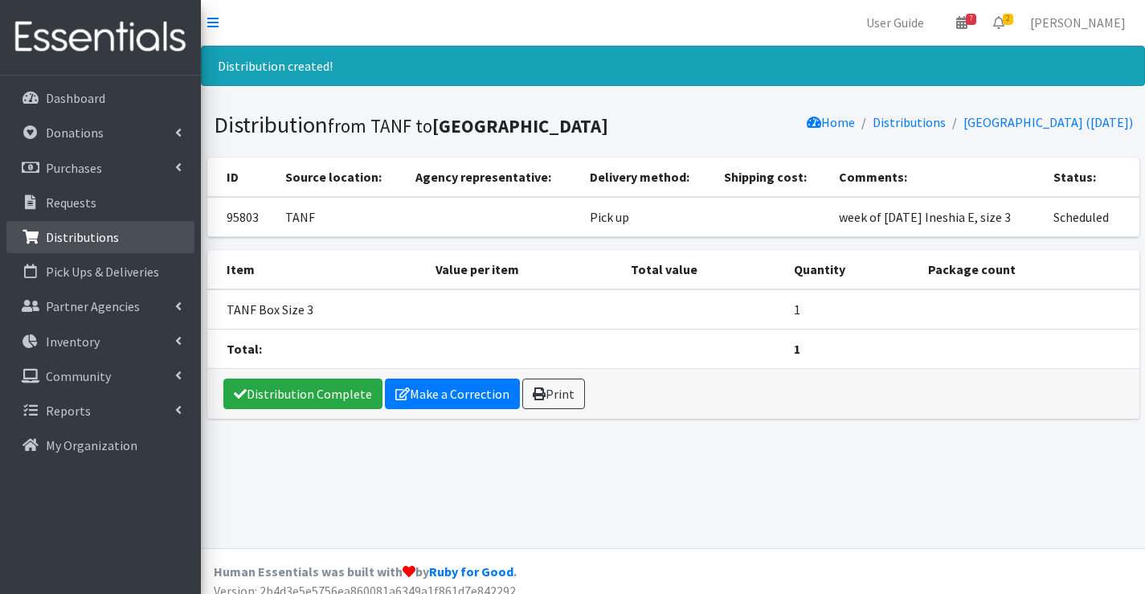
click at [83, 231] on p "Distributions" at bounding box center [82, 237] width 73 height 16
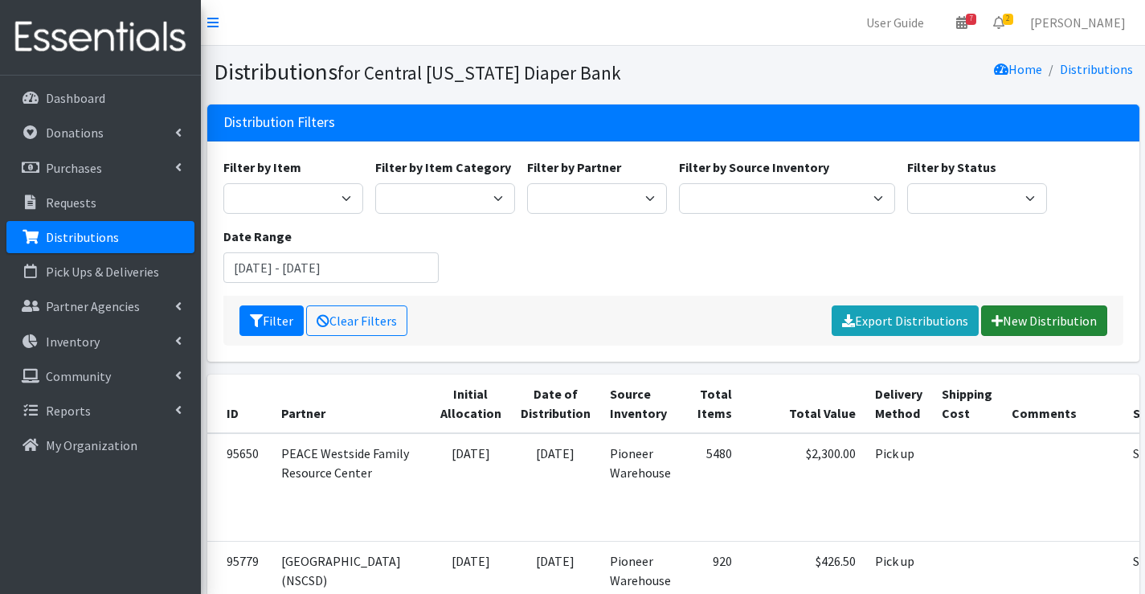
click at [1074, 325] on link "New Distribution" at bounding box center [1044, 320] width 126 height 31
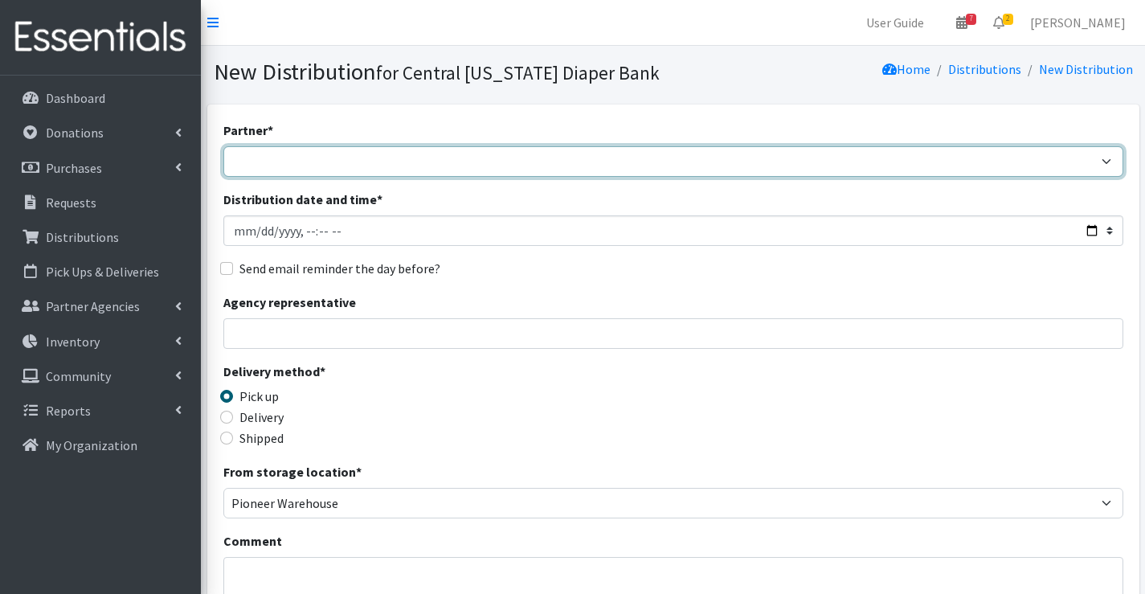
click at [282, 158] on select "[DEMOGRAPHIC_DATA] Baby Momma Association [DEMOGRAPHIC_DATA] Food Pantry [GEOGR…" at bounding box center [673, 161] width 900 height 31
click at [285, 157] on select "[DEMOGRAPHIC_DATA] Baby Momma Association [DEMOGRAPHIC_DATA] Food Pantry [GEOGR…" at bounding box center [673, 161] width 900 height 31
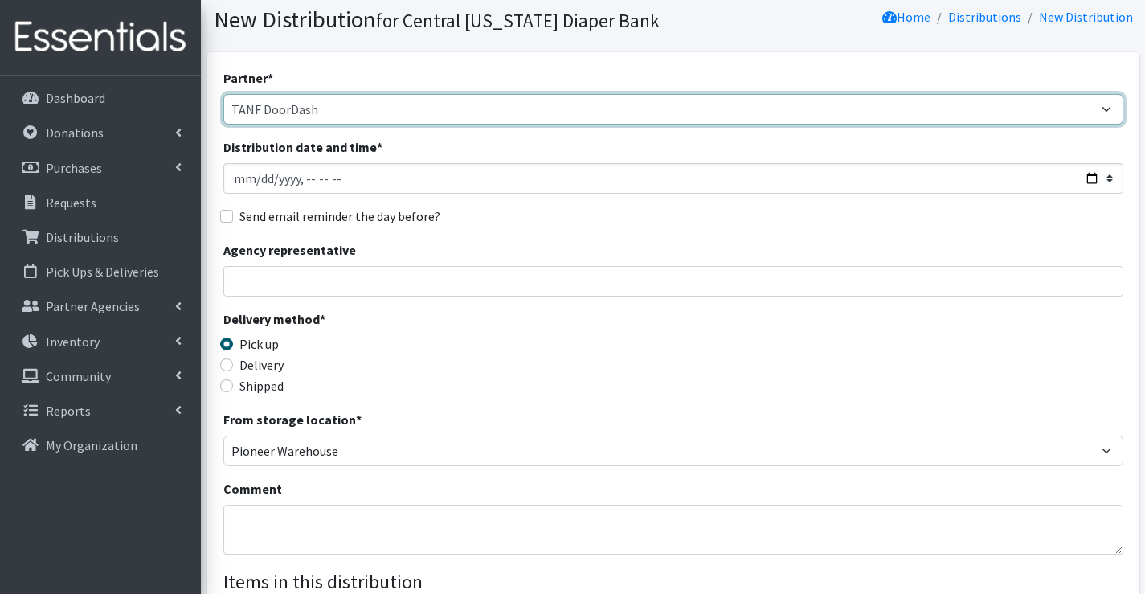
scroll to position [80, 0]
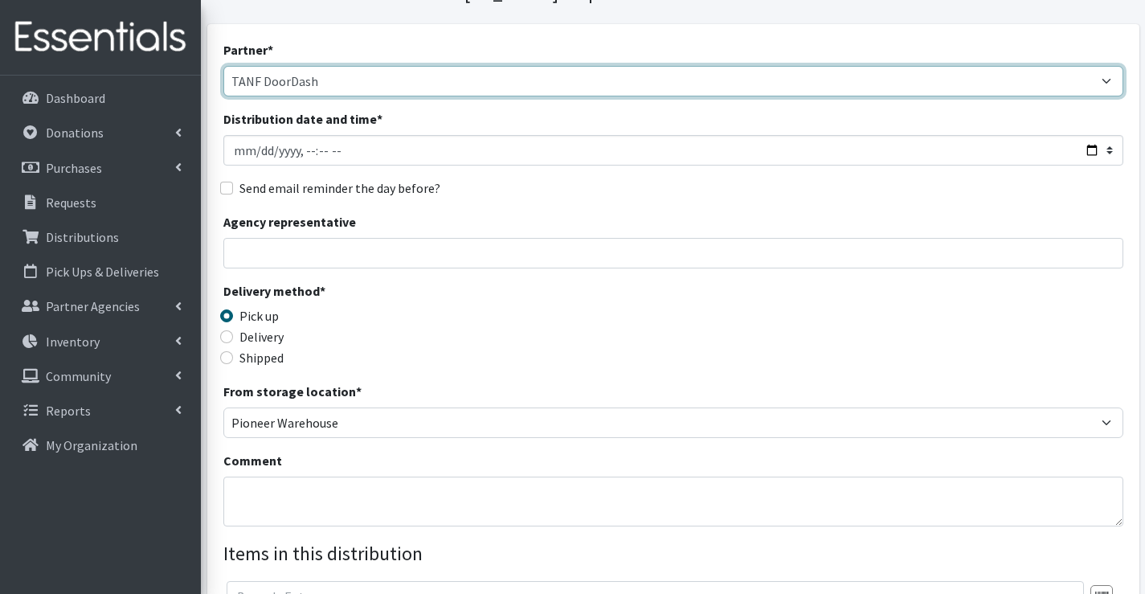
click at [338, 83] on select "[DEMOGRAPHIC_DATA] Baby Momma Association [DEMOGRAPHIC_DATA] Food Pantry [GEOGR…" at bounding box center [673, 81] width 900 height 31
select select "7140"
click at [223, 66] on select "[DEMOGRAPHIC_DATA] Baby Momma Association [DEMOGRAPHIC_DATA] Food Pantry [GEOGR…" at bounding box center [673, 81] width 900 height 31
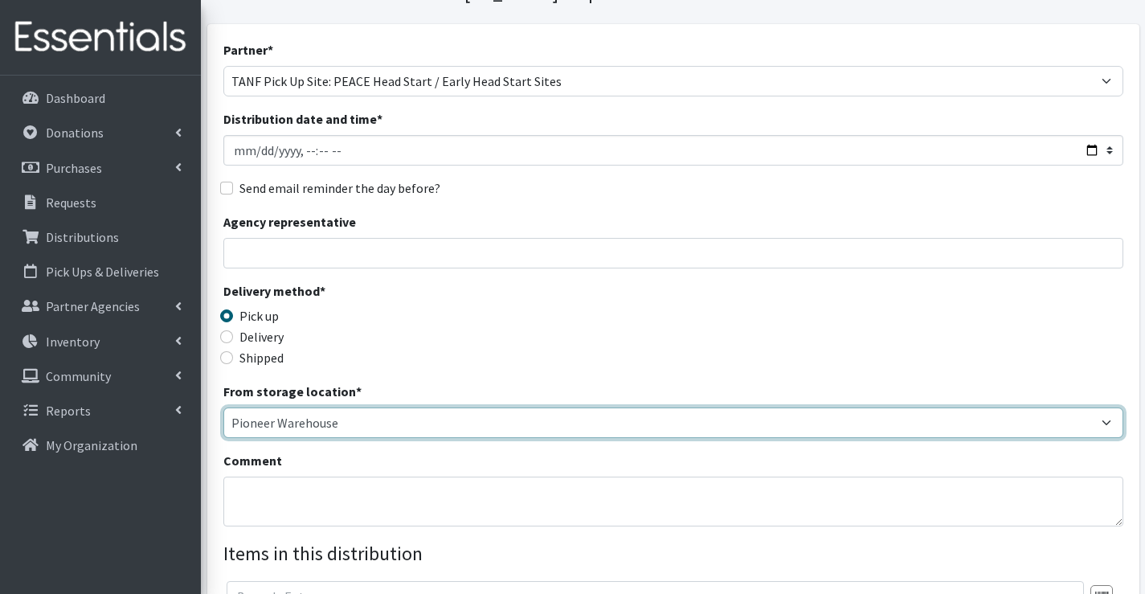
click at [243, 422] on select "Pioneer Warehouse TANF" at bounding box center [673, 422] width 900 height 31
select select "470"
click at [223, 407] on select "Pioneer Warehouse TANF" at bounding box center [673, 422] width 900 height 31
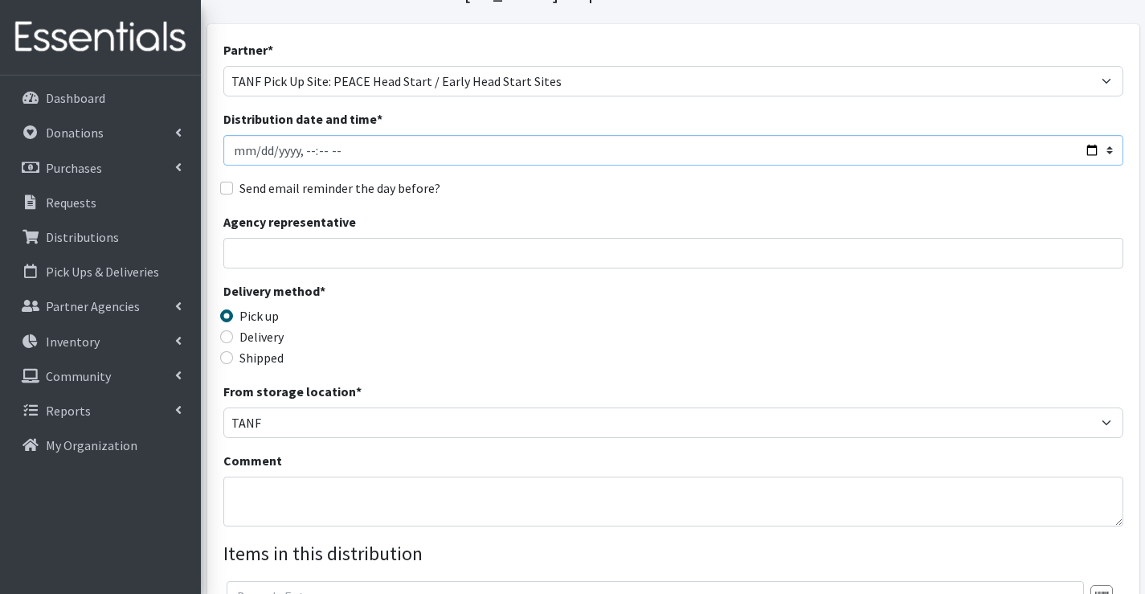
click at [301, 151] on input "Distribution date and time *" at bounding box center [673, 150] width 900 height 31
type input "[DATE]T10:00"
click at [251, 149] on input "Distribution date and time *" at bounding box center [673, 150] width 900 height 31
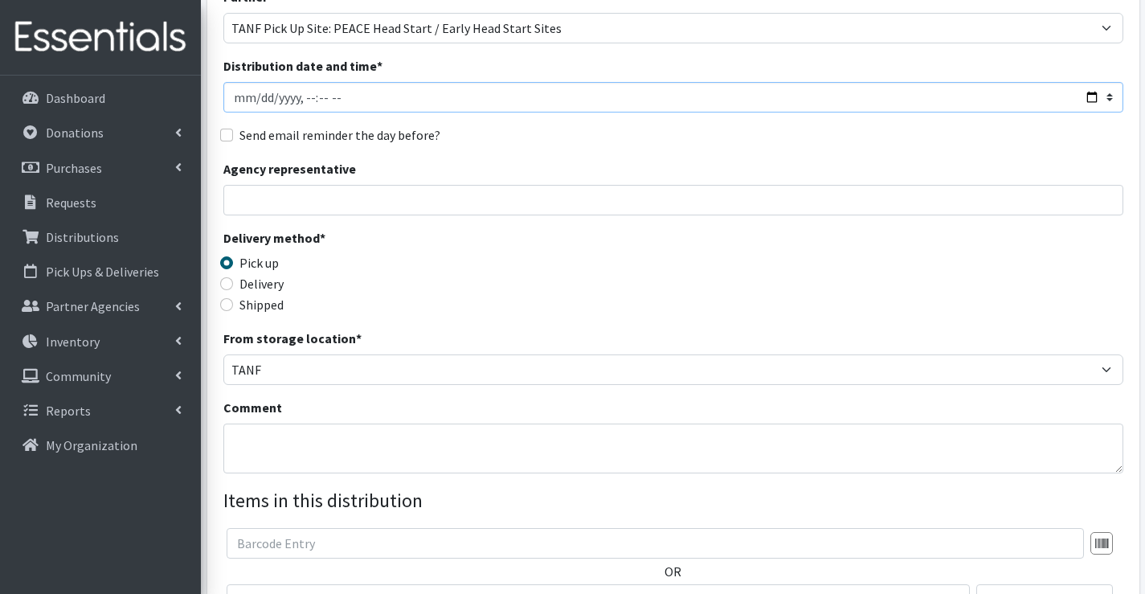
scroll to position [161, 0]
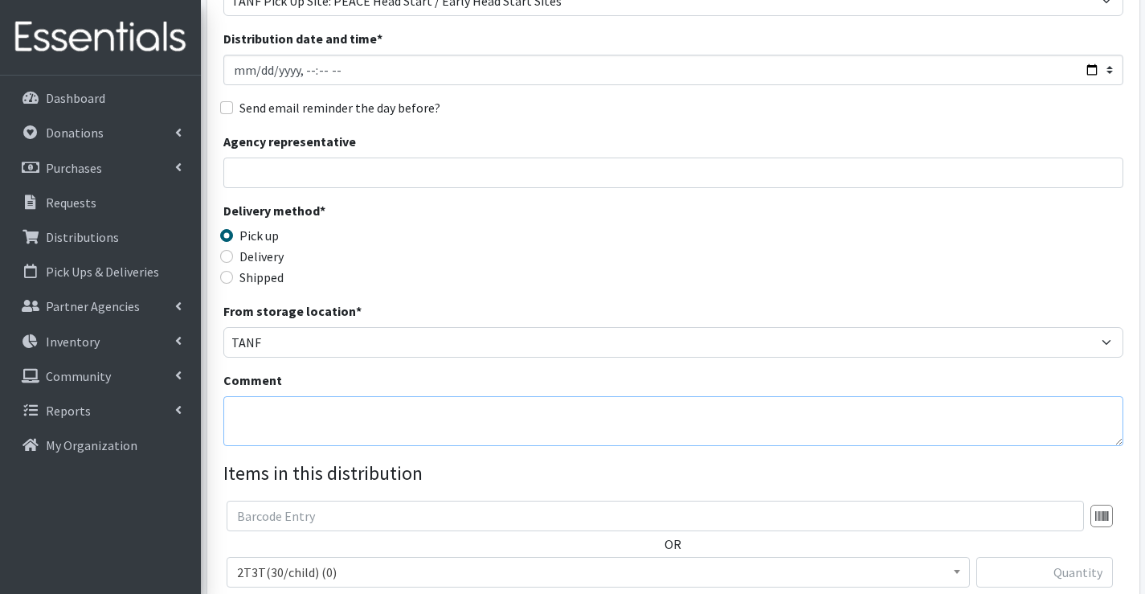
click at [293, 415] on textarea "Comment" at bounding box center [673, 421] width 900 height 50
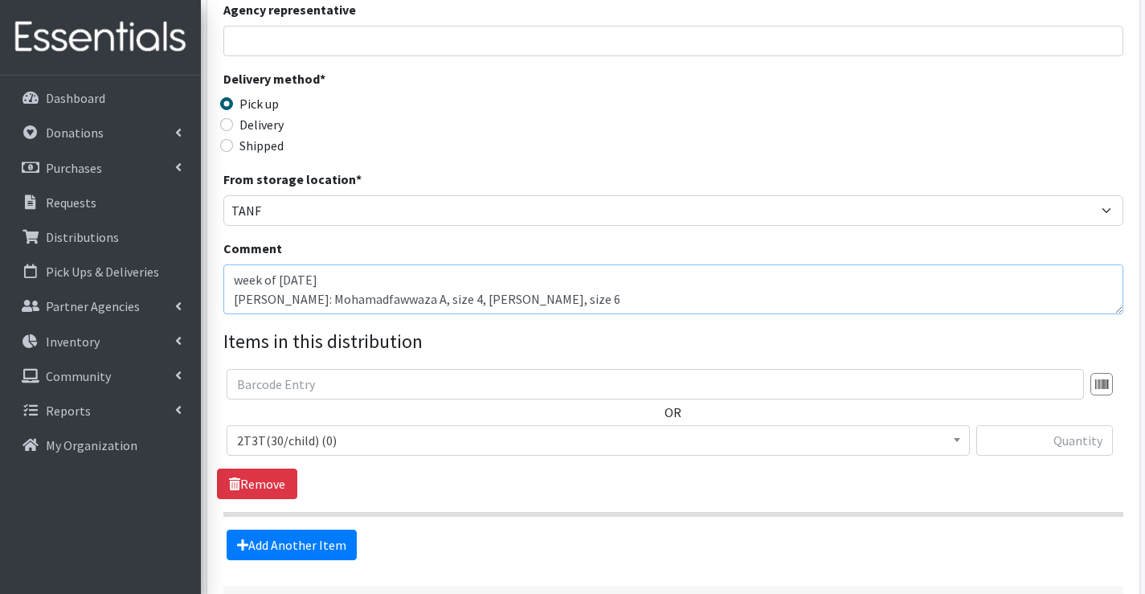
scroll to position [321, 0]
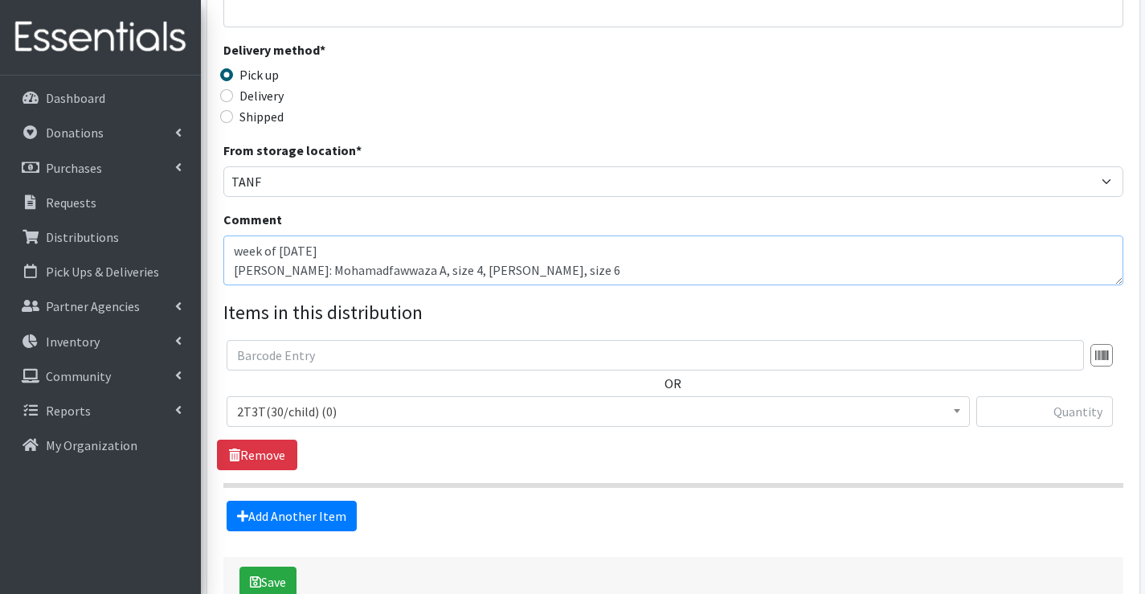
type textarea "week of 9/1/25 Merrick: Mohamadfawwaza A, size 4, Carlos A, size 6"
click at [485, 414] on span "2T3T(30/child) (0)" at bounding box center [598, 411] width 722 height 23
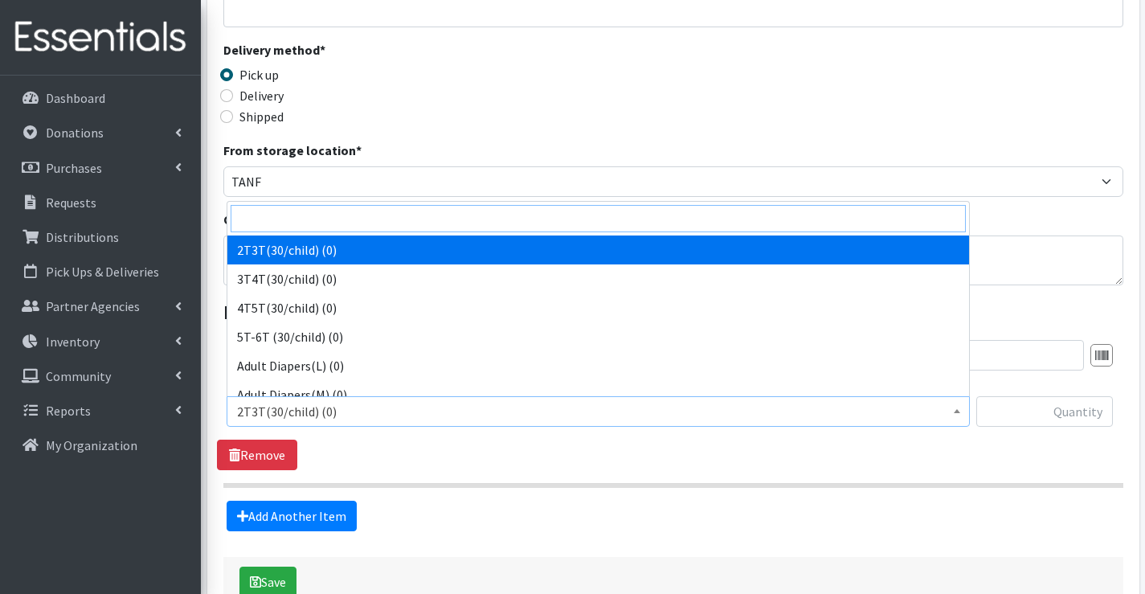
click at [325, 219] on input "search" at bounding box center [598, 218] width 735 height 27
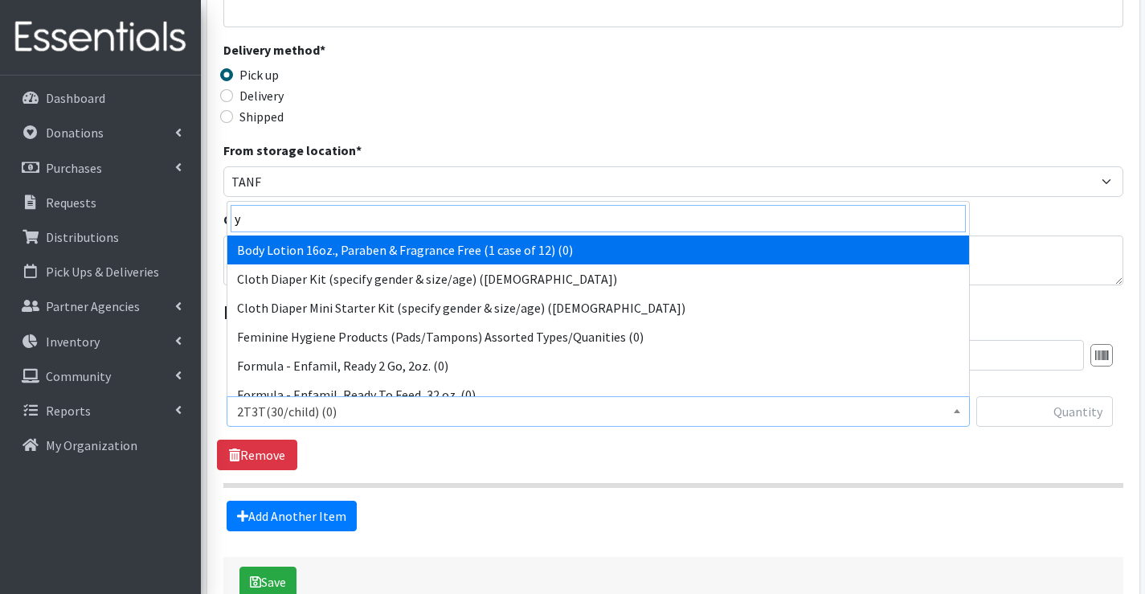
type input "ys"
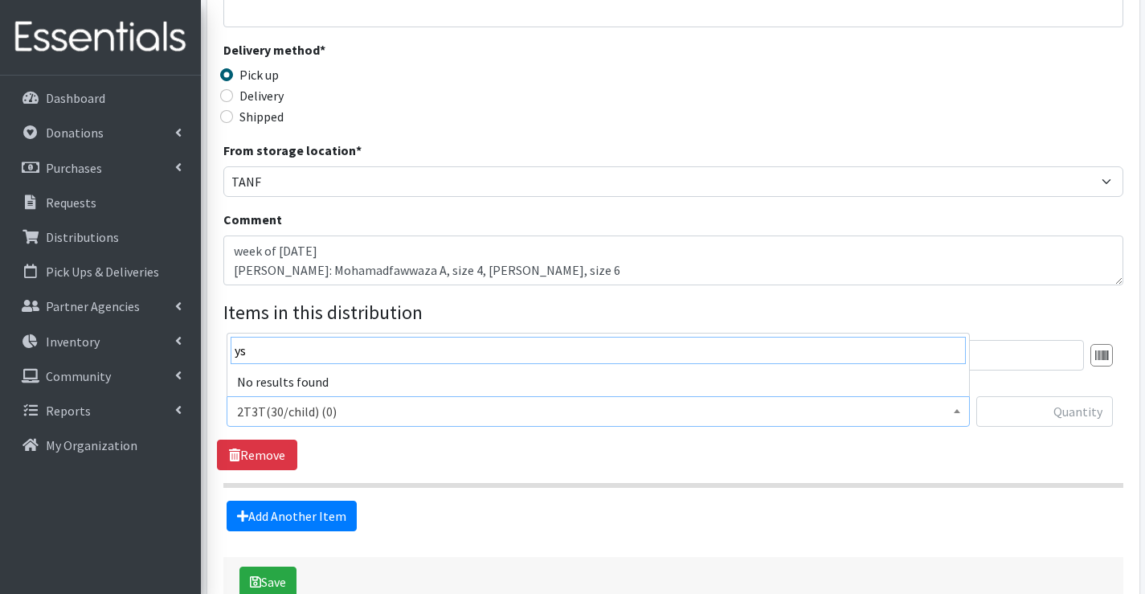
drag, startPoint x: 286, startPoint y: 354, endPoint x: 217, endPoint y: 354, distance: 69.1
click at [217, 354] on body "User Guide 7 7 Pick-ups remaining this week View Calendar 2 2 Requests 0 Partne…" at bounding box center [572, 187] width 1145 height 1017
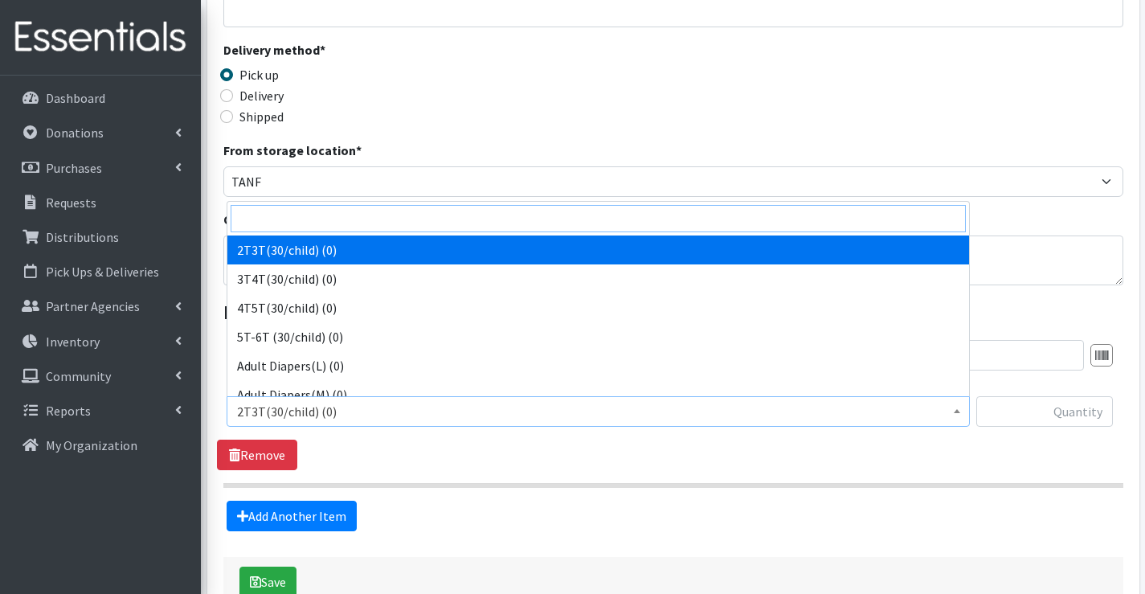
click at [321, 230] on input "search" at bounding box center [598, 218] width 735 height 27
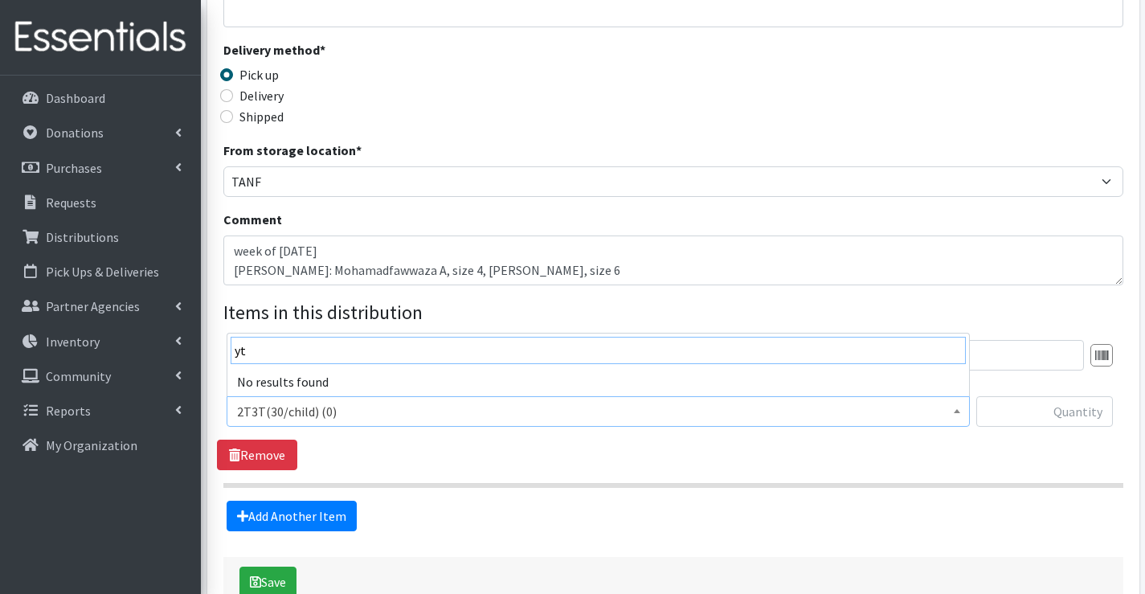
type input "y"
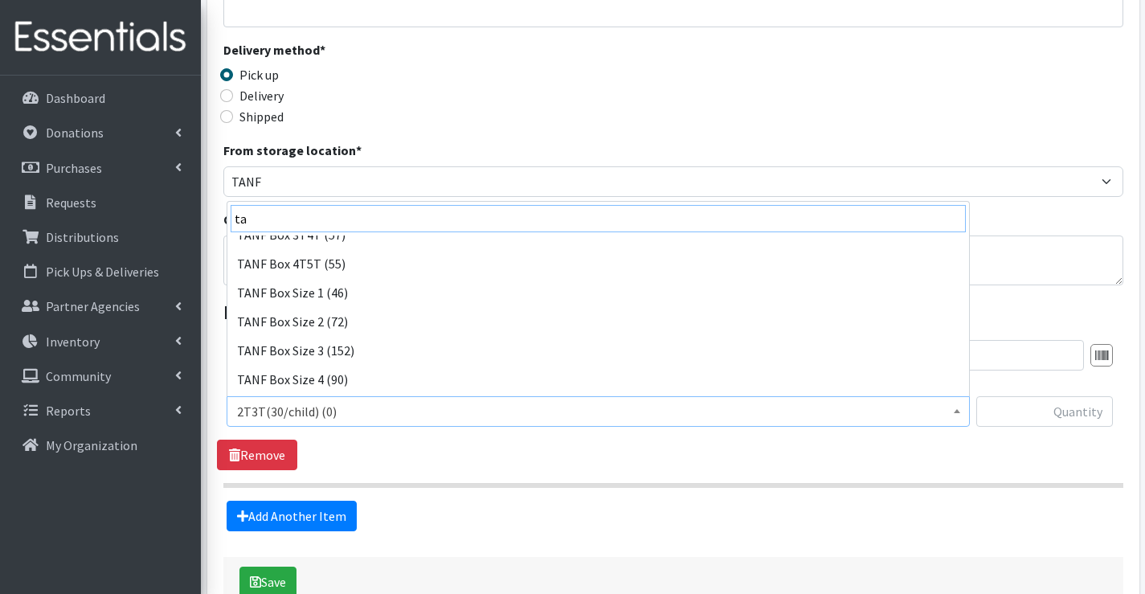
scroll to position [161, 0]
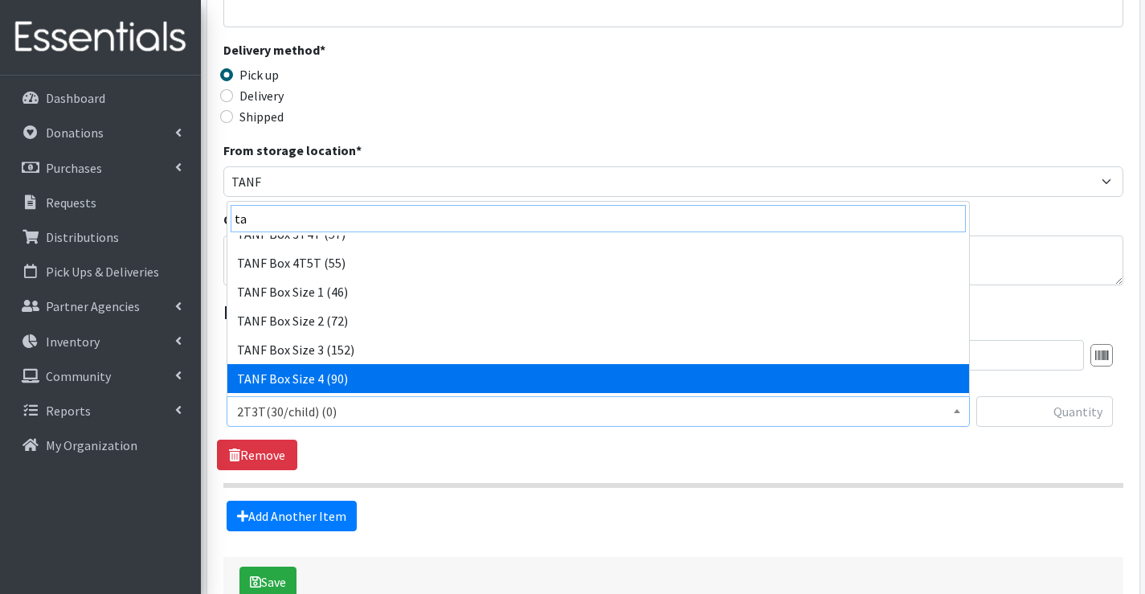
type input "ta"
select select "15524"
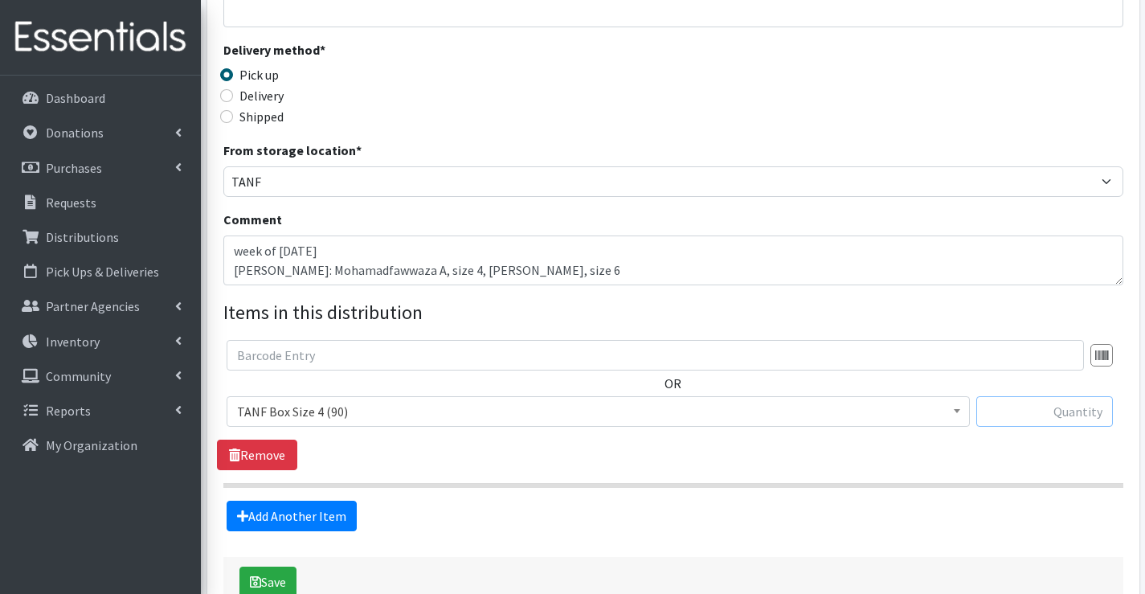
click at [1020, 406] on input "text" at bounding box center [1044, 411] width 137 height 31
type input "1"
click at [310, 517] on link "Add Another Item" at bounding box center [292, 516] width 130 height 31
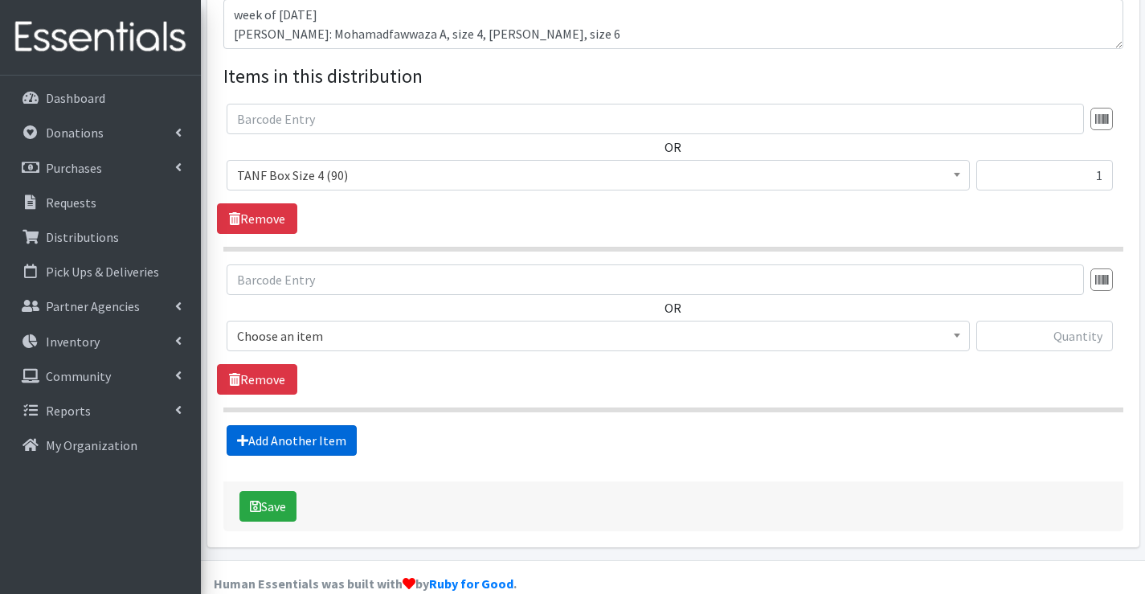
scroll to position [584, 0]
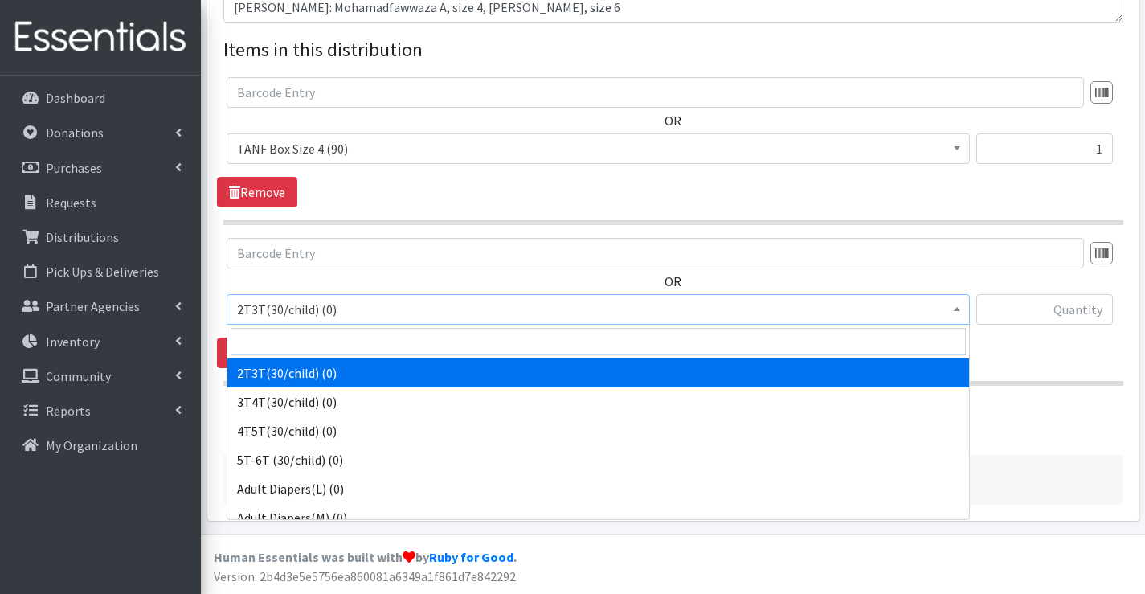
click at [308, 311] on span "2T3T(30/child) (0)" at bounding box center [598, 309] width 722 height 23
click at [308, 341] on input "search" at bounding box center [598, 341] width 735 height 27
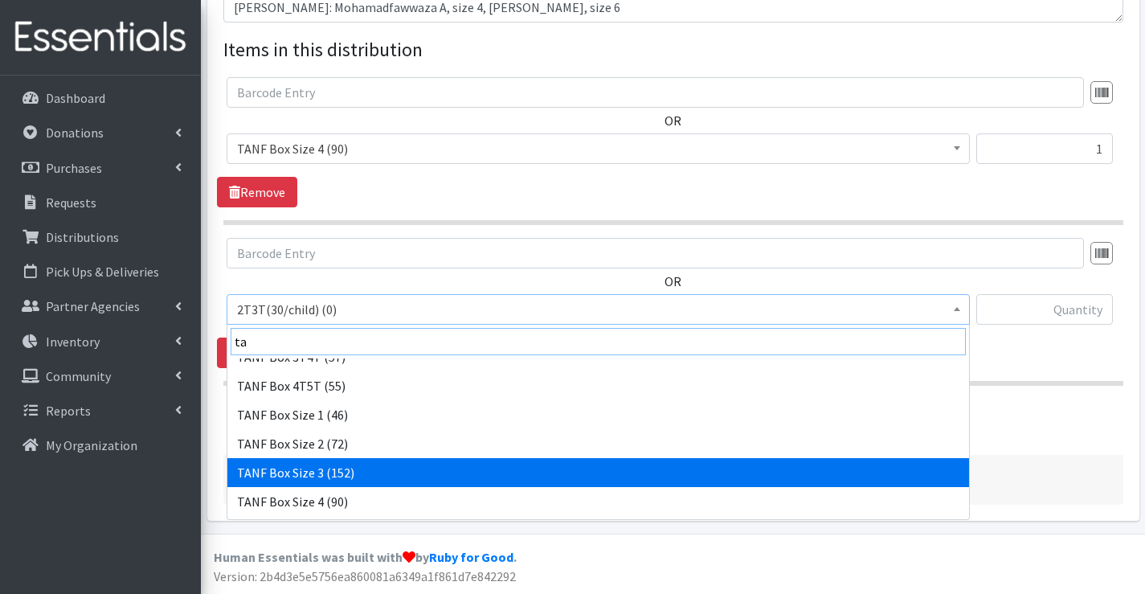
scroll to position [241, 0]
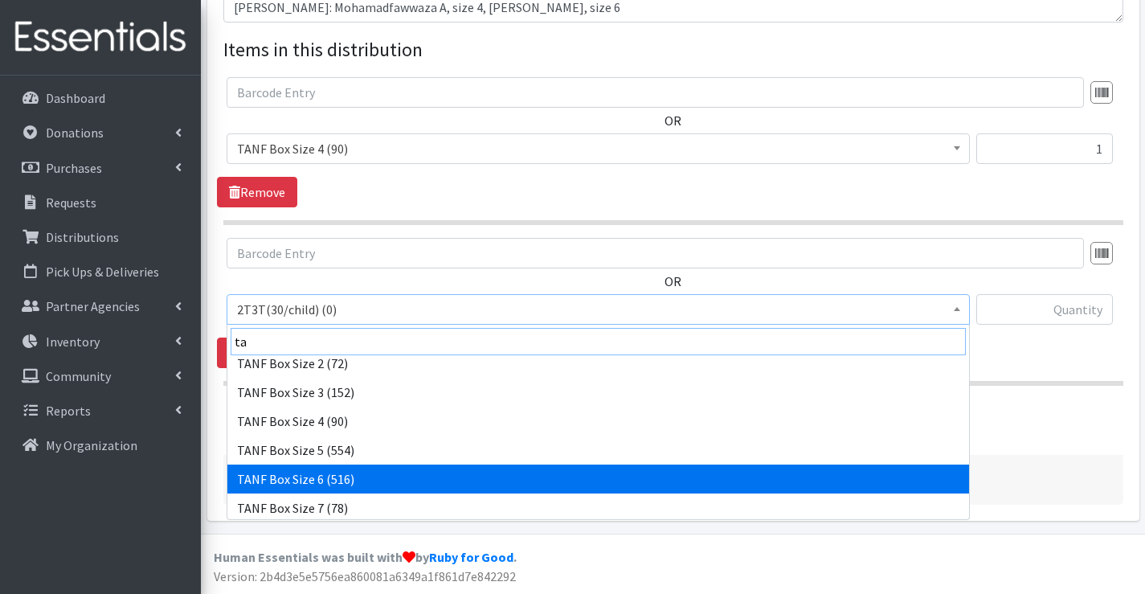
type input "ta"
drag, startPoint x: 339, startPoint y: 477, endPoint x: 433, endPoint y: 463, distance: 95.1
select select "15526"
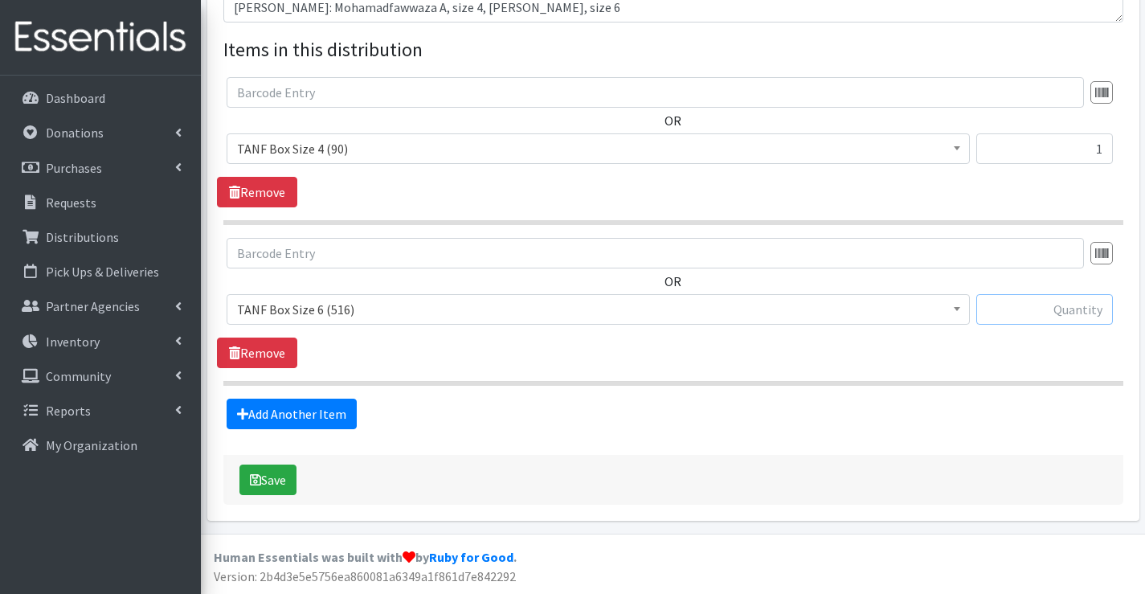
click at [1063, 309] on input "text" at bounding box center [1044, 309] width 137 height 31
type input "1"
click at [280, 478] on button "Save" at bounding box center [267, 479] width 57 height 31
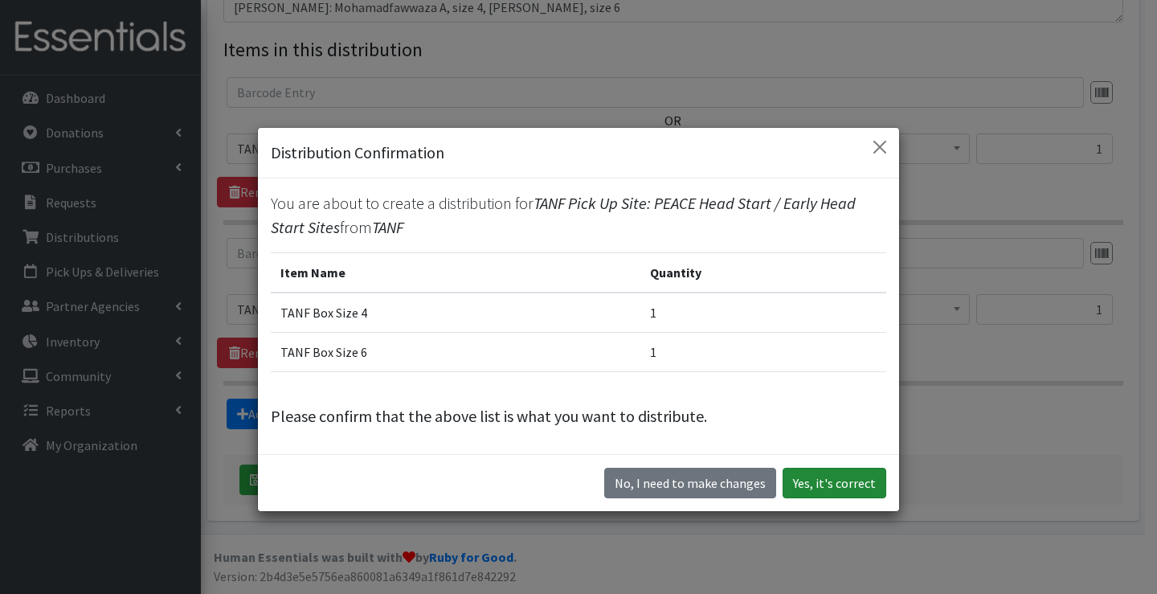
click at [843, 477] on button "Yes, it's correct" at bounding box center [835, 483] width 104 height 31
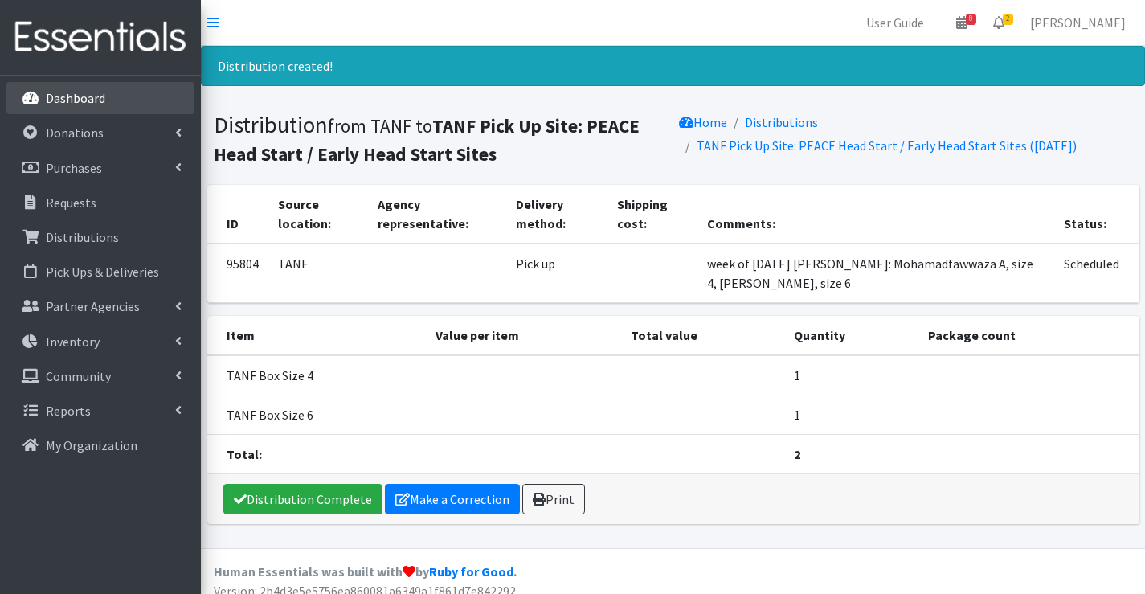
click at [91, 108] on link "Dashboard" at bounding box center [100, 98] width 188 height 32
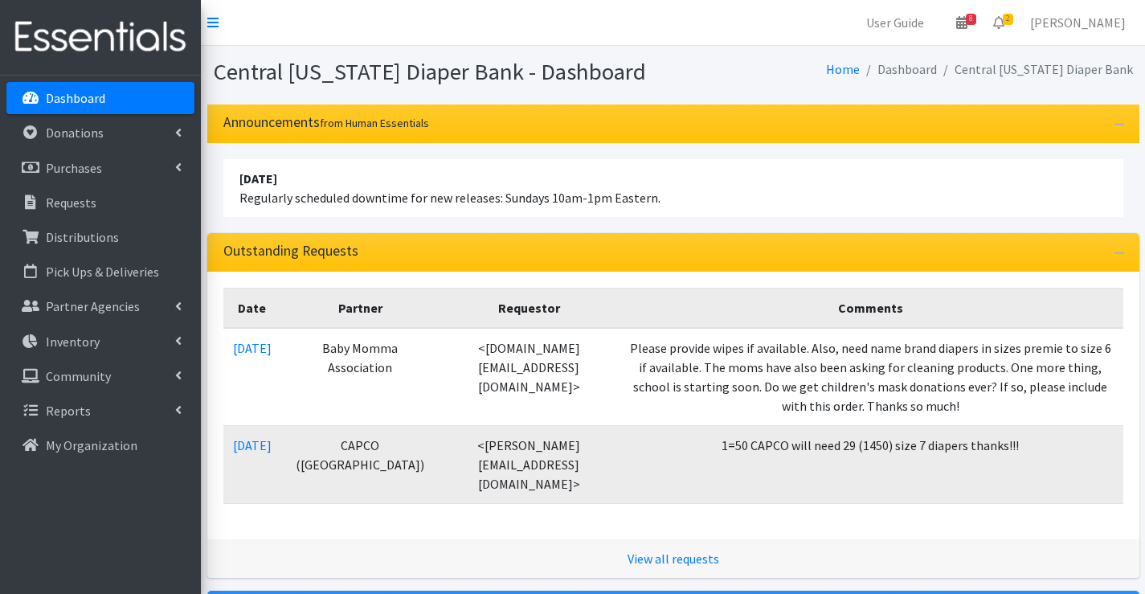
scroll to position [80, 0]
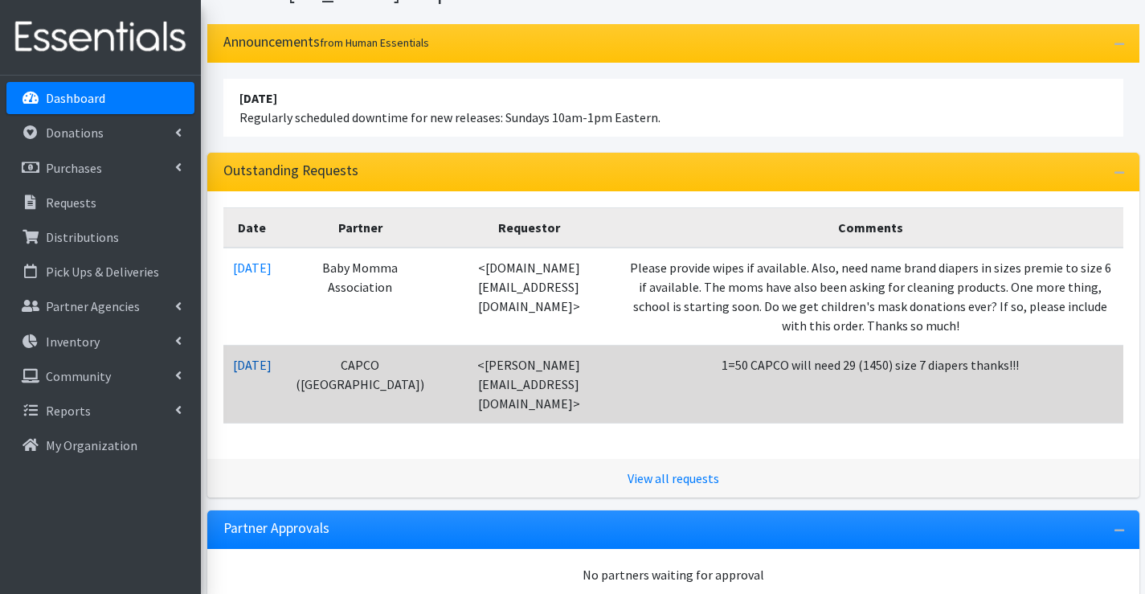
click at [272, 357] on link "[DATE]" at bounding box center [252, 365] width 39 height 16
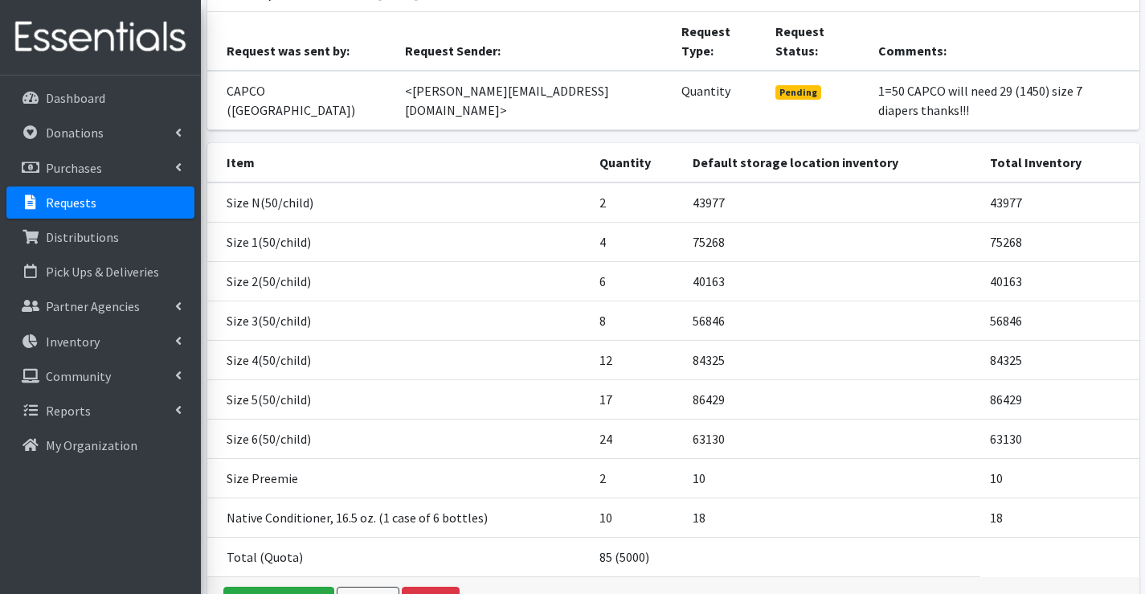
scroll to position [161, 0]
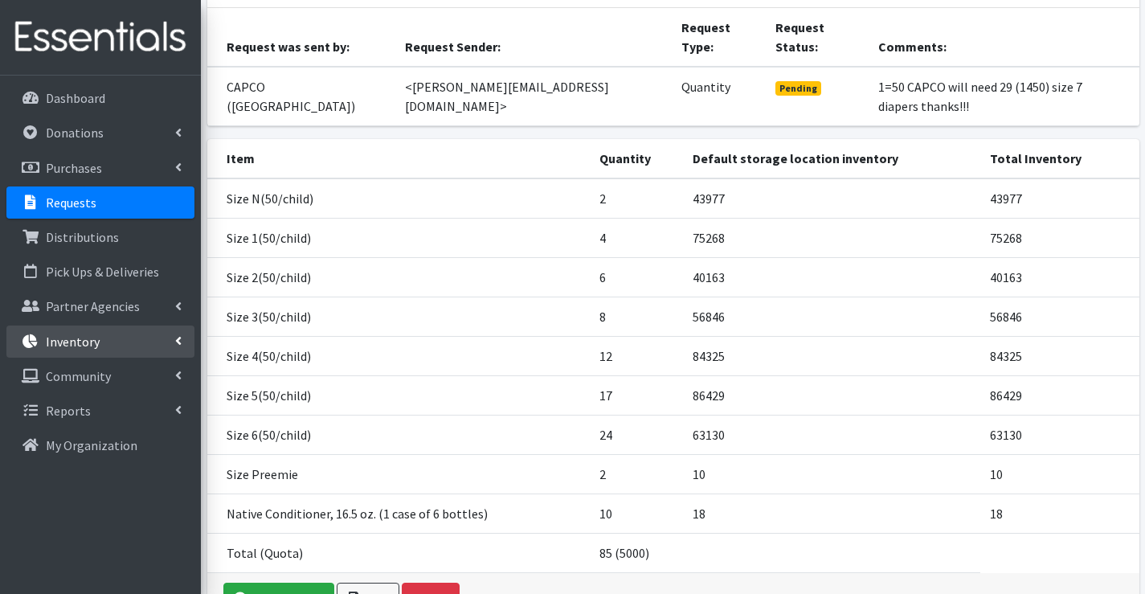
click at [62, 349] on p "Inventory" at bounding box center [73, 341] width 54 height 16
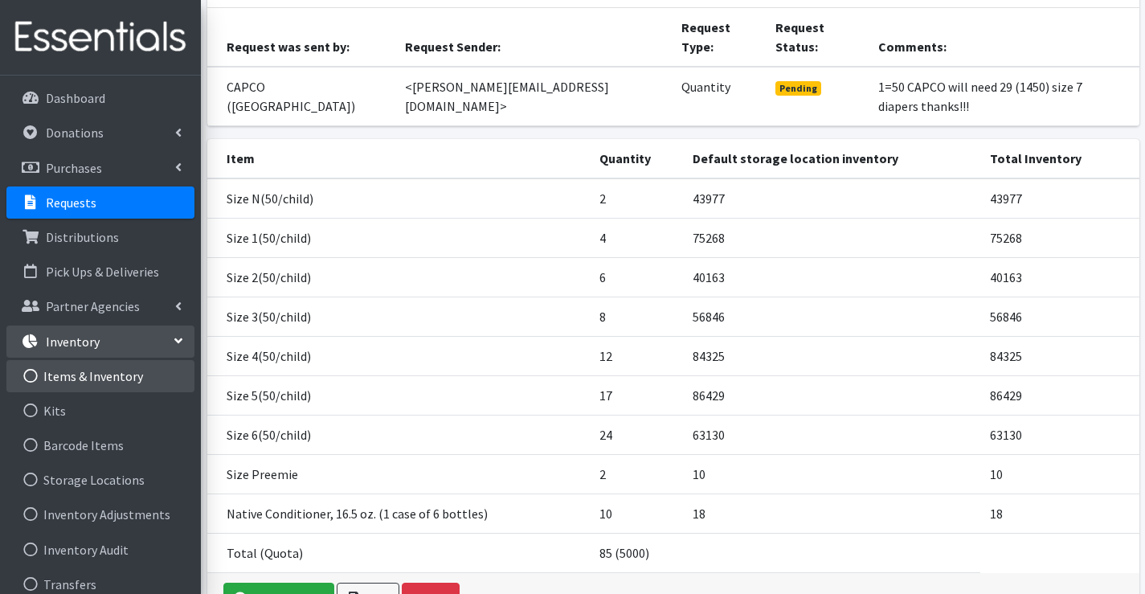
click at [75, 367] on link "Items & Inventory" at bounding box center [100, 376] width 188 height 32
click at [102, 379] on link "Items & Inventory" at bounding box center [100, 376] width 188 height 32
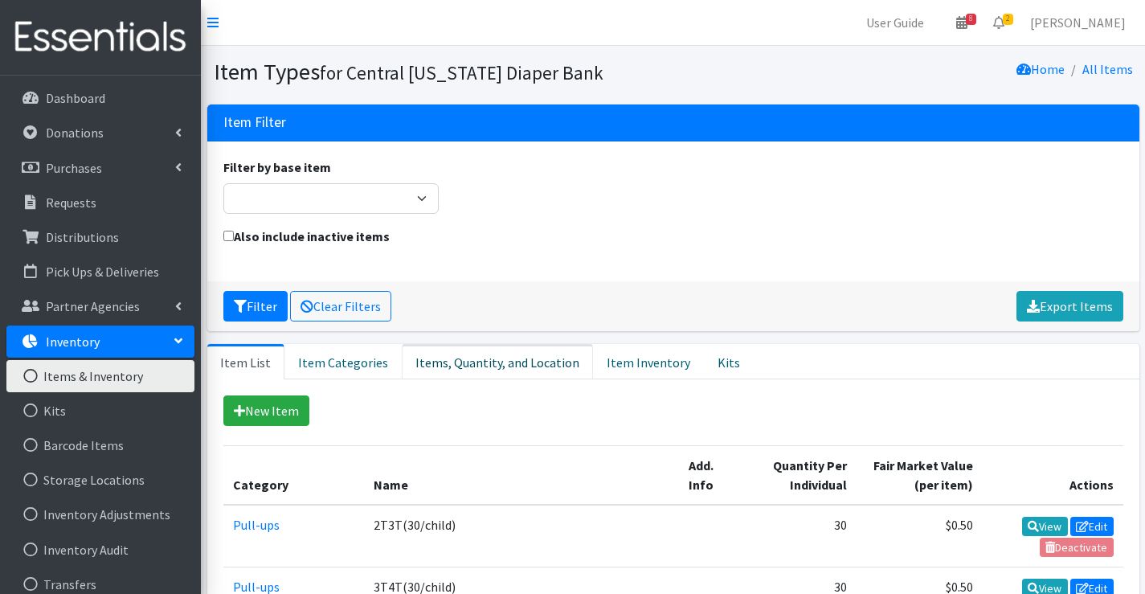
click at [502, 366] on link "Items, Quantity, and Location" at bounding box center [497, 361] width 191 height 35
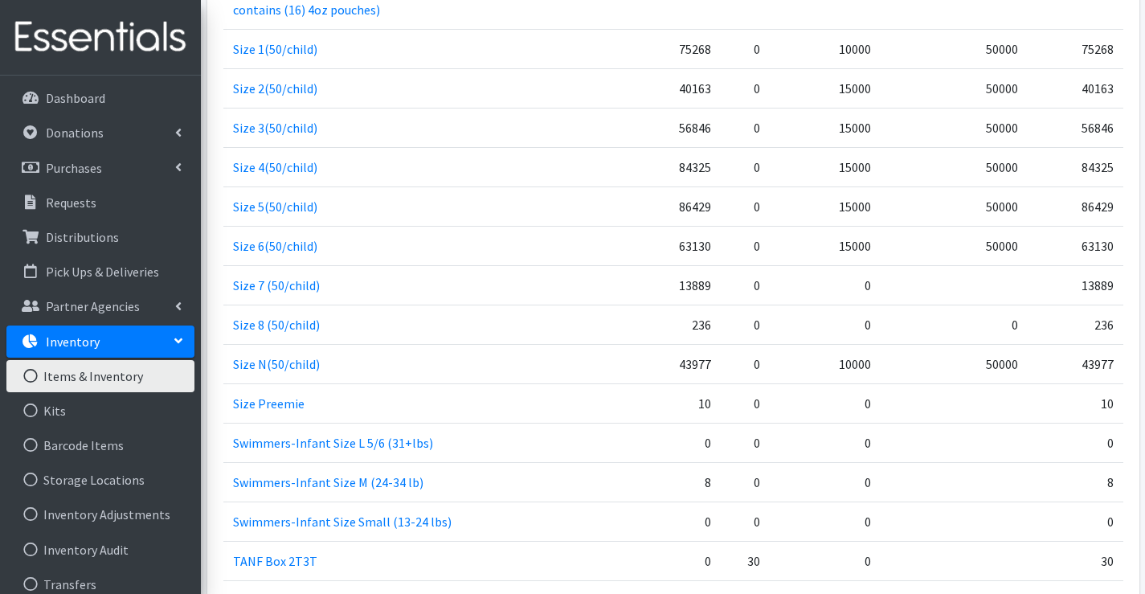
scroll to position [1527, 0]
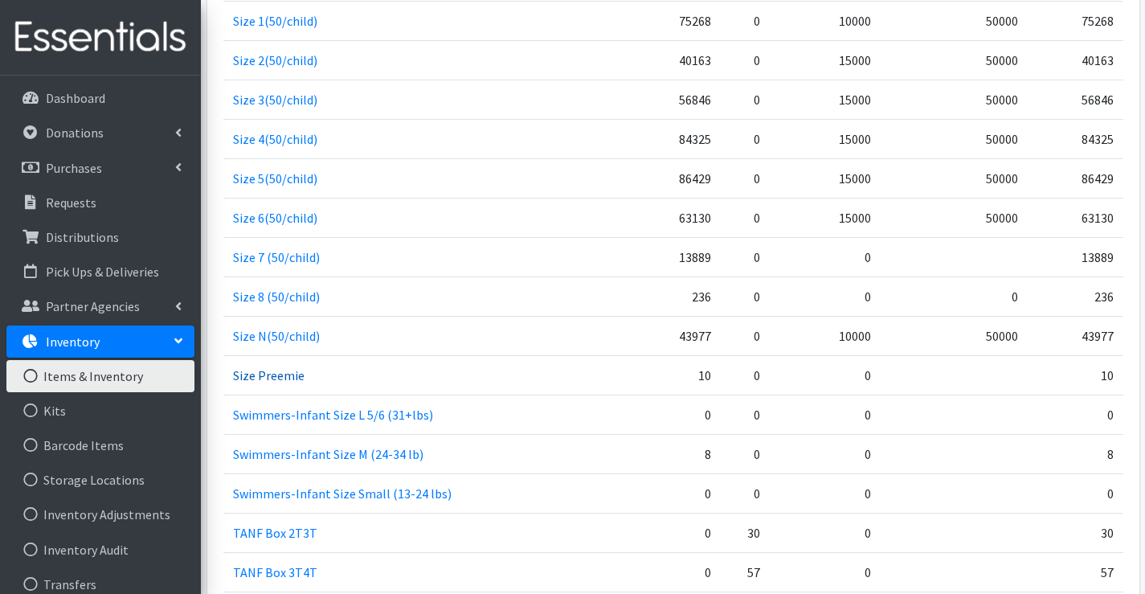
click at [258, 372] on link "Size Preemie" at bounding box center [269, 375] width 72 height 16
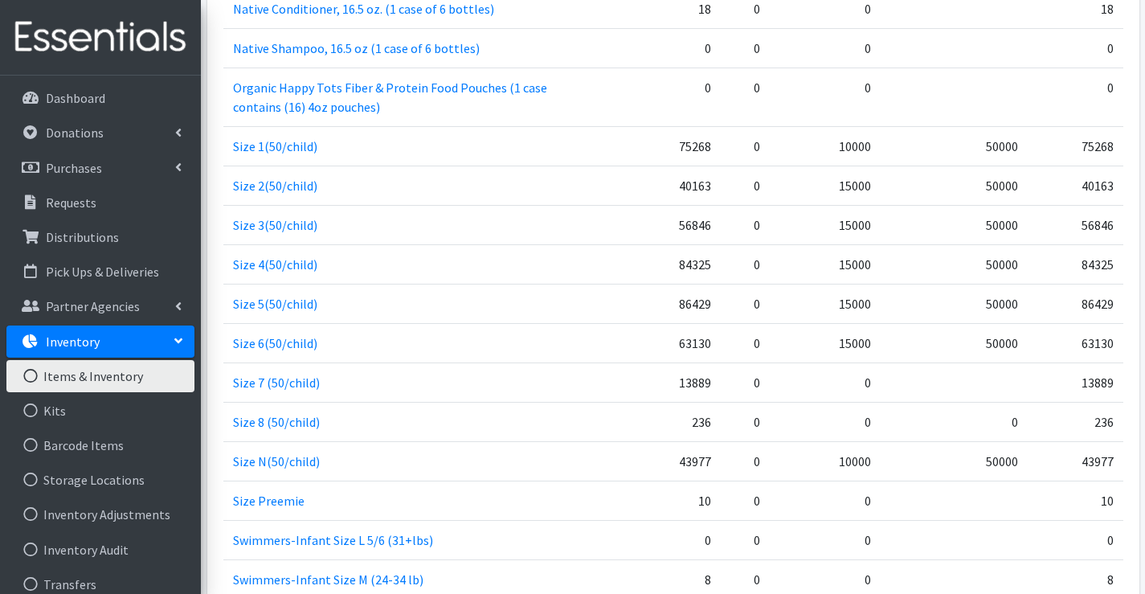
scroll to position [1607, 0]
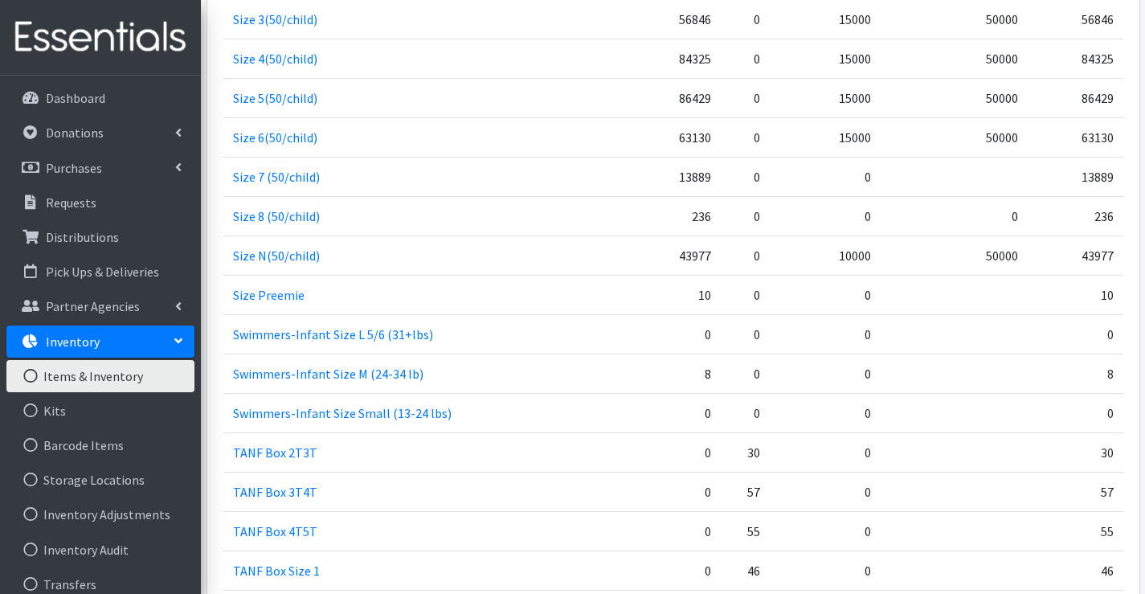
click at [867, 301] on td "0" at bounding box center [825, 294] width 111 height 39
click at [546, 291] on td "Size Preemie" at bounding box center [412, 294] width 378 height 39
click at [268, 294] on link "Size Preemie" at bounding box center [269, 295] width 72 height 16
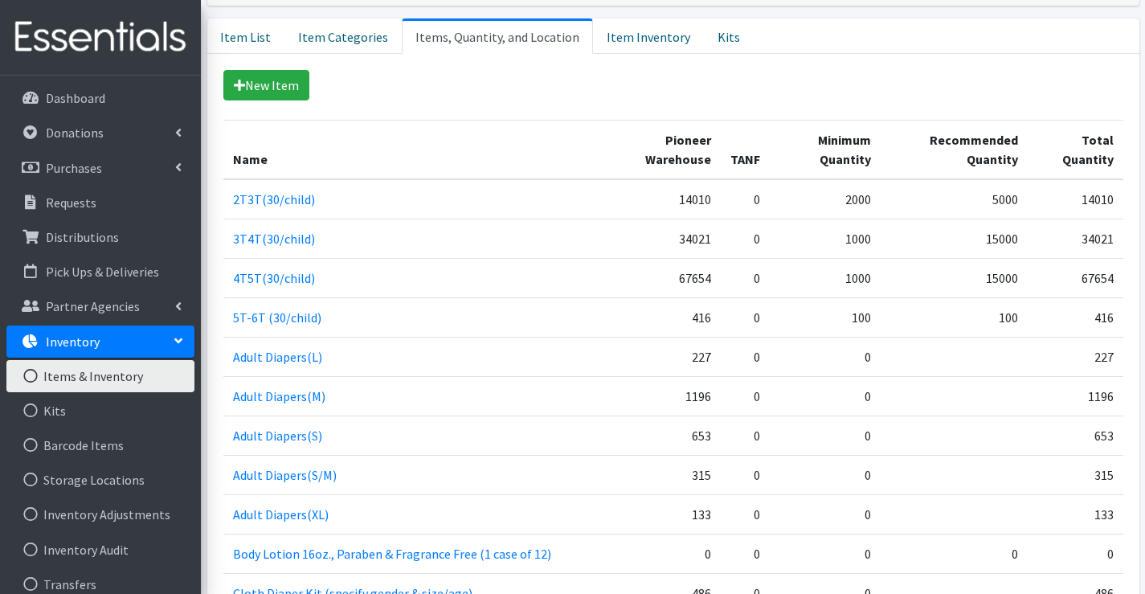
scroll to position [321, 0]
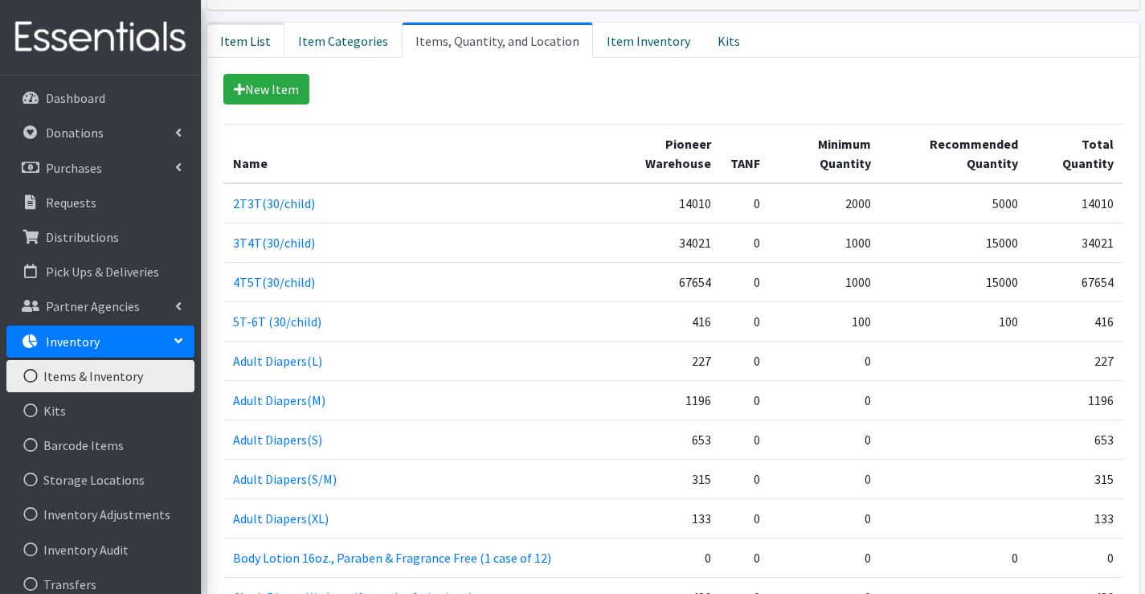
click at [233, 39] on link "Item List" at bounding box center [245, 40] width 77 height 35
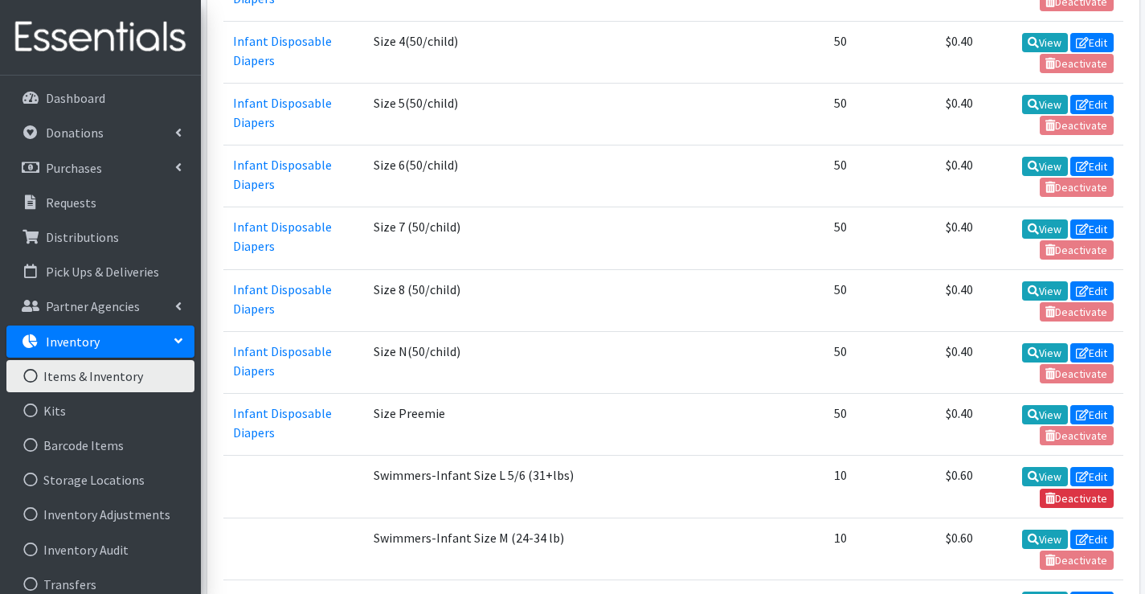
scroll to position [2411, 0]
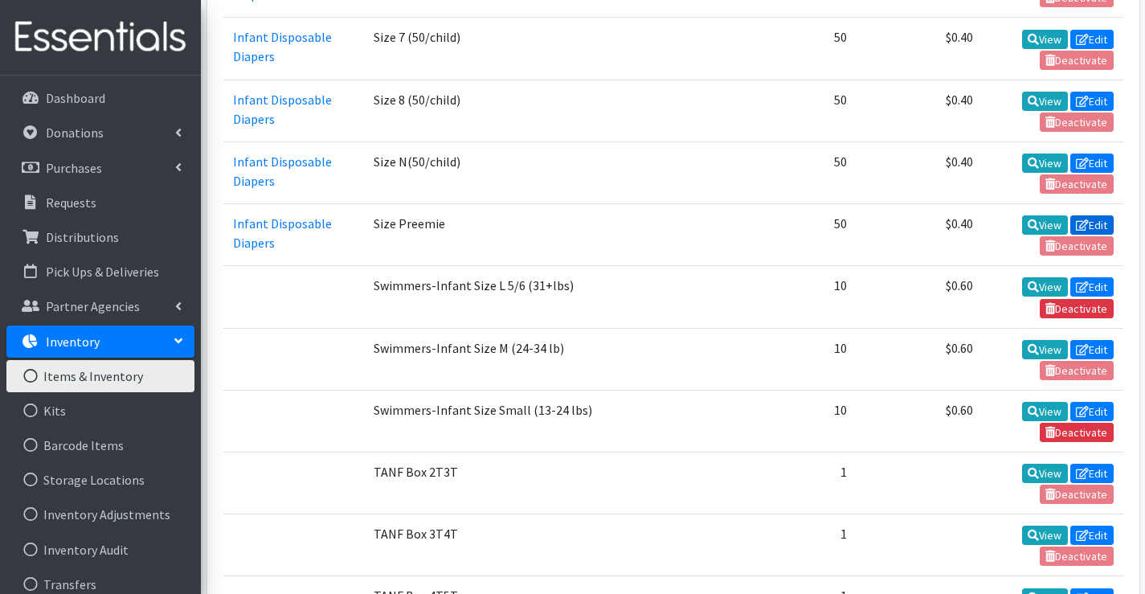
click at [1090, 219] on link "Edit" at bounding box center [1091, 224] width 43 height 19
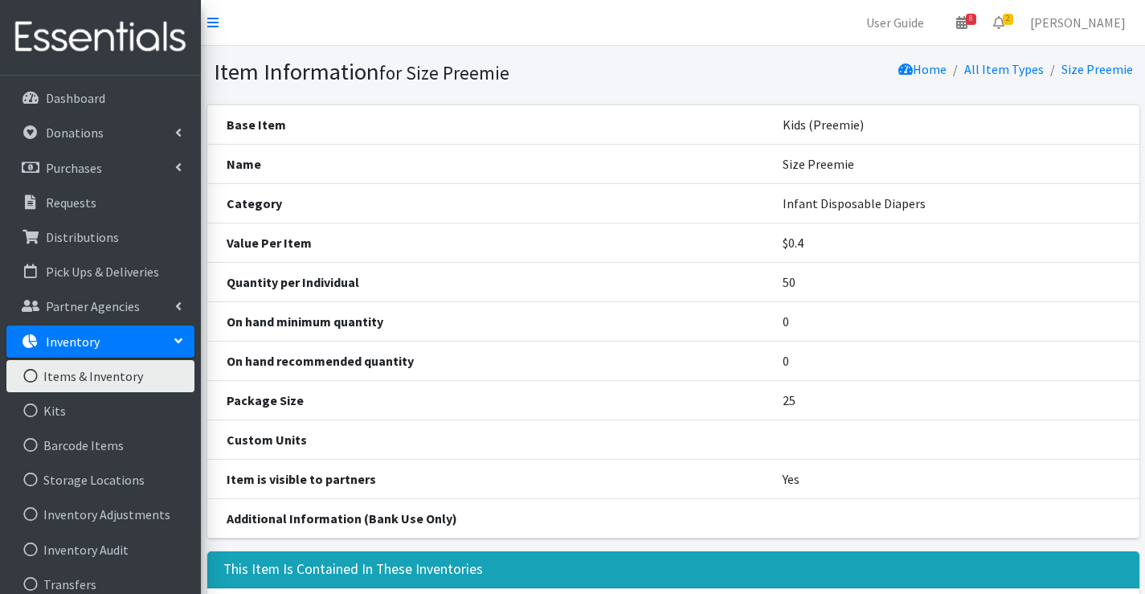
click at [268, 294] on th "Quantity per Individual" at bounding box center [485, 281] width 557 height 39
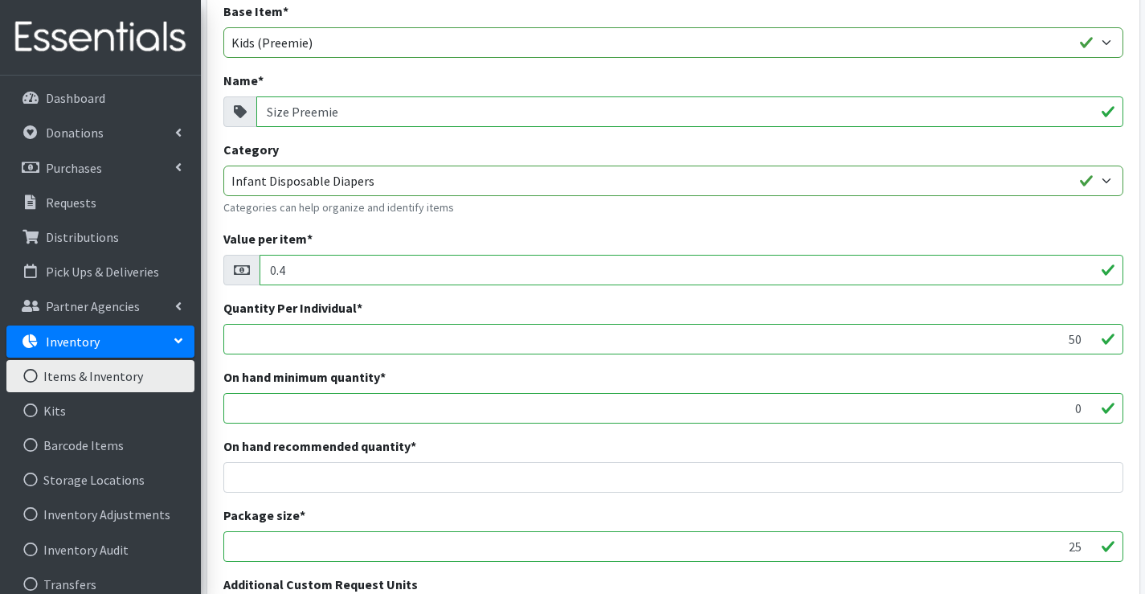
scroll to position [241, 0]
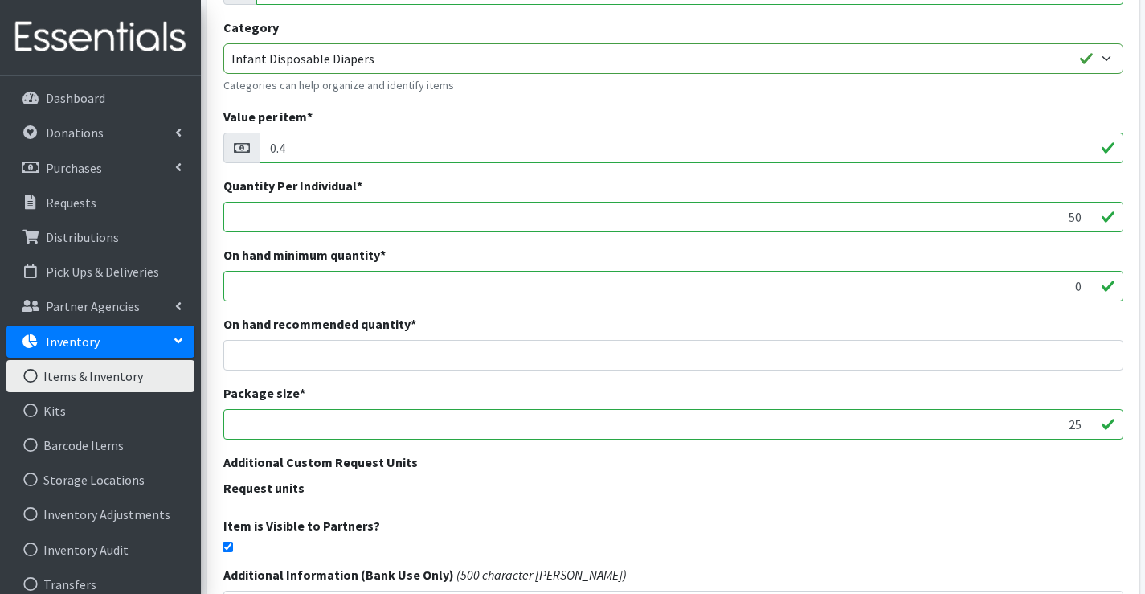
click at [232, 549] on input "checkbox" at bounding box center [228, 547] width 10 height 10
checkbox input "false"
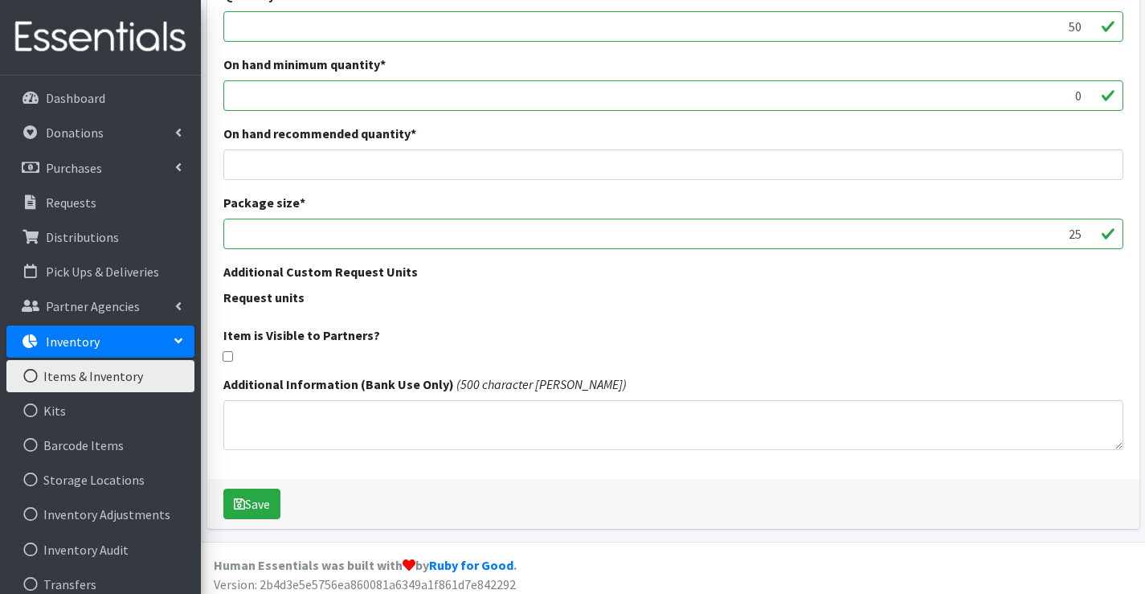
scroll to position [440, 0]
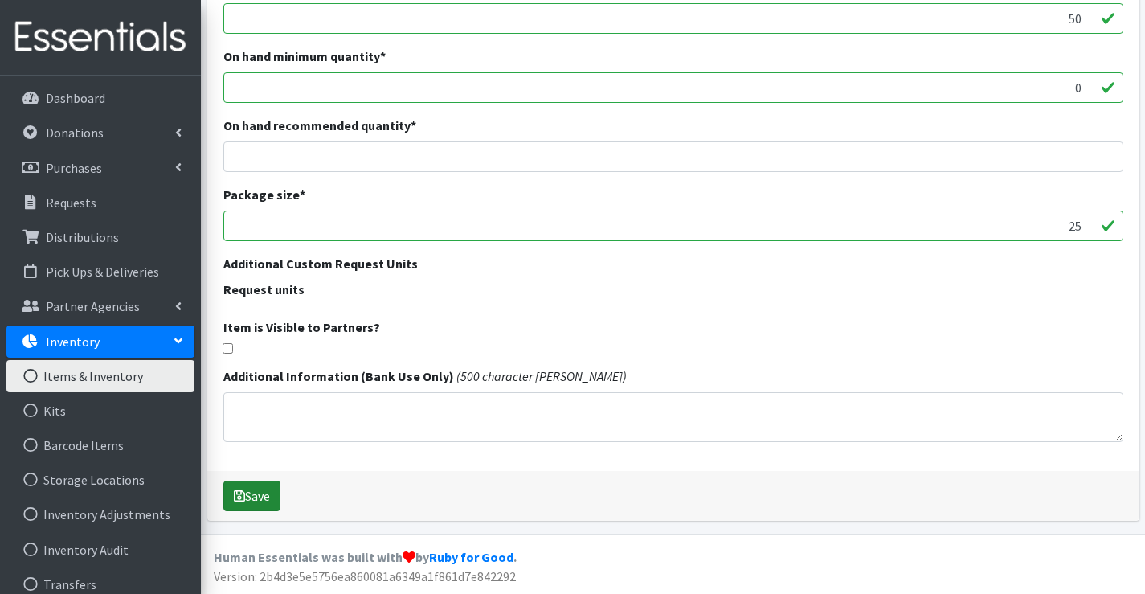
click at [275, 497] on button "Save" at bounding box center [251, 496] width 57 height 31
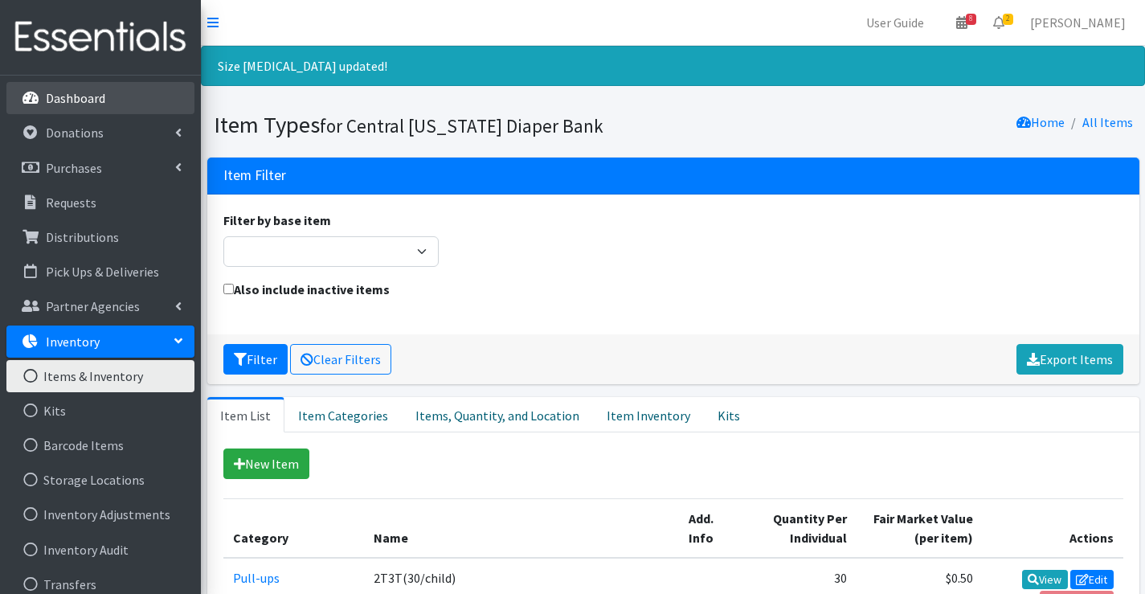
click at [91, 99] on p "Dashboard" at bounding box center [75, 98] width 59 height 16
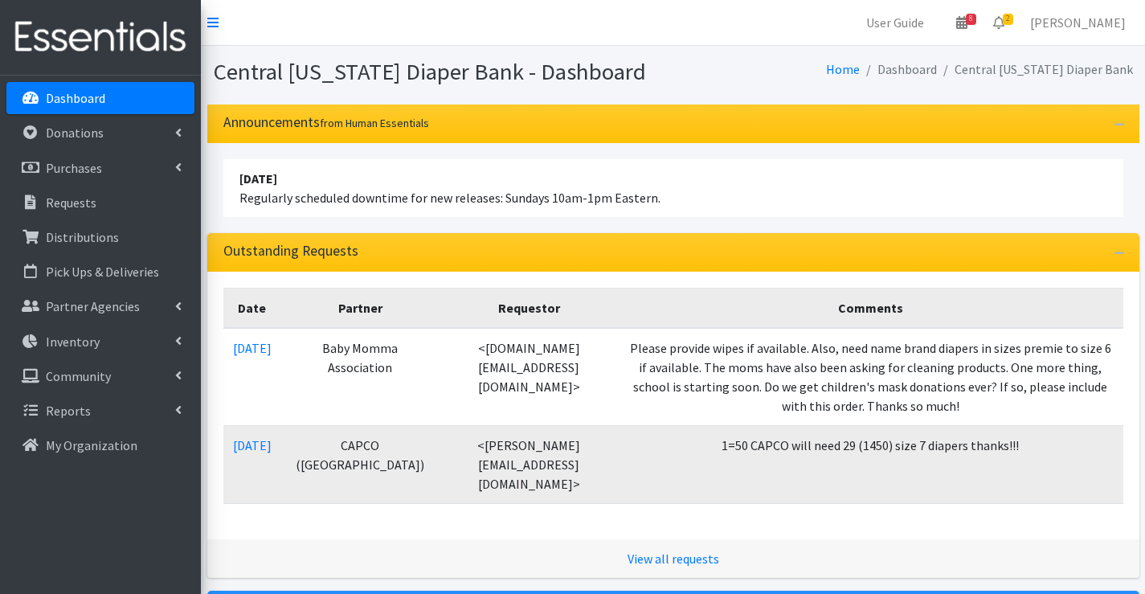
scroll to position [241, 0]
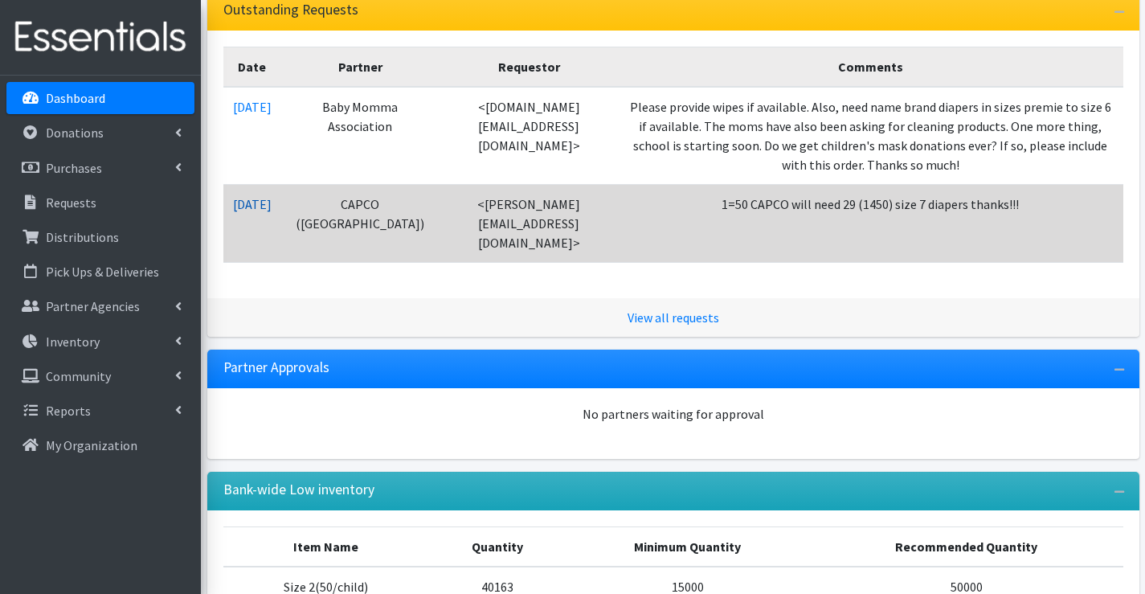
click at [264, 196] on link "[DATE]" at bounding box center [252, 204] width 39 height 16
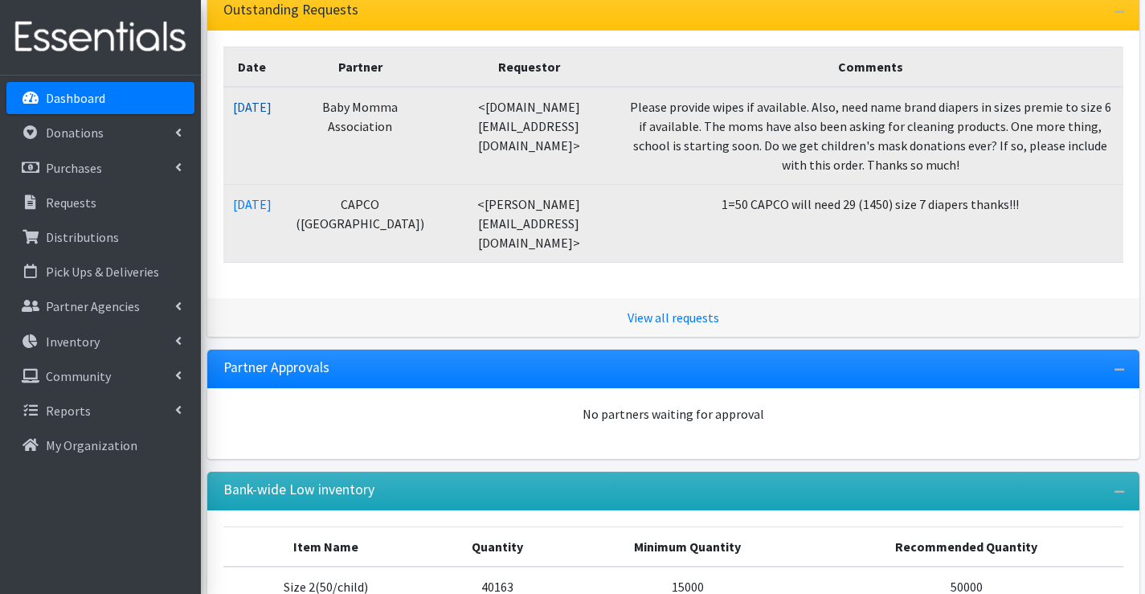
click at [262, 108] on link "[DATE]" at bounding box center [252, 107] width 39 height 16
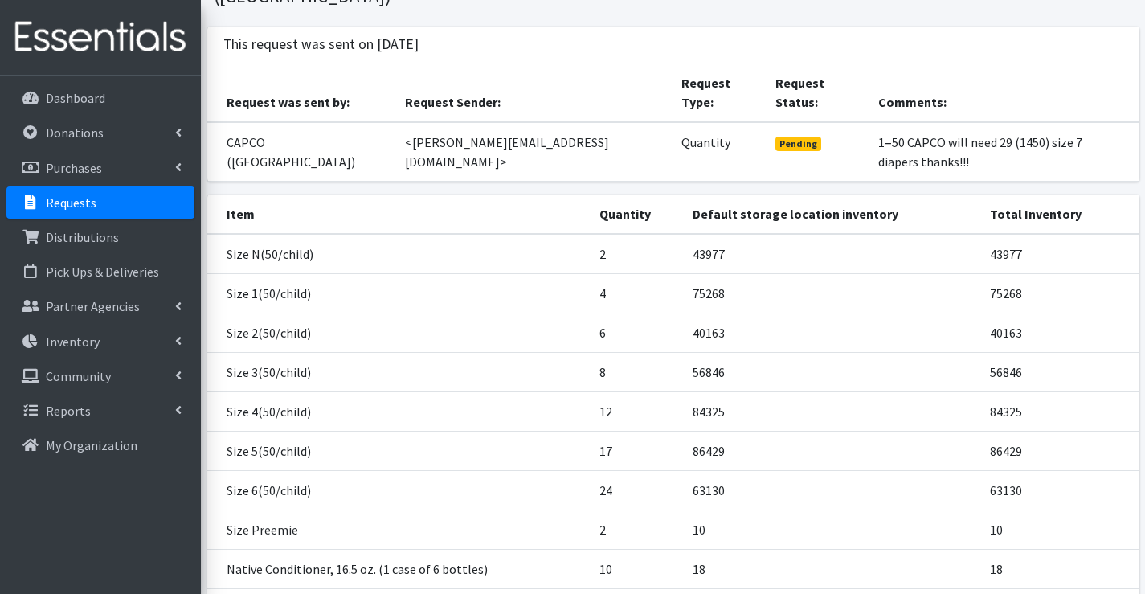
scroll to position [197, 0]
